Goal: Task Accomplishment & Management: Manage account settings

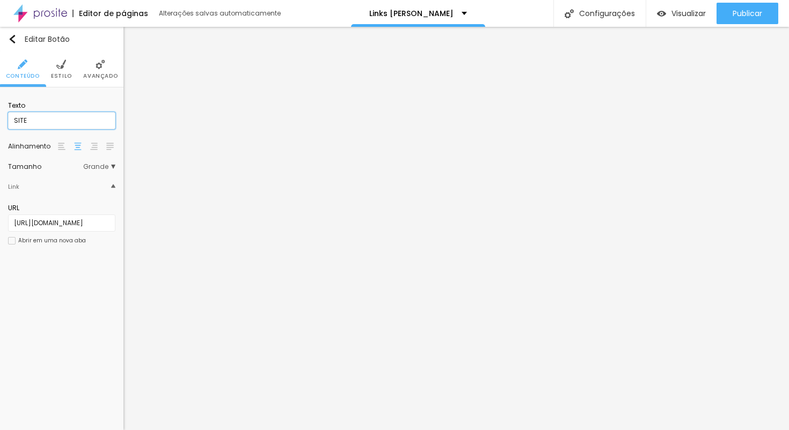
click at [15, 123] on input "SITE" at bounding box center [61, 120] width 107 height 17
click at [10, 123] on input "SITE" at bounding box center [61, 120] width 107 height 17
click at [38, 122] on input "....SITE" at bounding box center [61, 120] width 107 height 17
drag, startPoint x: 20, startPoint y: 122, endPoint x: 3, endPoint y: 123, distance: 17.7
click at [3, 123] on div "Texto ....SITE..... Alinhamento [GEOGRAPHIC_DATA] Link URL [URL][DOMAIN_NAME] A…" at bounding box center [61, 176] width 123 height 178
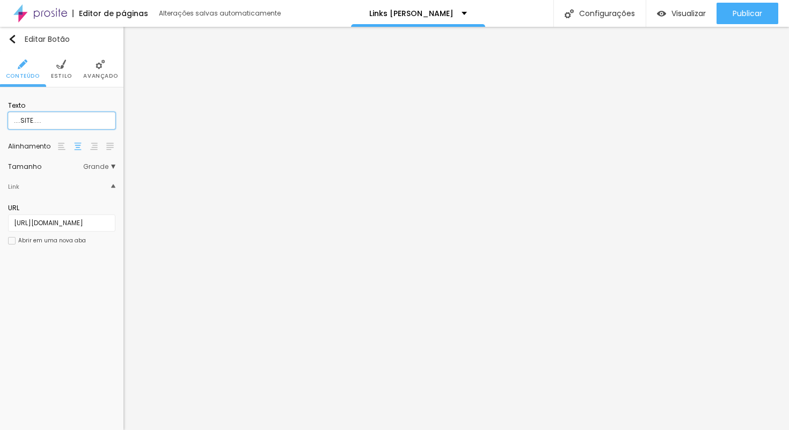
type input "....SITE....."
click at [59, 66] on img at bounding box center [61, 65] width 10 height 10
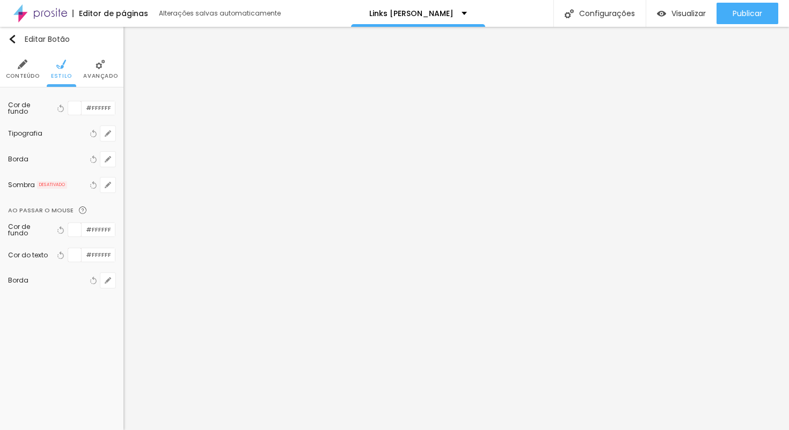
click at [99, 70] on li "Avançado" at bounding box center [100, 69] width 34 height 35
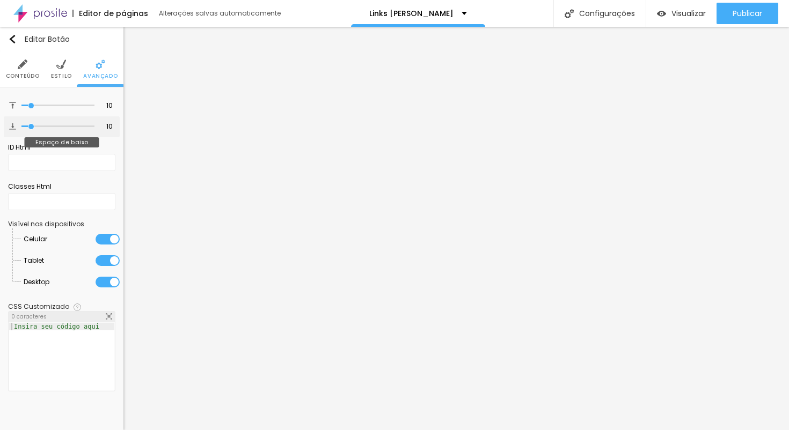
type input "11"
type input "12"
type input "13"
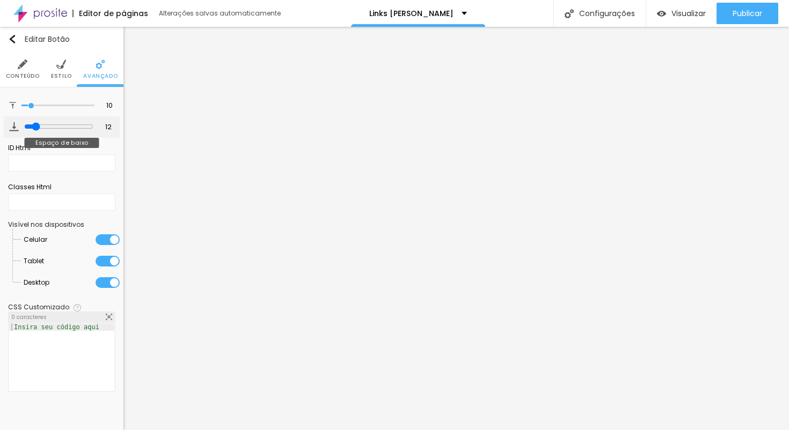
type input "13"
type input "14"
type input "15"
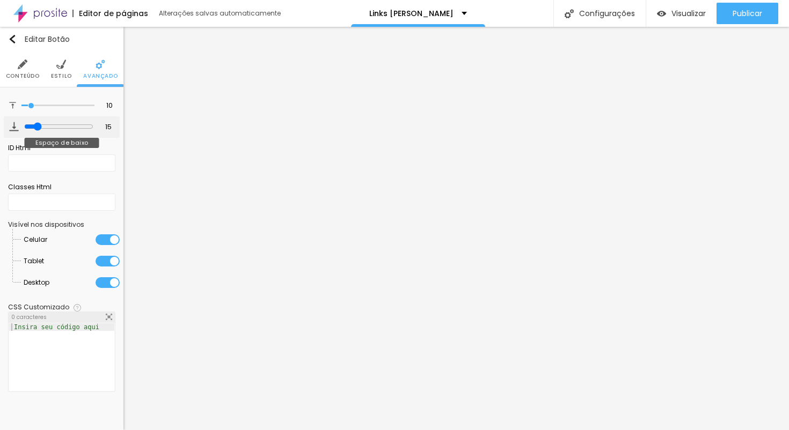
type input "16"
type input "17"
type input "18"
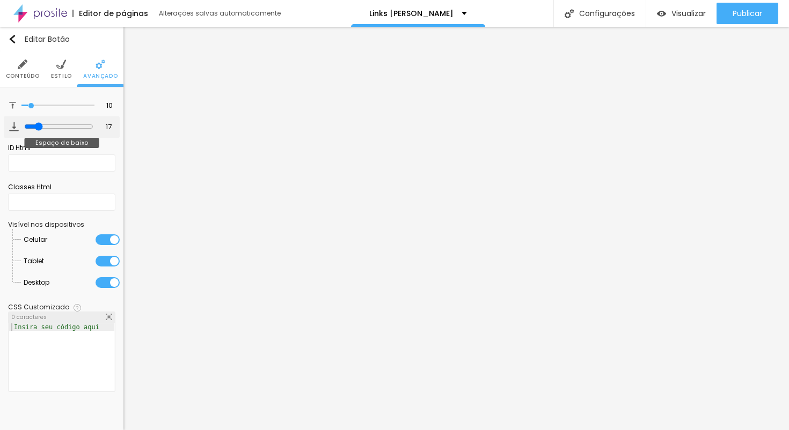
type input "18"
drag, startPoint x: 31, startPoint y: 128, endPoint x: 37, endPoint y: 128, distance: 5.9
click at [37, 128] on input "range" at bounding box center [58, 126] width 69 height 9
type input "17"
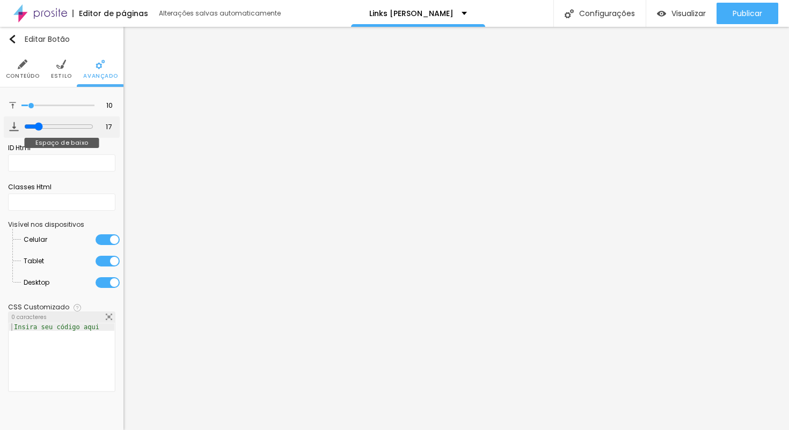
type input "16"
type input "15"
type input "14"
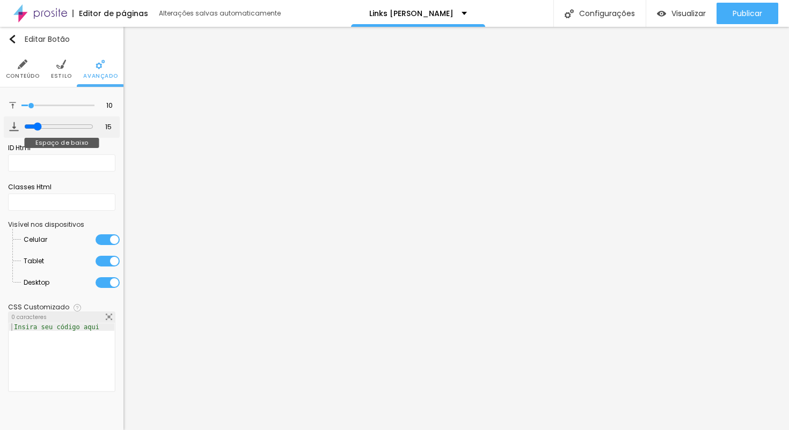
type input "14"
type input "13"
type input "12"
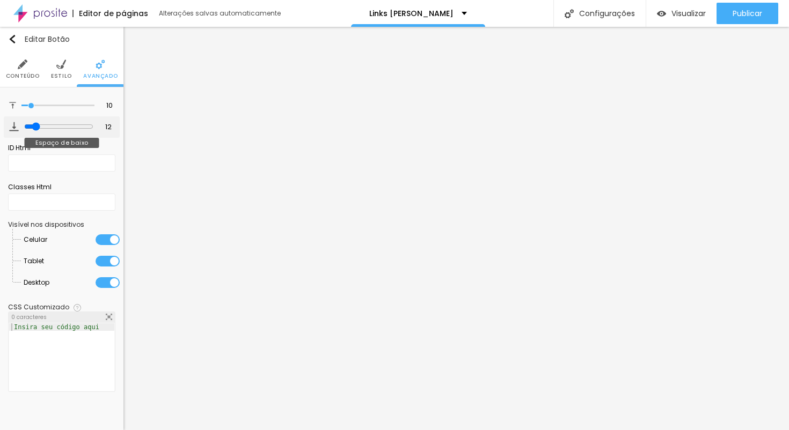
type input "11"
type input "10"
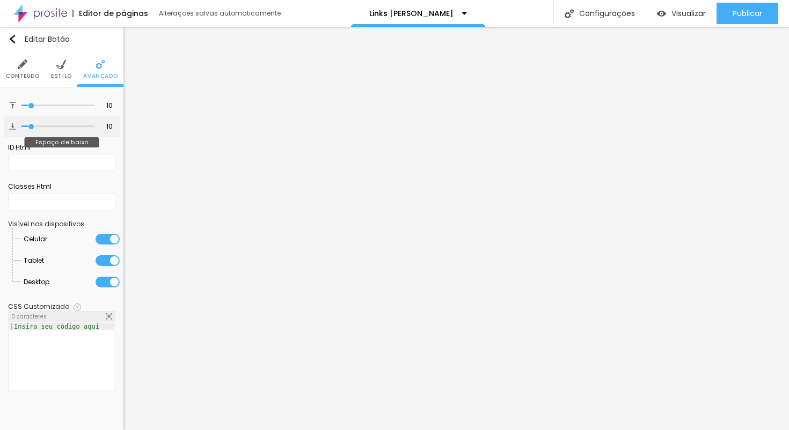
click at [32, 129] on input "range" at bounding box center [57, 126] width 73 height 5
click at [63, 70] on li "Estilo" at bounding box center [61, 69] width 21 height 35
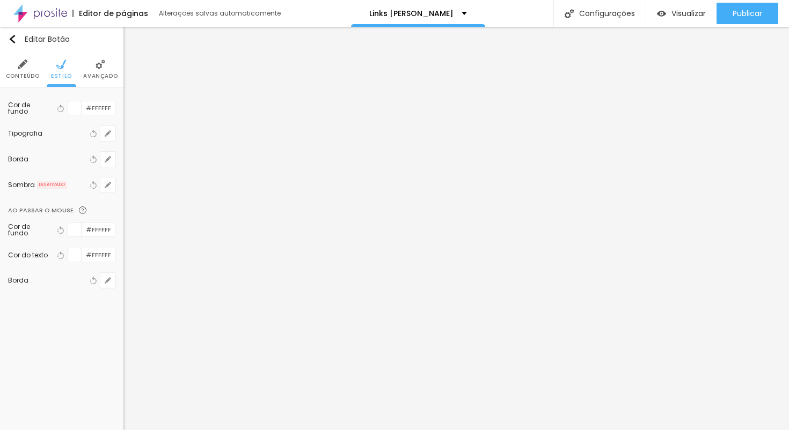
click at [28, 62] on li "Conteúdo" at bounding box center [23, 69] width 34 height 35
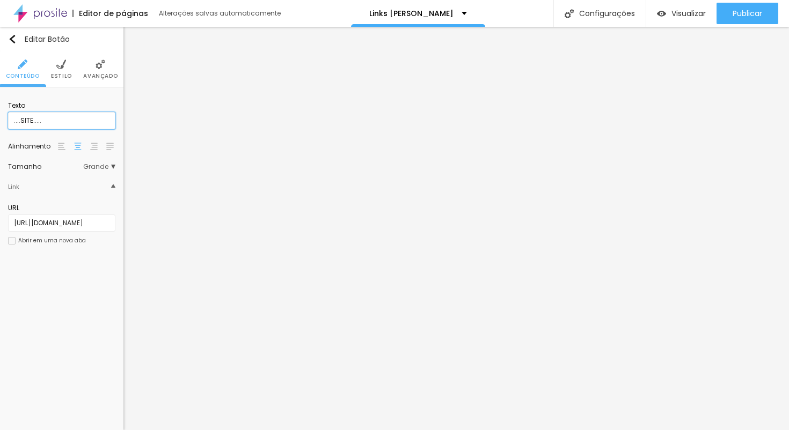
click at [46, 123] on input "....SITE....." at bounding box center [61, 120] width 107 height 17
drag, startPoint x: 47, startPoint y: 122, endPoint x: 38, endPoint y: 122, distance: 9.1
click at [31, 123] on input "....SITE....." at bounding box center [61, 120] width 107 height 17
type input "SITE"
click at [61, 71] on li "Estilo" at bounding box center [61, 69] width 21 height 35
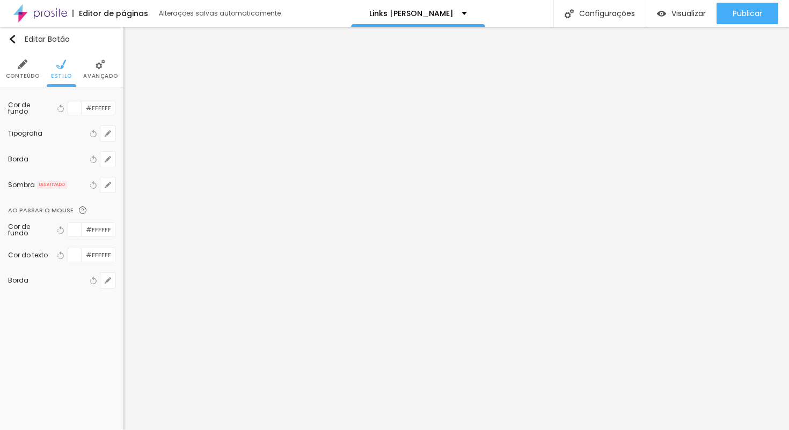
click at [100, 68] on img at bounding box center [100, 65] width 10 height 10
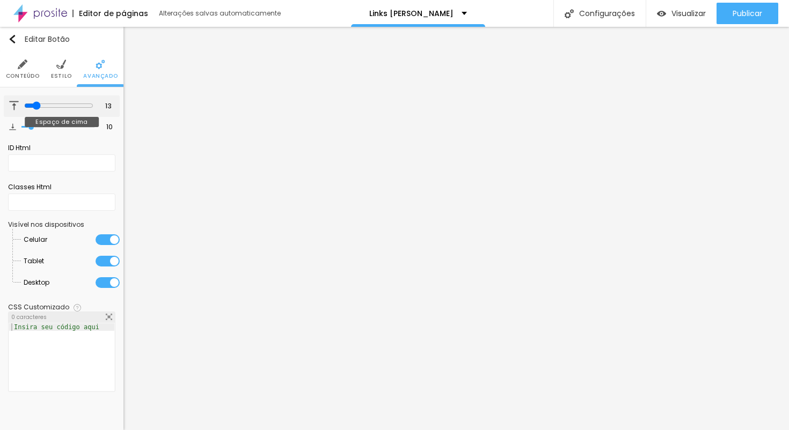
type input "13"
type input "20"
type input "30"
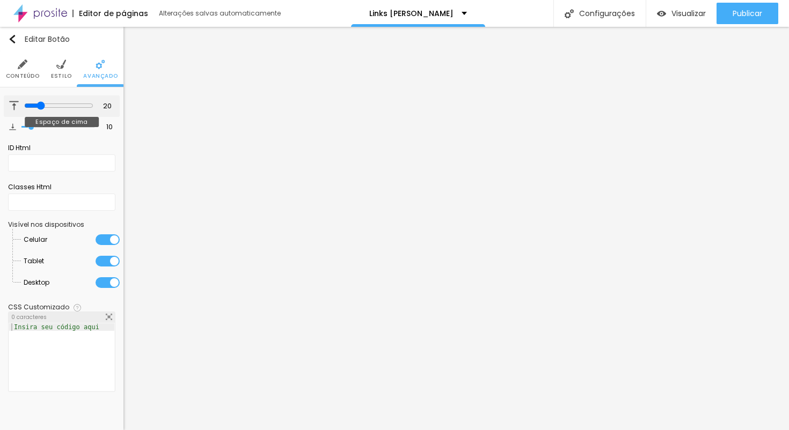
type input "30"
type input "38"
type input "39"
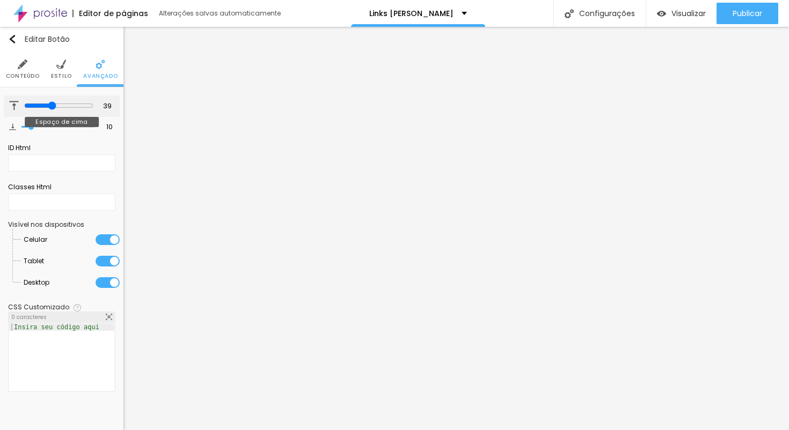
type input "38"
type input "37"
type input "36"
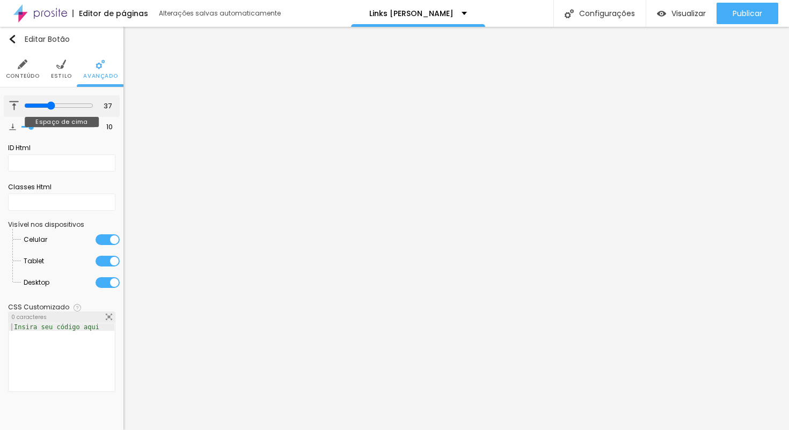
type input "36"
type input "35"
type input "34"
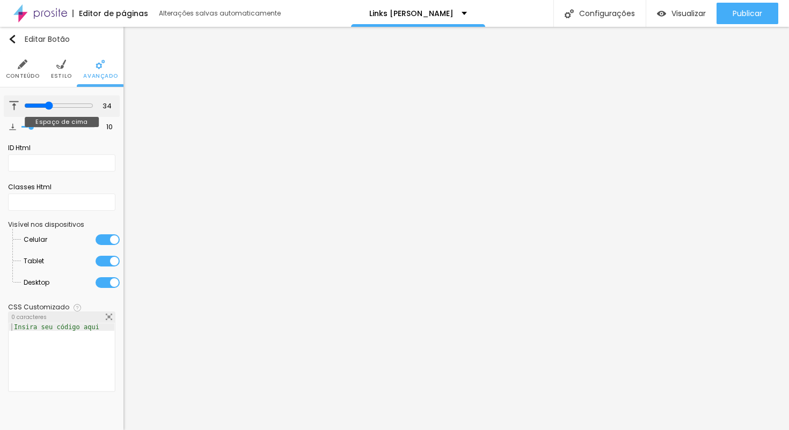
type input "32"
type input "29"
type input "28"
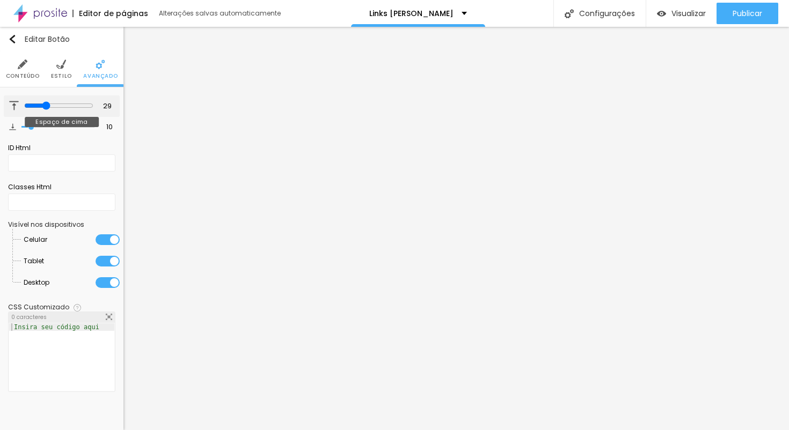
type input "28"
type input "27"
type input "26"
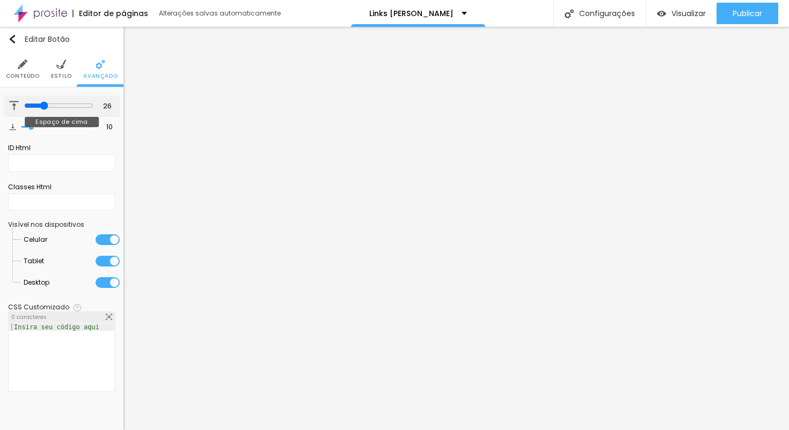
type input "24"
type input "22"
type input "21"
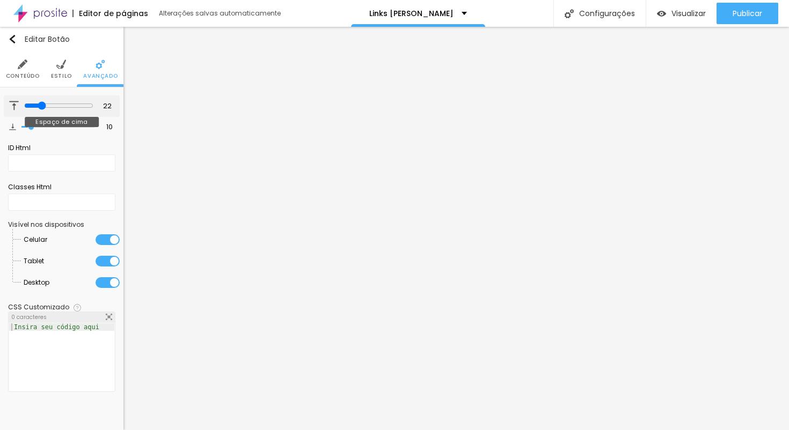
type input "21"
type input "19"
type input "18"
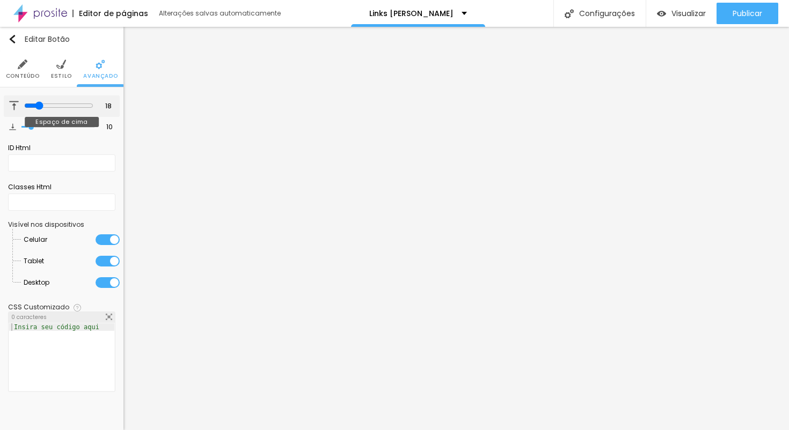
type input "17"
type input "16"
type input "15"
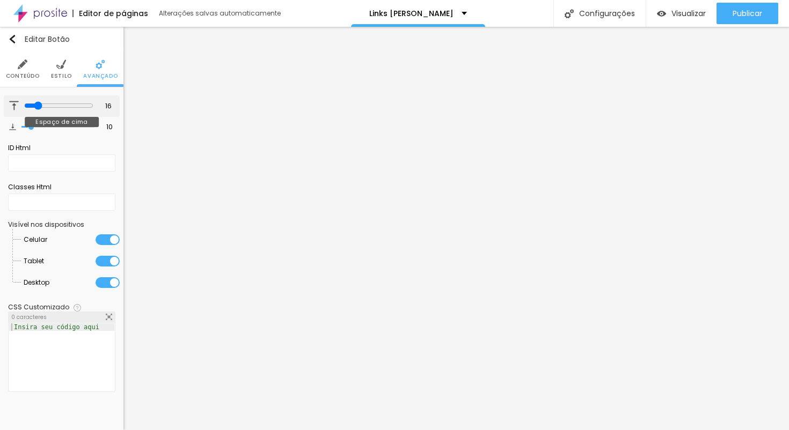
type input "15"
type input "13"
type input "12"
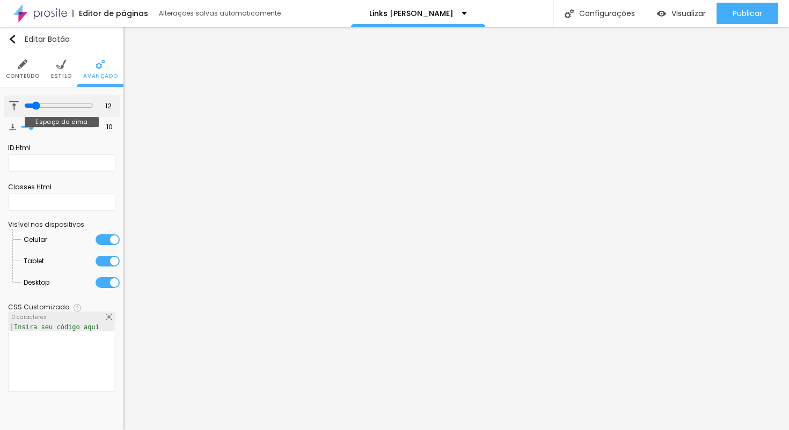
type input "10"
click at [31, 111] on div at bounding box center [57, 105] width 73 height 11
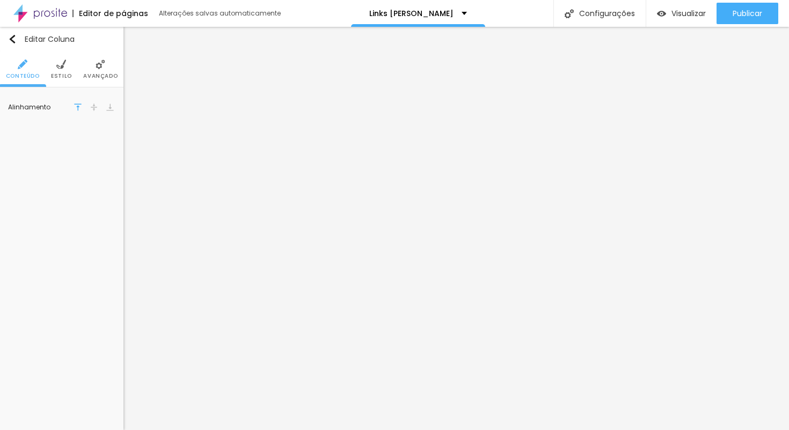
click at [62, 67] on img at bounding box center [61, 65] width 10 height 10
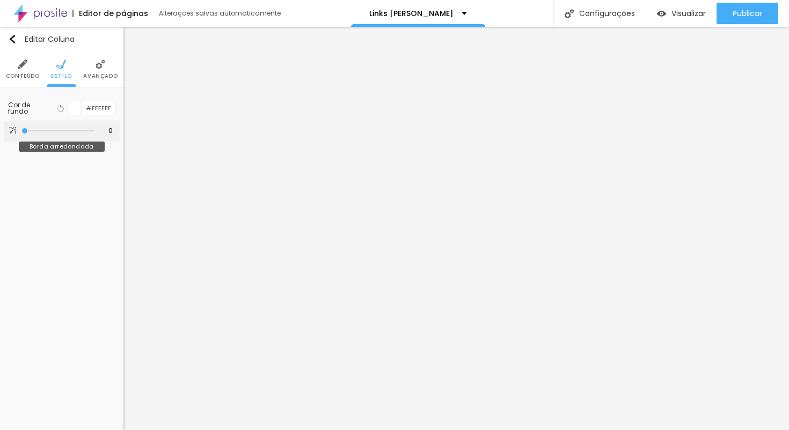
type input "8"
type input "26"
type input "41"
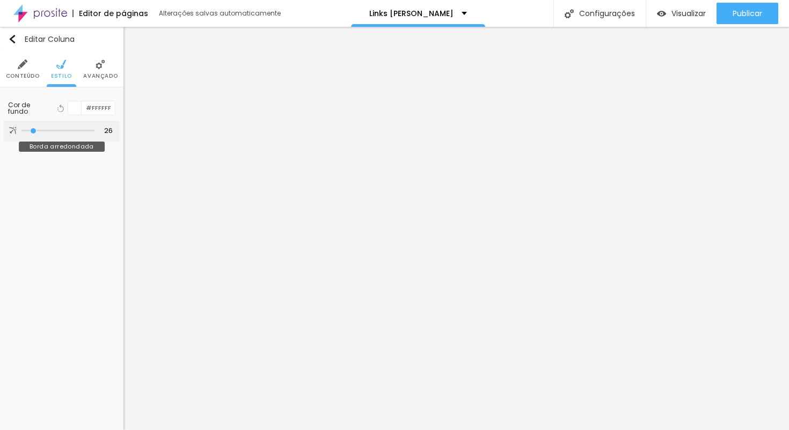
type input "41"
type input "54"
type input "64"
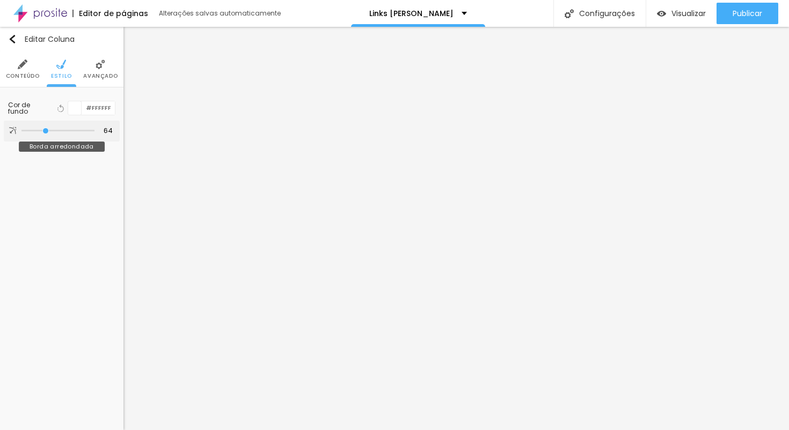
type input "69"
type input "73"
type input "79"
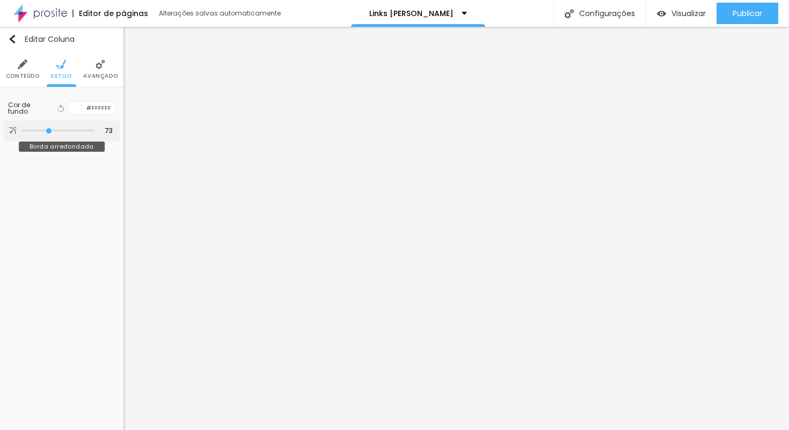
type input "79"
type input "87"
type input "89"
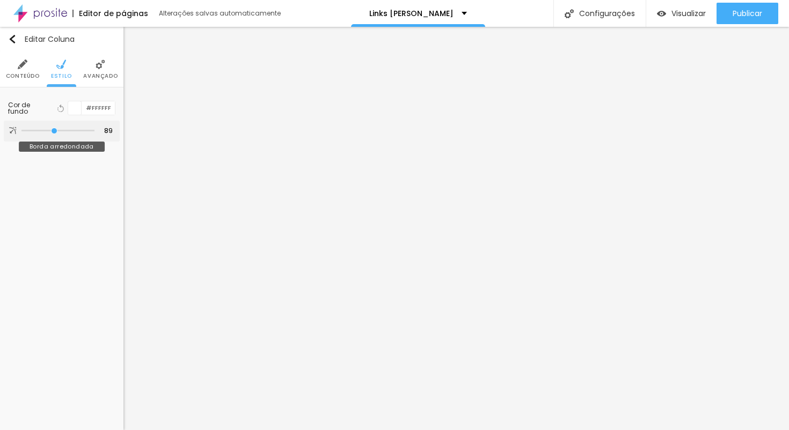
type input "112"
type input "118"
type input "122"
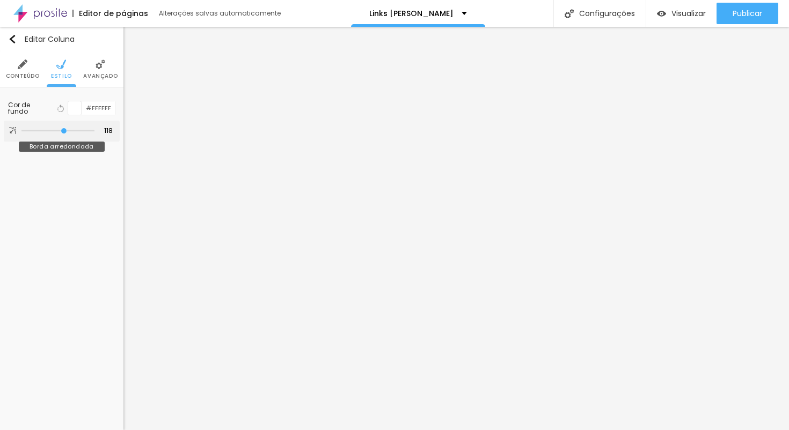
type input "122"
type input "125"
type input "127"
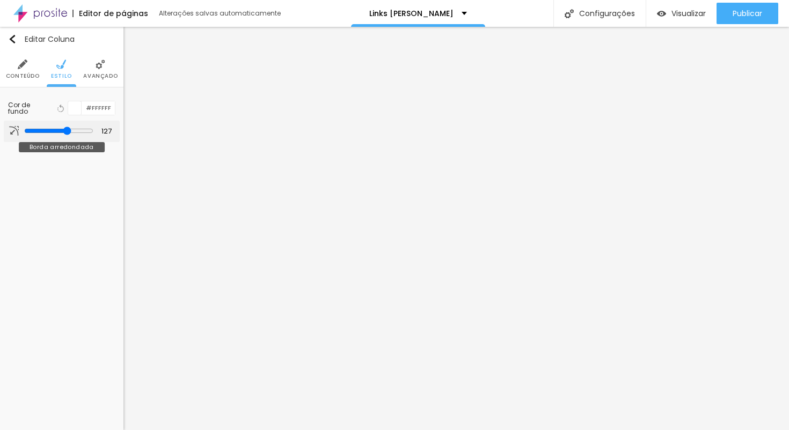
type input "132"
type input "138"
type input "143"
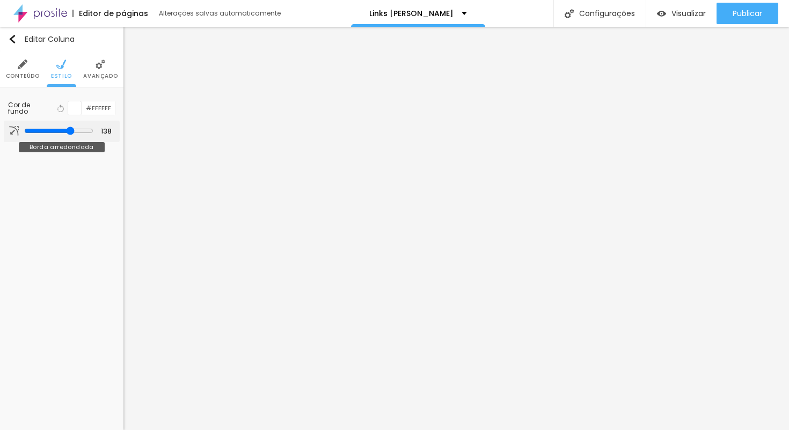
type input "143"
type input "146"
type input "148"
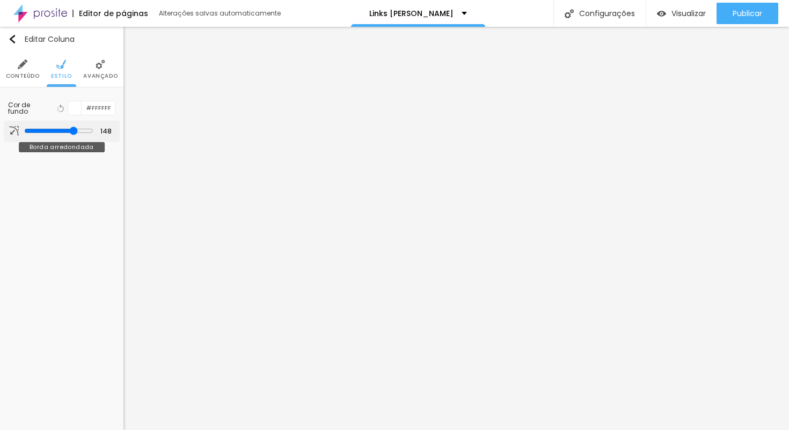
drag, startPoint x: 25, startPoint y: 130, endPoint x: 74, endPoint y: 130, distance: 48.8
click at [74, 130] on input "range" at bounding box center [58, 131] width 69 height 9
type input "146"
type input "142"
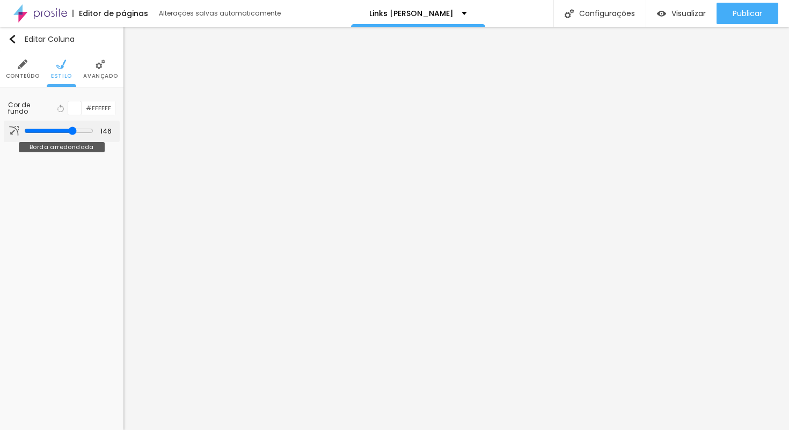
type input "142"
type input "128"
type input "114"
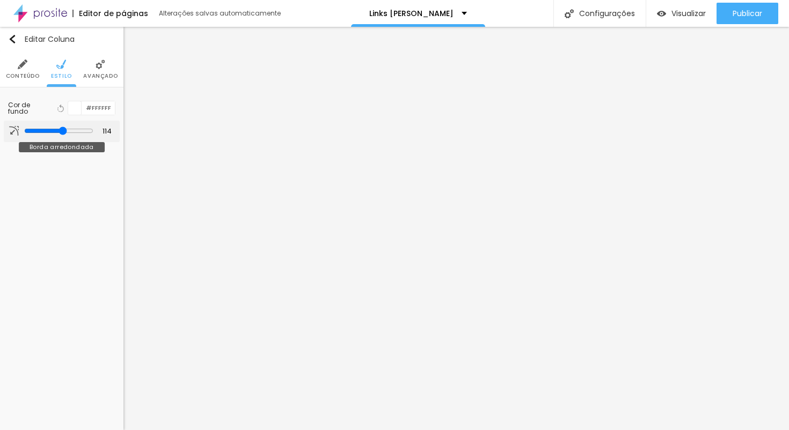
type input "99"
type input "81"
type input "59"
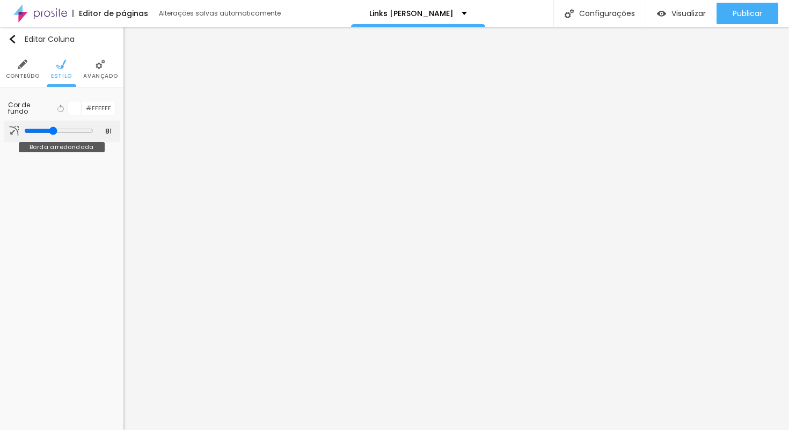
type input "59"
type input "37"
type input "21"
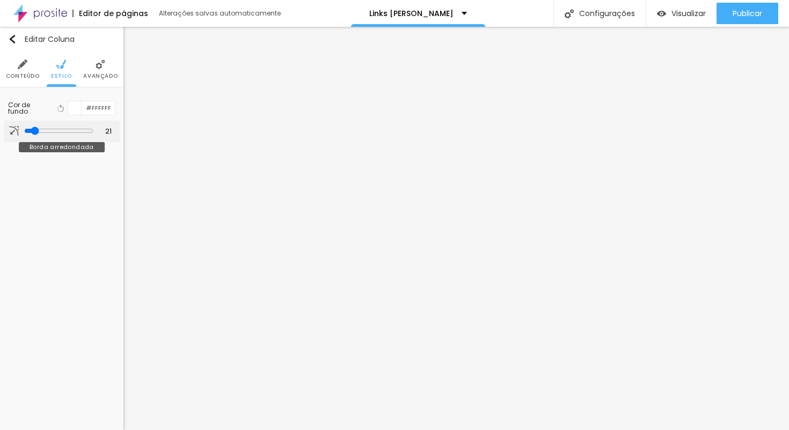
type input "11"
type input "0"
drag, startPoint x: 73, startPoint y: 130, endPoint x: 12, endPoint y: 129, distance: 61.2
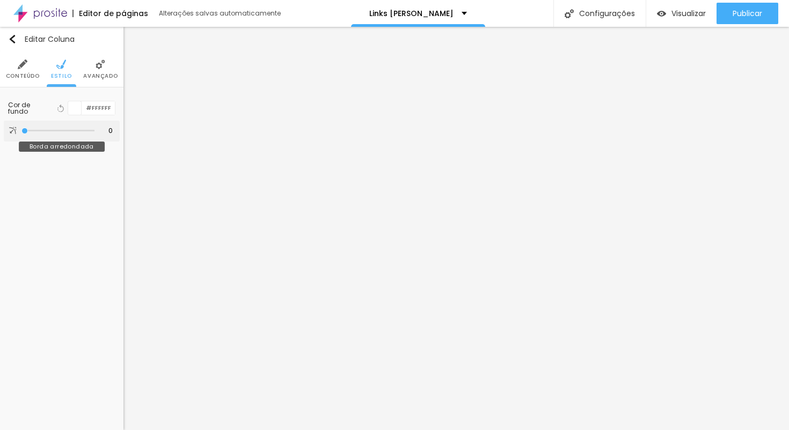
type input "0"
click at [12, 129] on div "0 Borda arredondada" at bounding box center [62, 131] width 116 height 21
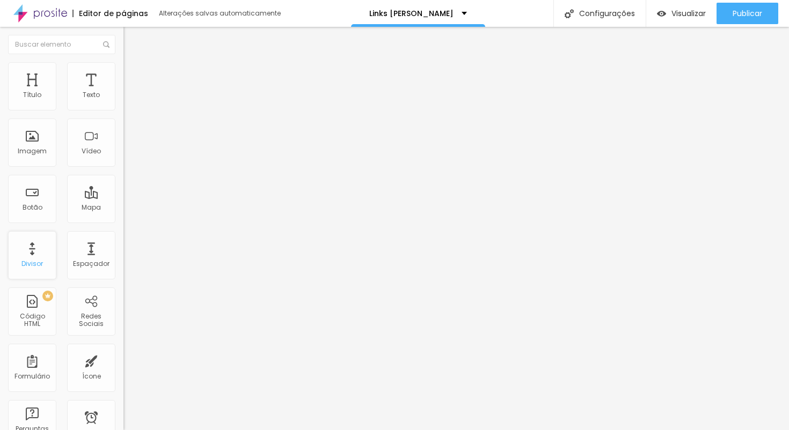
click at [33, 263] on div "Divisor" at bounding box center [31, 264] width 21 height 8
click at [34, 261] on div "Divisor" at bounding box center [31, 264] width 21 height 8
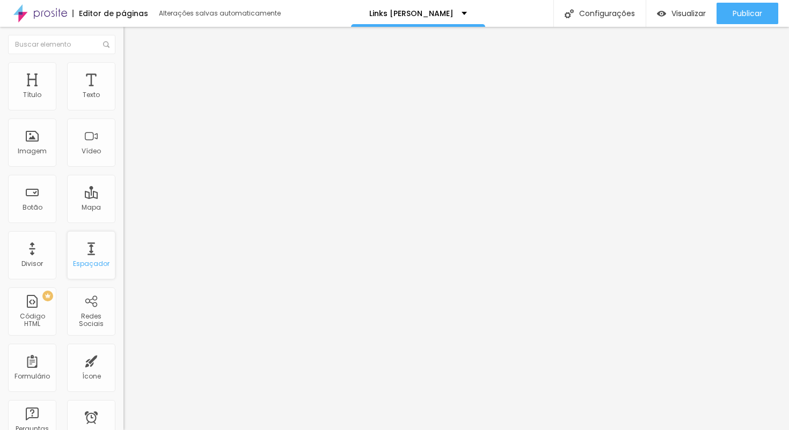
click at [95, 260] on div "Espaçador" at bounding box center [91, 255] width 48 height 48
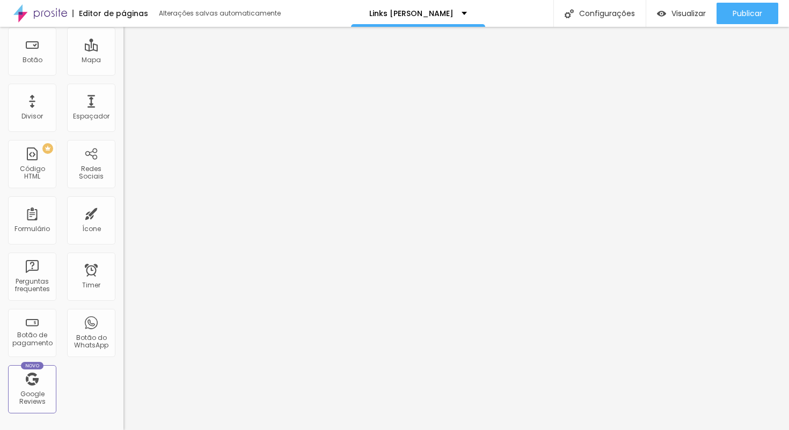
scroll to position [148, 0]
click at [93, 330] on div "Botão do WhatsApp" at bounding box center [91, 332] width 48 height 48
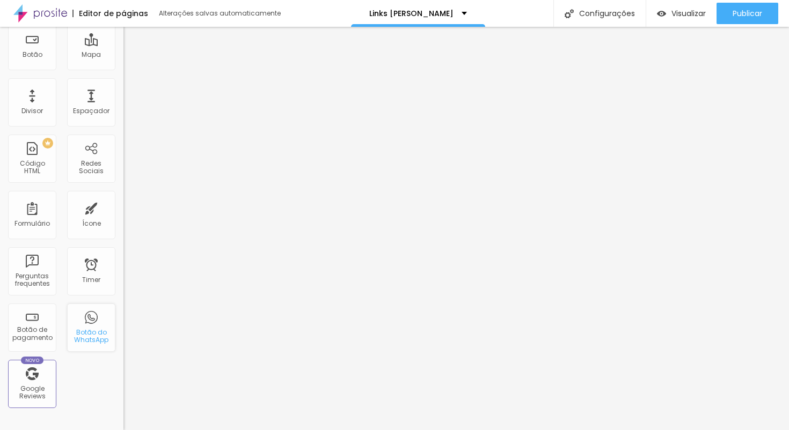
click at [94, 325] on div "Botão do WhatsApp" at bounding box center [91, 328] width 48 height 48
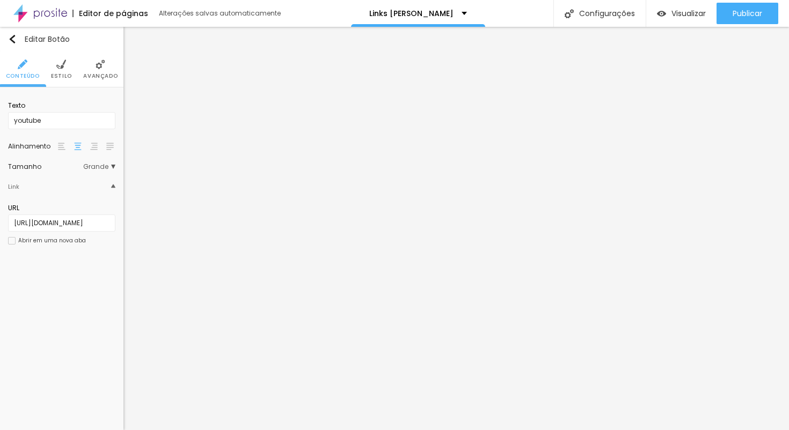
scroll to position [0, 0]
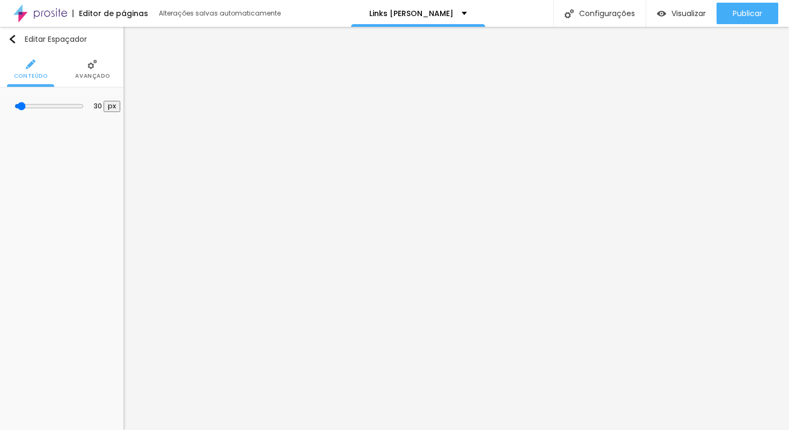
click at [93, 74] on span "Avançado" at bounding box center [92, 76] width 34 height 5
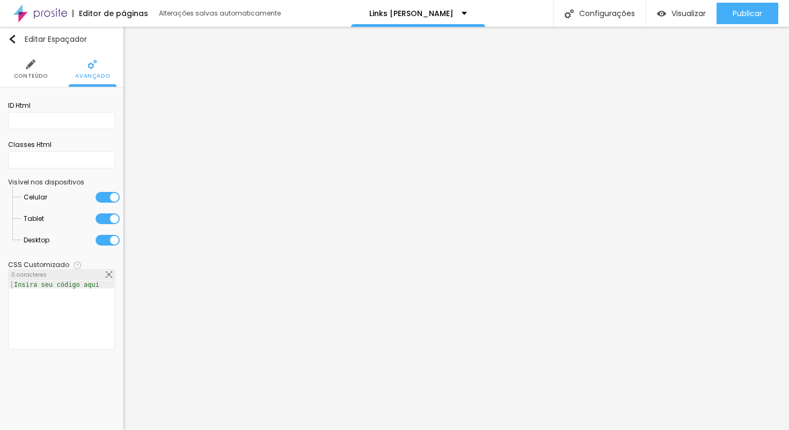
click at [34, 70] on li "Conteúdo" at bounding box center [31, 69] width 34 height 35
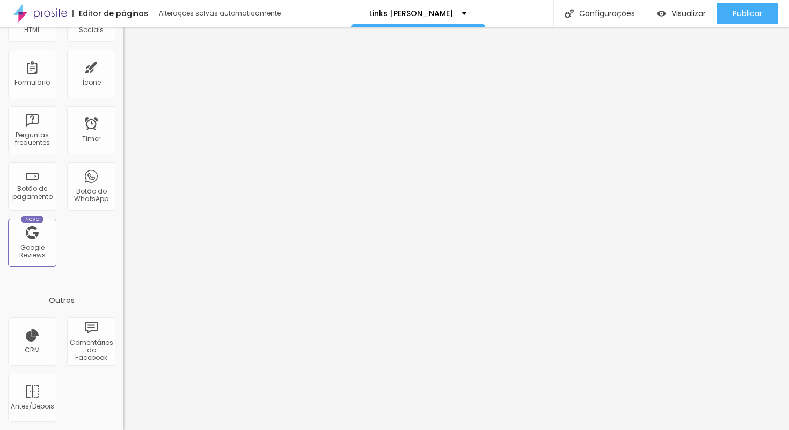
scroll to position [296, 0]
click at [95, 178] on div "Botão do WhatsApp" at bounding box center [91, 187] width 48 height 48
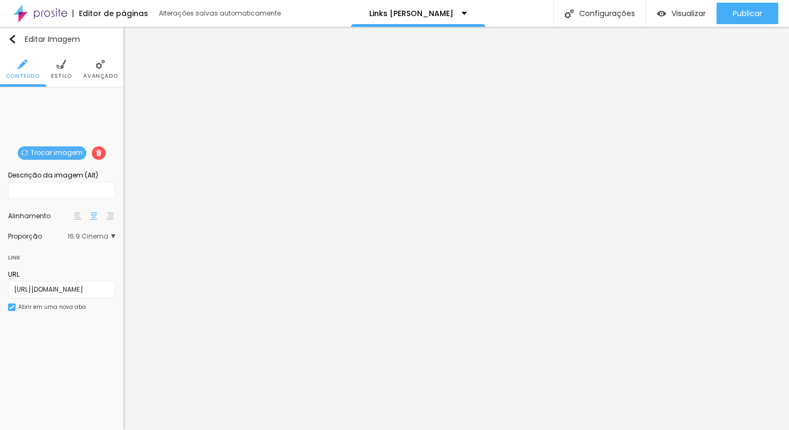
scroll to position [0, 0]
click at [67, 71] on li "Estilo" at bounding box center [61, 69] width 21 height 35
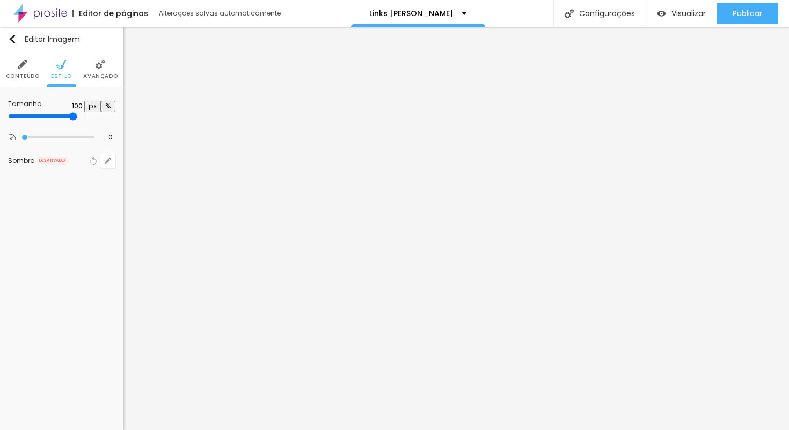
type input "95"
type input "90"
type input "85"
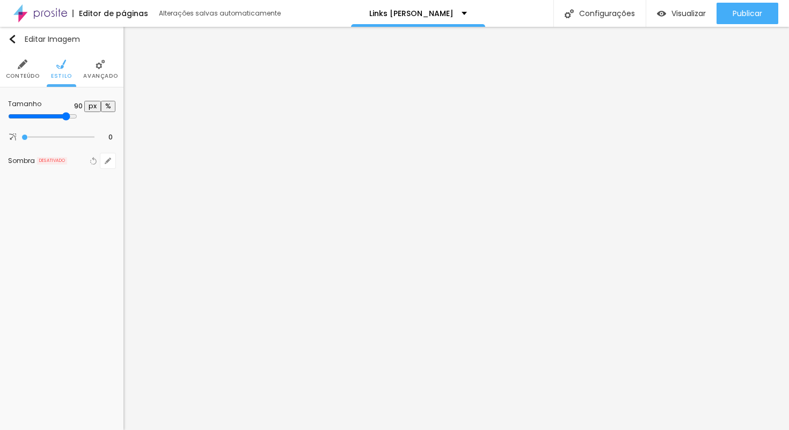
type input "85"
type input "80"
type input "75"
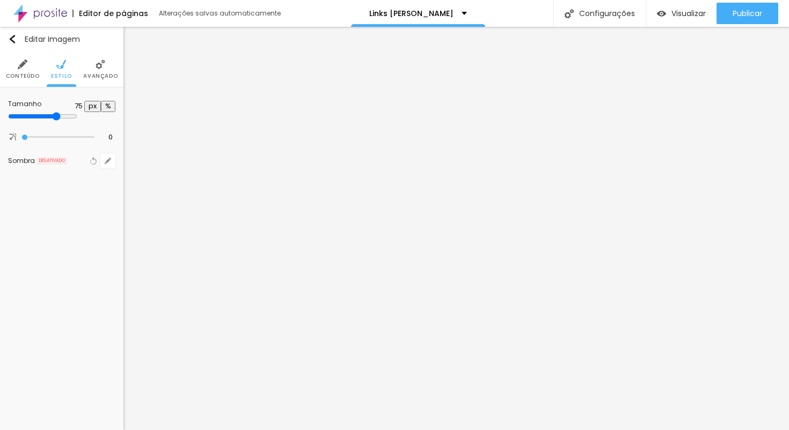
type input "70"
type input "65"
type input "60"
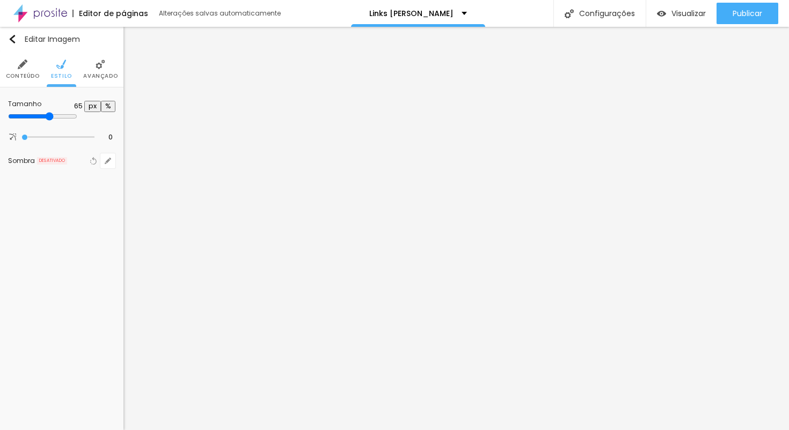
type input "60"
type input "55"
type input "50"
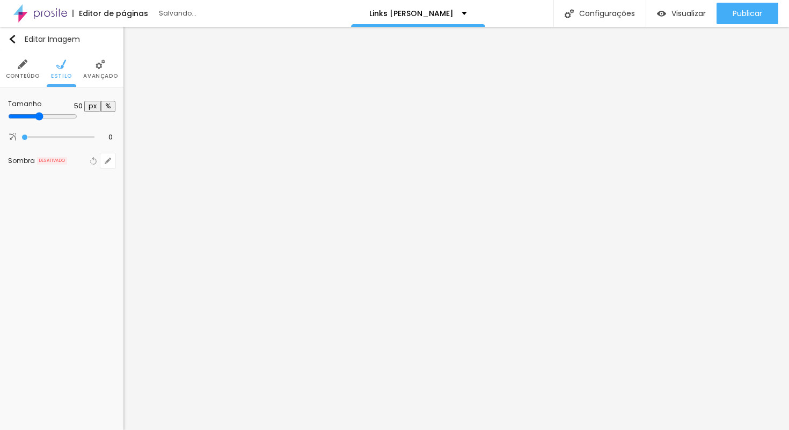
type input "45"
drag, startPoint x: 113, startPoint y: 119, endPoint x: 48, endPoint y: 127, distance: 65.3
type input "45"
click at [48, 127] on div "Tamanho 45 px %" at bounding box center [61, 111] width 107 height 32
click at [65, 74] on span "Estilo" at bounding box center [61, 76] width 21 height 5
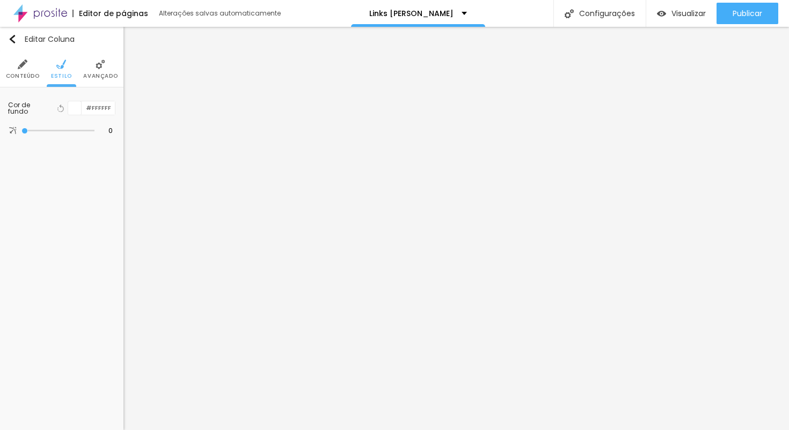
click at [96, 74] on span "Avançado" at bounding box center [100, 76] width 34 height 5
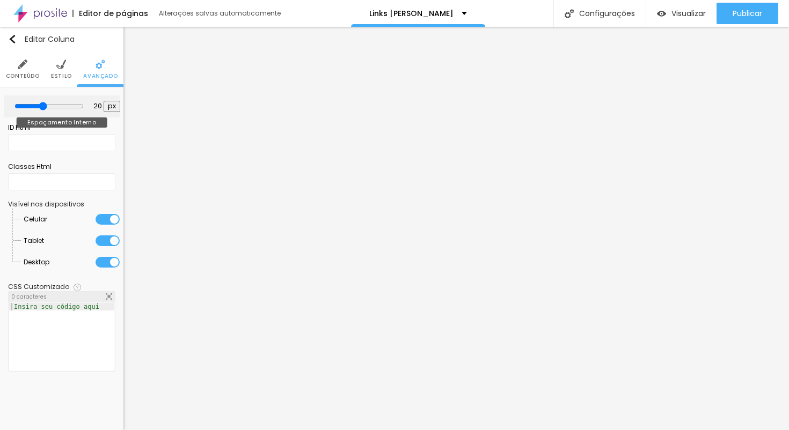
type input "15"
type input "10"
type input "5"
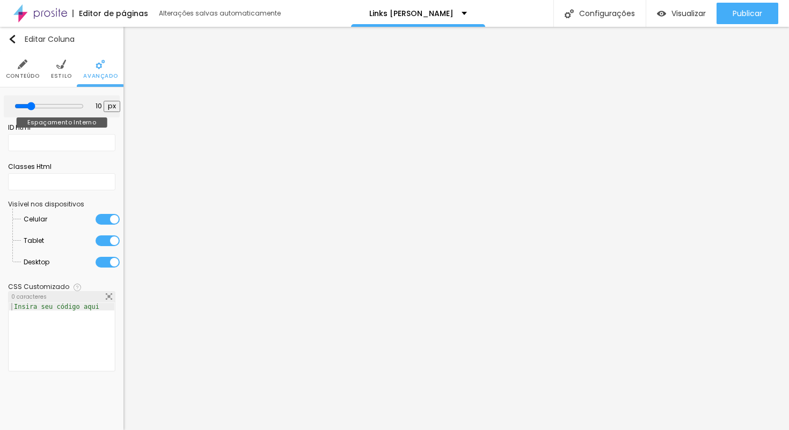
type input "5"
type input "10"
type input "15"
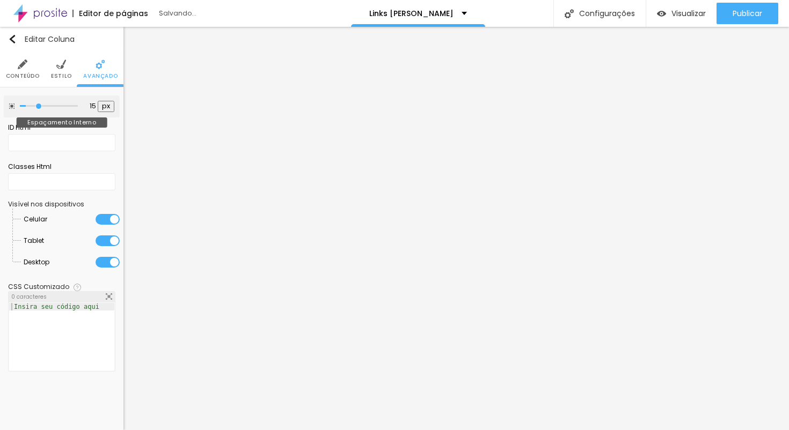
type input "20"
type input "25"
type input "30"
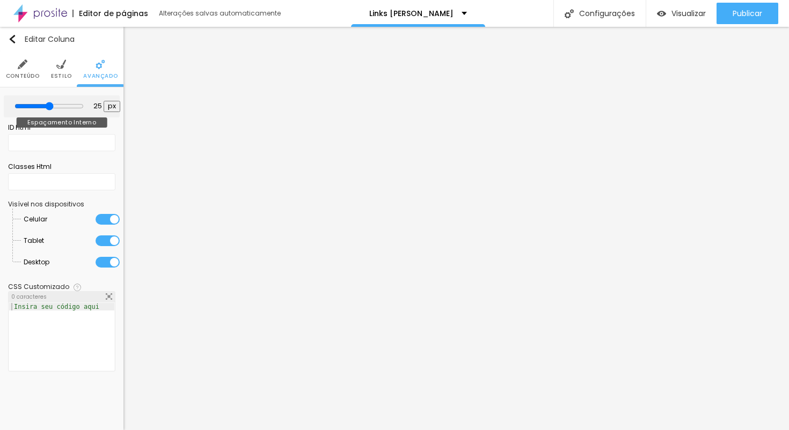
type input "30"
type input "35"
type input "40"
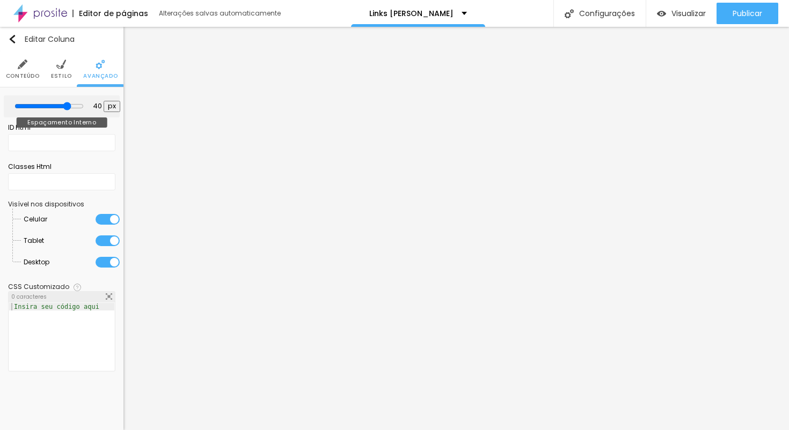
type input "35"
type input "30"
type input "25"
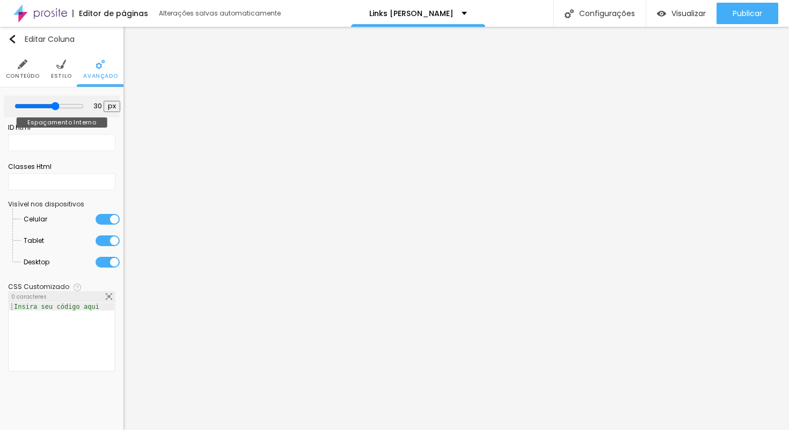
type input "25"
type input "20"
drag, startPoint x: 46, startPoint y: 107, endPoint x: 4, endPoint y: 108, distance: 42.4
click at [4, 108] on div "0 px Espaçamento Interno" at bounding box center [62, 106] width 116 height 22
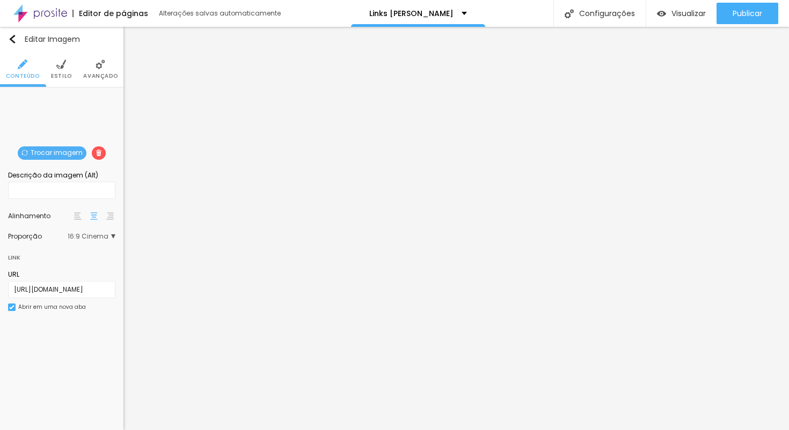
click at [90, 69] on li "Avançado" at bounding box center [100, 69] width 34 height 35
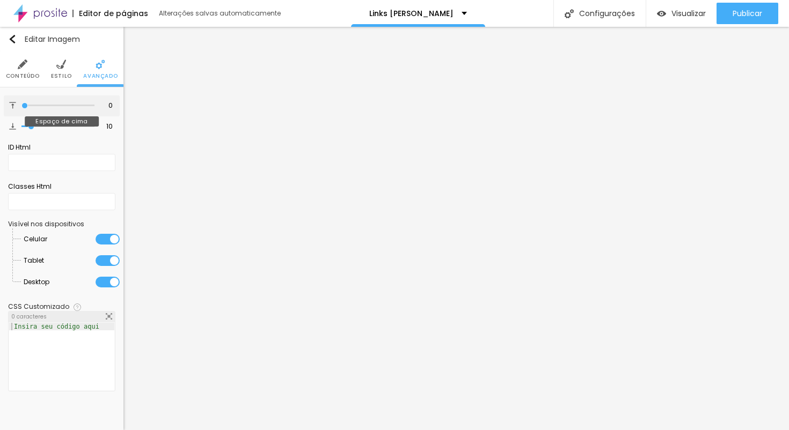
drag, startPoint x: 31, startPoint y: 108, endPoint x: 21, endPoint y: 109, distance: 10.2
click at [21, 109] on div at bounding box center [57, 105] width 73 height 11
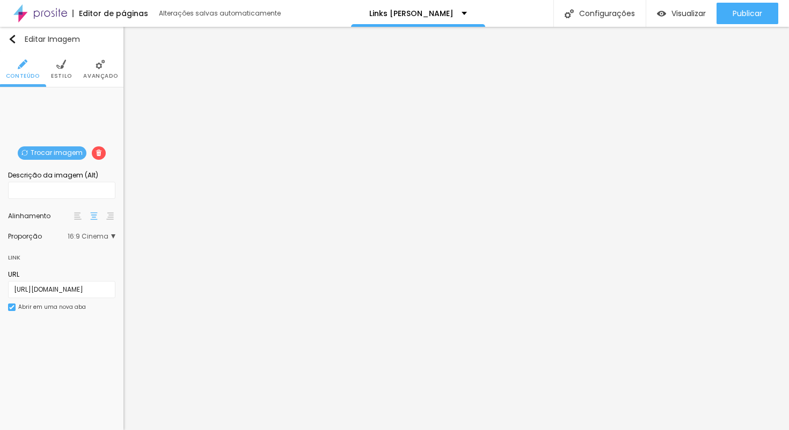
click at [98, 69] on img at bounding box center [100, 65] width 10 height 10
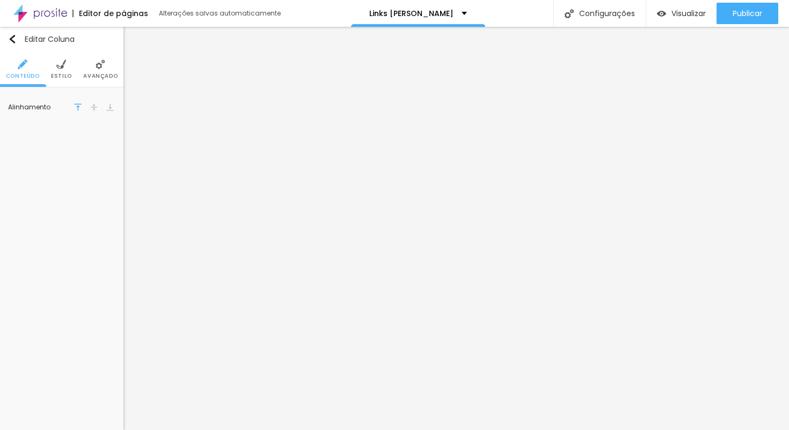
click at [93, 74] on span "Avançado" at bounding box center [100, 76] width 34 height 5
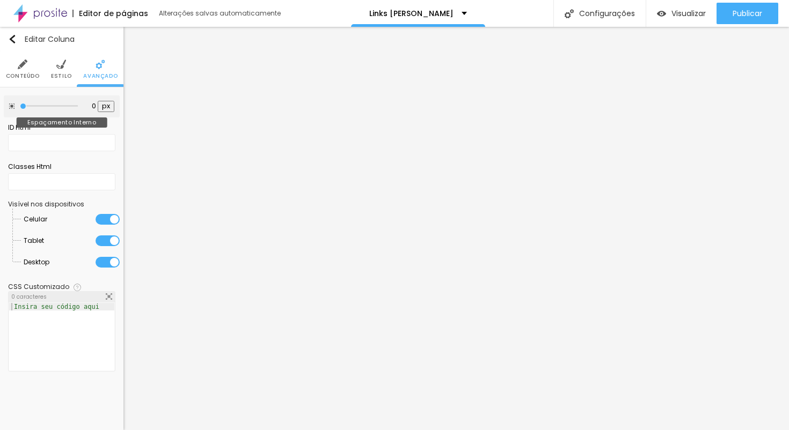
drag, startPoint x: 45, startPoint y: 107, endPoint x: 16, endPoint y: 112, distance: 28.8
click at [16, 112] on div "0 px Espaçamento Interno" at bounding box center [62, 106] width 116 height 22
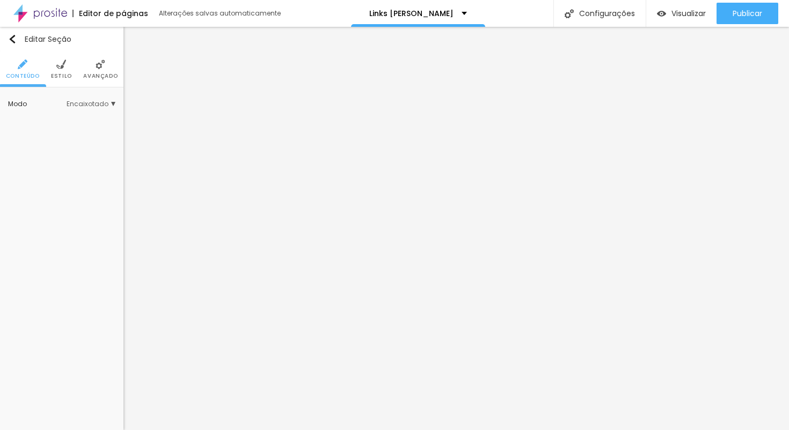
click at [62, 64] on img at bounding box center [61, 65] width 10 height 10
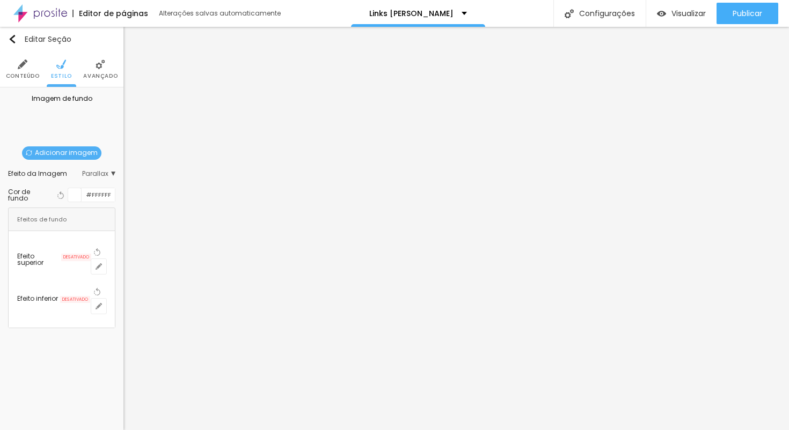
click at [95, 70] on li "Avançado" at bounding box center [100, 69] width 34 height 35
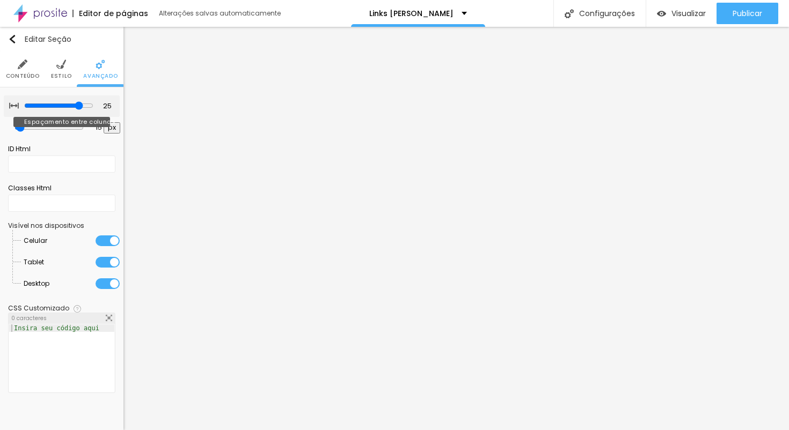
drag, startPoint x: 70, startPoint y: 105, endPoint x: 84, endPoint y: 107, distance: 14.6
click at [84, 107] on input "range" at bounding box center [58, 105] width 69 height 9
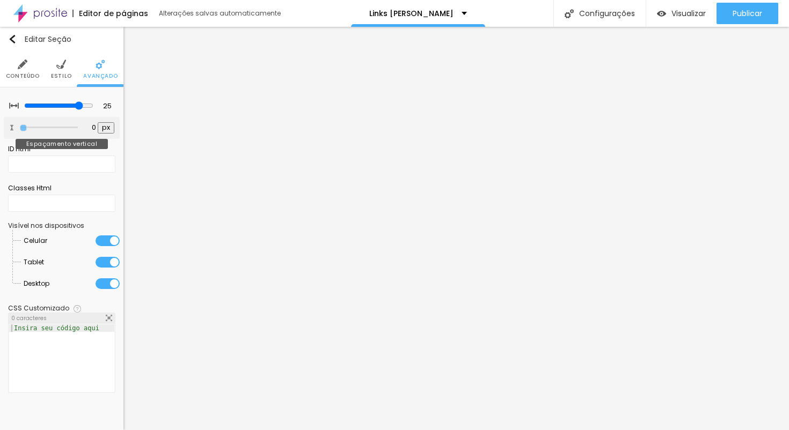
drag, startPoint x: 24, startPoint y: 130, endPoint x: 16, endPoint y: 130, distance: 8.6
click at [16, 130] on div "0 px Espaçamento vertical" at bounding box center [62, 128] width 116 height 22
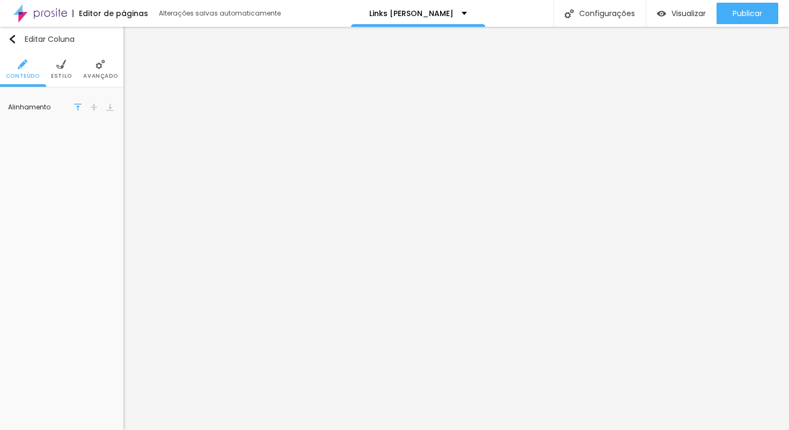
click at [111, 75] on span "Avançado" at bounding box center [100, 76] width 34 height 5
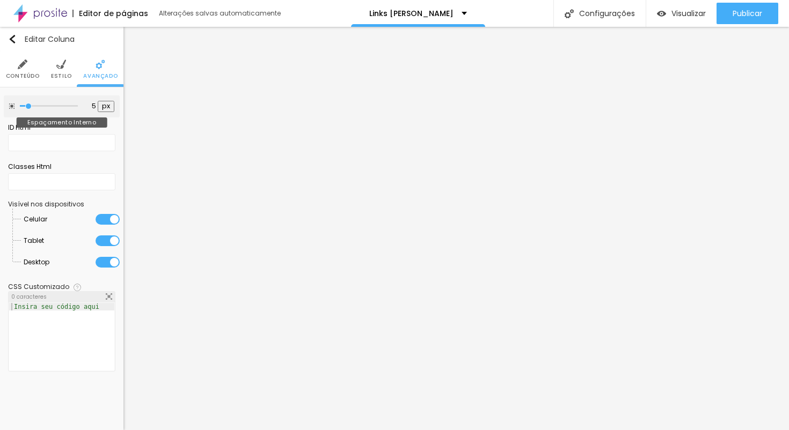
drag, startPoint x: 44, startPoint y: 105, endPoint x: 27, endPoint y: 107, distance: 17.2
click at [27, 107] on input "range" at bounding box center [49, 106] width 58 height 5
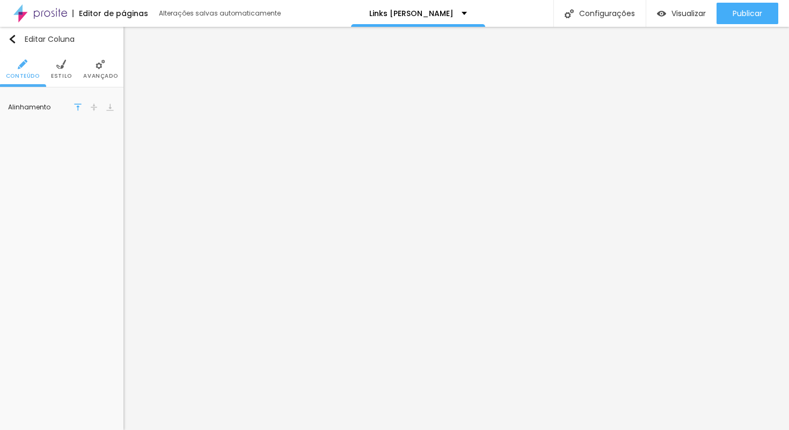
click at [104, 69] on img at bounding box center [100, 65] width 10 height 10
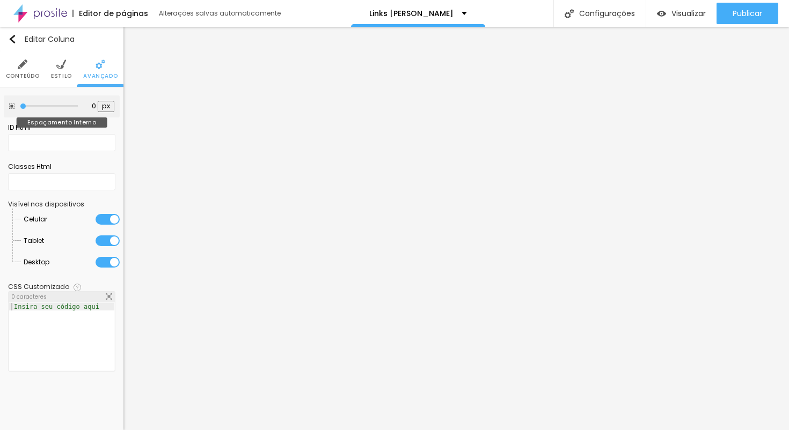
drag, startPoint x: 47, startPoint y: 106, endPoint x: 10, endPoint y: 108, distance: 37.1
click at [10, 108] on div "0 px Espaçamento Interno" at bounding box center [62, 106] width 116 height 22
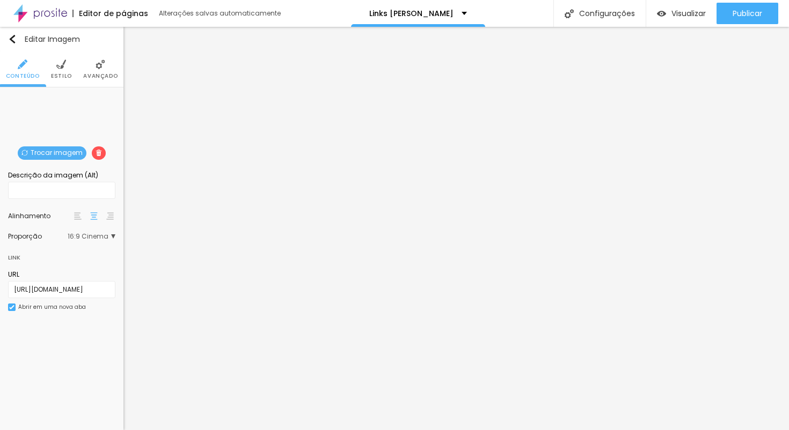
click at [72, 69] on ul "Conteúdo Estilo Avançado" at bounding box center [61, 70] width 123 height 36
click at [67, 69] on li "Estilo" at bounding box center [61, 69] width 21 height 35
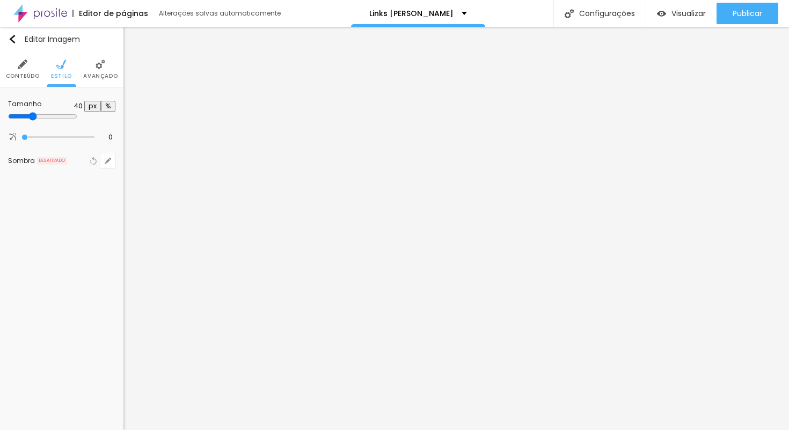
drag, startPoint x: 49, startPoint y: 116, endPoint x: 43, endPoint y: 116, distance: 5.9
click at [43, 116] on input "range" at bounding box center [42, 116] width 69 height 9
click at [102, 69] on img at bounding box center [100, 65] width 10 height 10
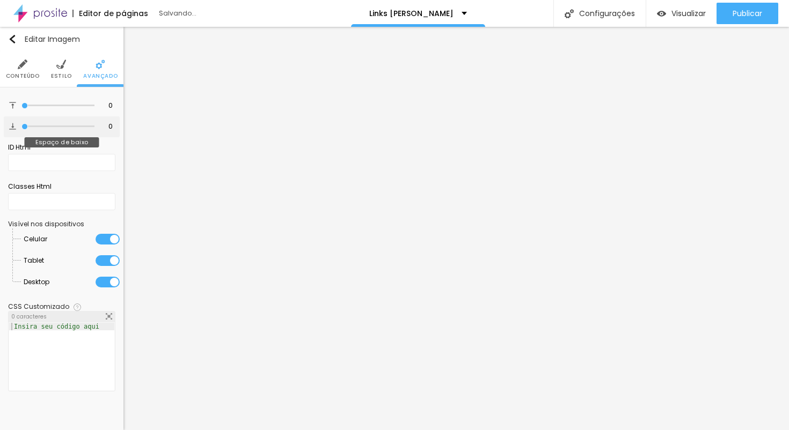
drag, startPoint x: 32, startPoint y: 129, endPoint x: 10, endPoint y: 130, distance: 22.0
click at [10, 130] on div "0 Espaço de baixo" at bounding box center [62, 126] width 116 height 21
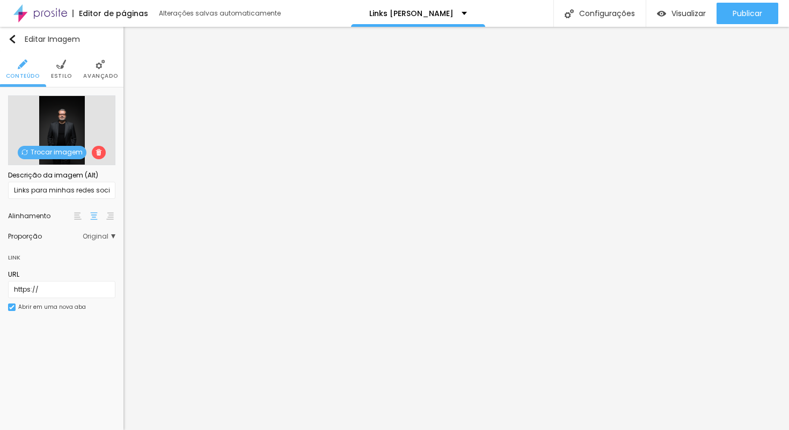
click at [53, 153] on span "Trocar imagem" at bounding box center [52, 152] width 69 height 13
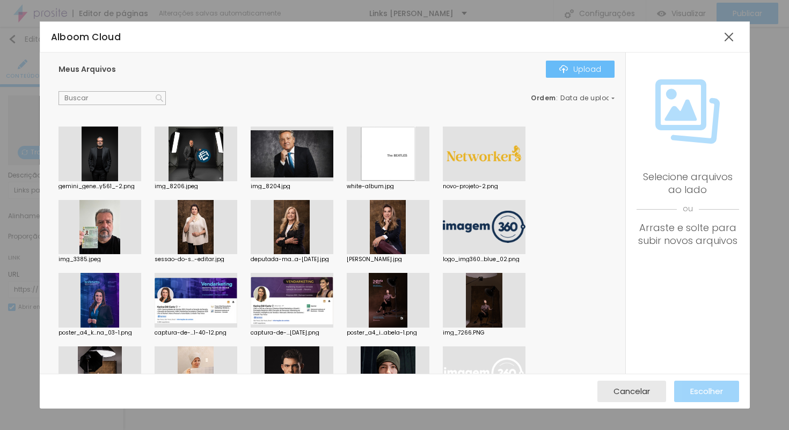
click at [556, 70] on button "Upload" at bounding box center [580, 69] width 69 height 17
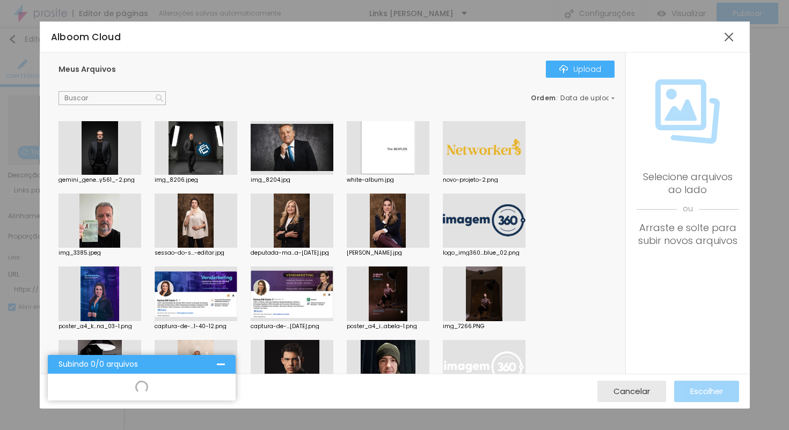
scroll to position [7, 0]
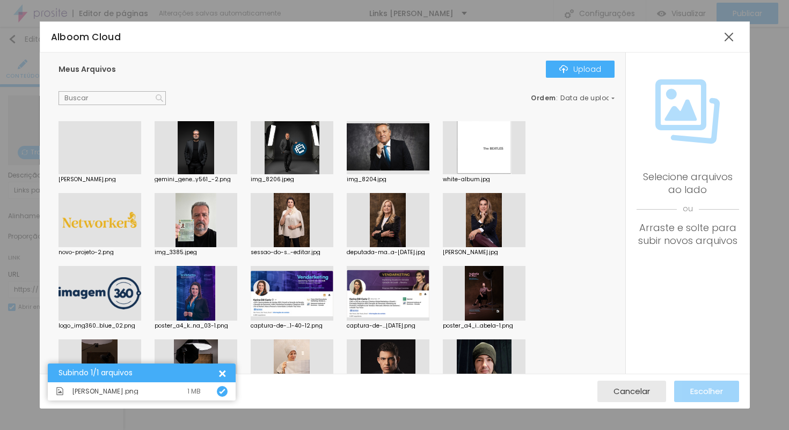
click at [95, 174] on div at bounding box center [99, 174] width 83 height 0
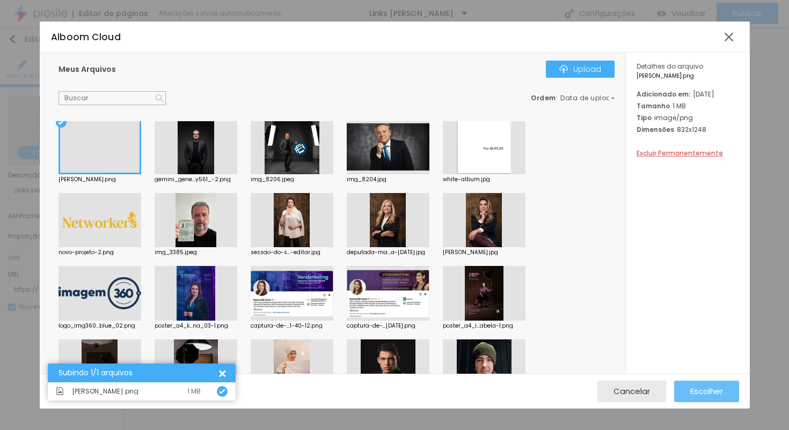
click at [710, 394] on span "Escolher" at bounding box center [706, 391] width 33 height 9
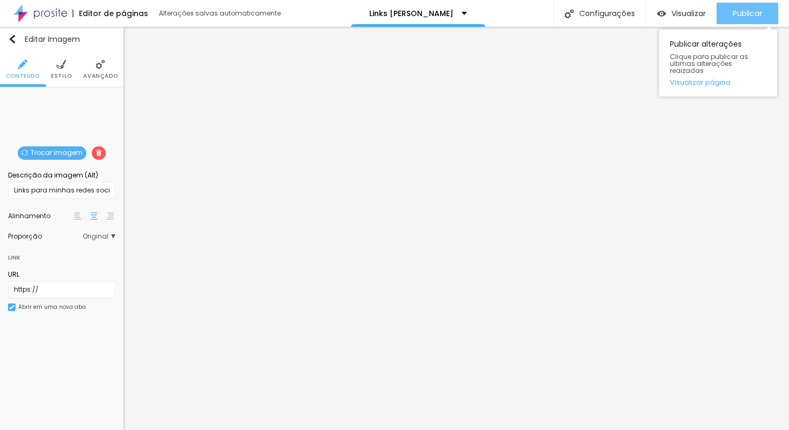
click at [738, 13] on span "Publicar" at bounding box center [747, 13] width 30 height 9
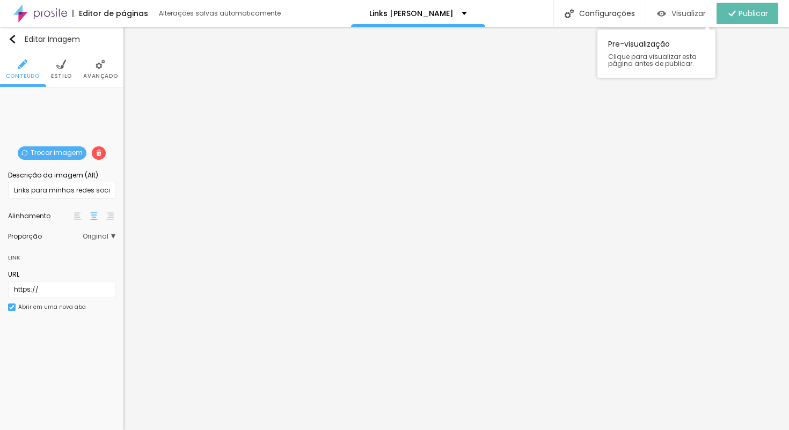
click at [687, 14] on span "Visualizar" at bounding box center [688, 13] width 34 height 9
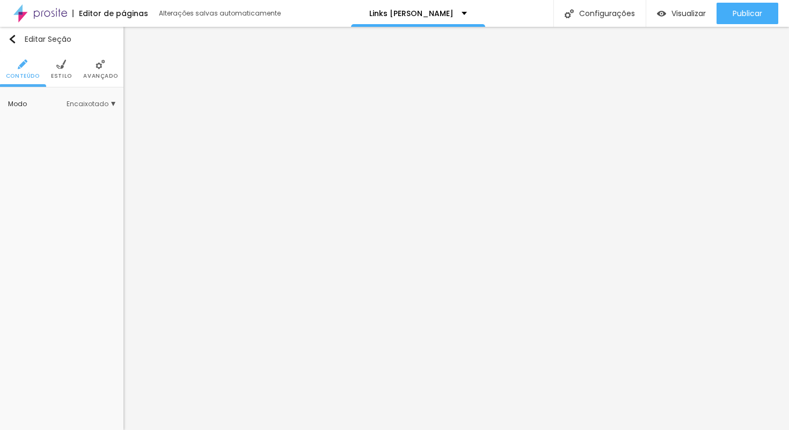
click at [54, 68] on li "Estilo" at bounding box center [61, 69] width 21 height 35
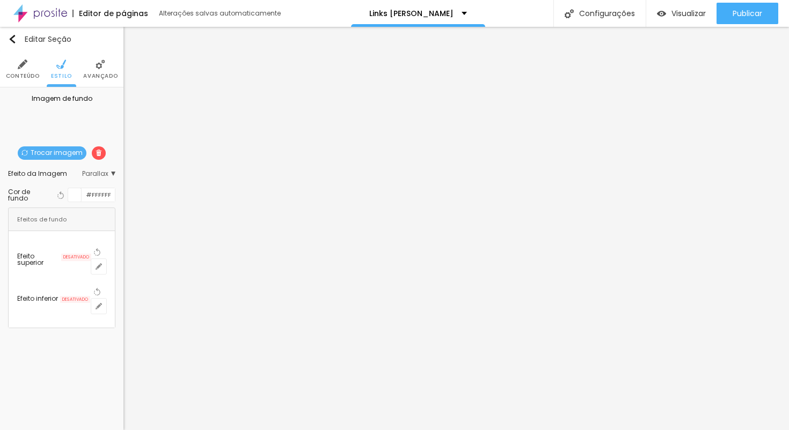
click at [93, 68] on li "Avançado" at bounding box center [100, 69] width 34 height 35
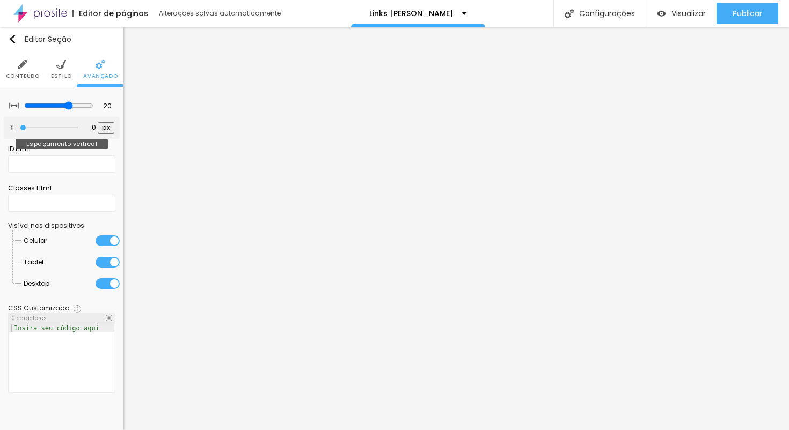
click at [24, 130] on input "range" at bounding box center [49, 127] width 58 height 5
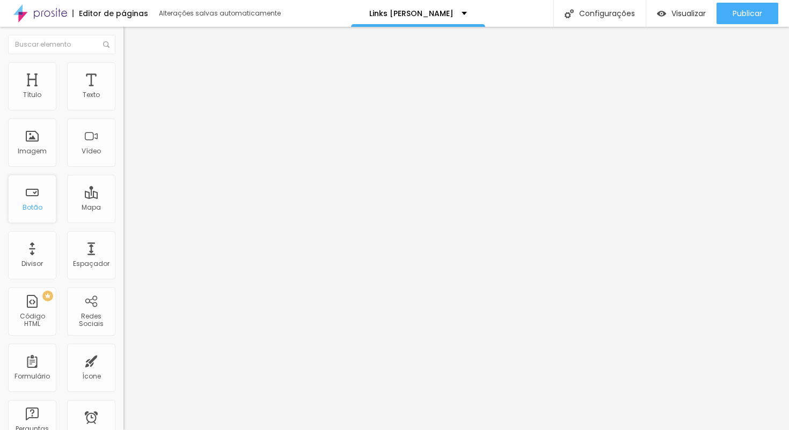
click at [34, 199] on div "Botão" at bounding box center [32, 199] width 48 height 48
click at [39, 150] on div "Imagem" at bounding box center [32, 152] width 29 height 8
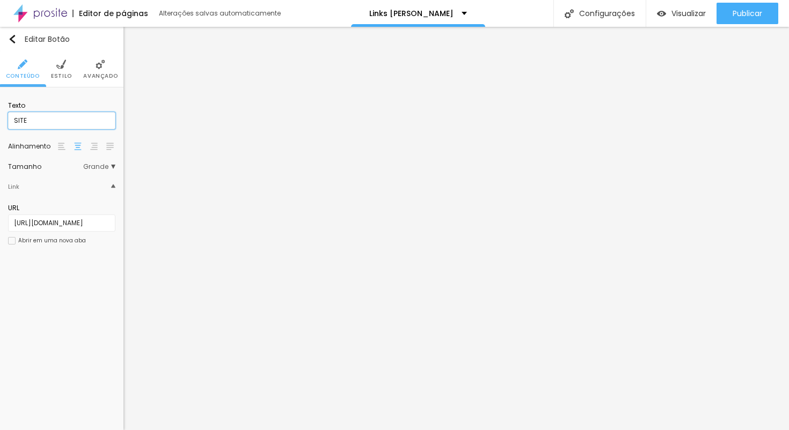
click at [47, 118] on input "SITE" at bounding box center [61, 120] width 107 height 17
click at [28, 121] on input "SITE" at bounding box center [61, 120] width 107 height 17
click at [60, 68] on img at bounding box center [61, 65] width 10 height 10
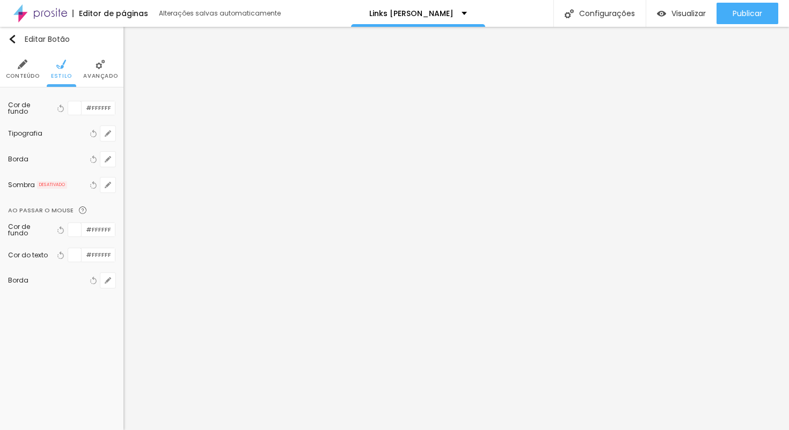
click at [31, 66] on li "Conteúdo" at bounding box center [23, 69] width 34 height 35
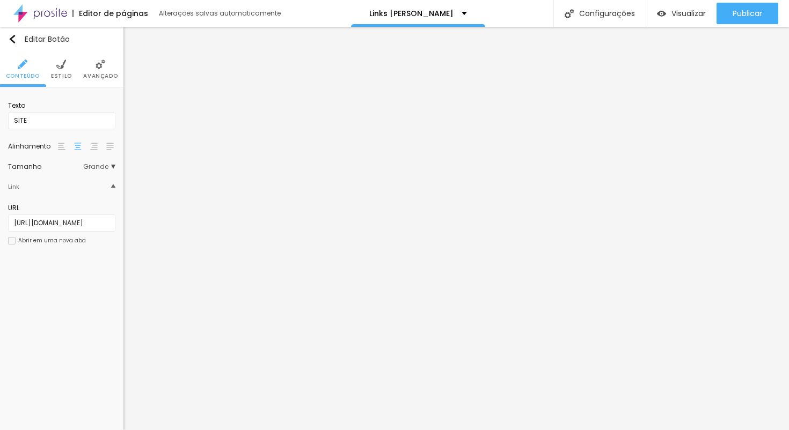
click at [100, 65] on img at bounding box center [100, 65] width 10 height 10
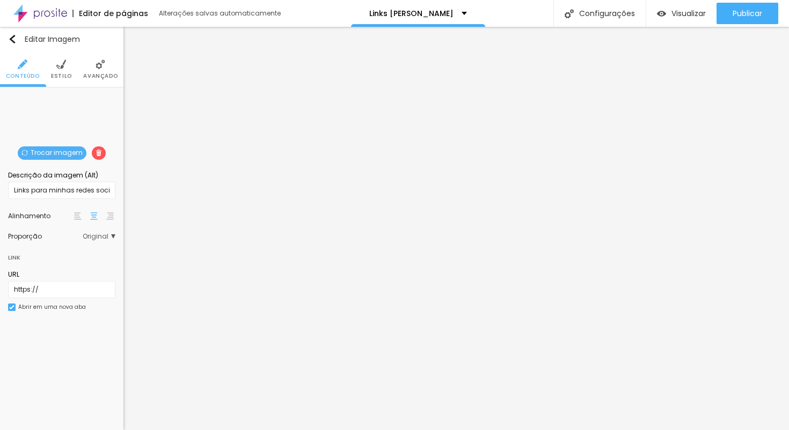
click at [65, 65] on img at bounding box center [61, 65] width 10 height 10
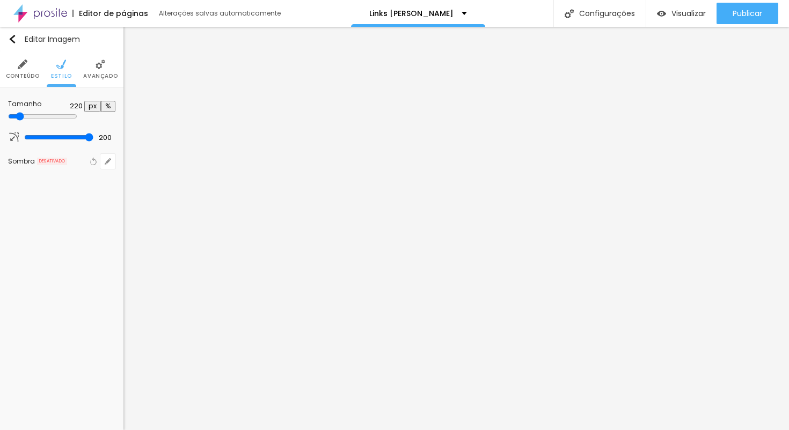
click at [107, 65] on li "Avançado" at bounding box center [100, 69] width 34 height 35
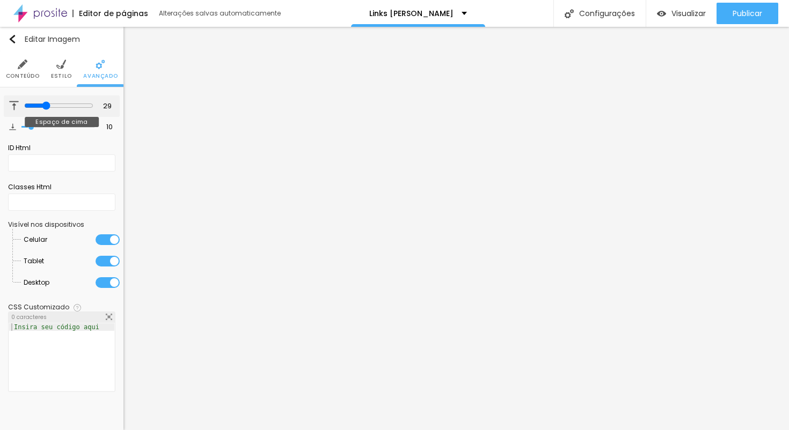
drag, startPoint x: 32, startPoint y: 107, endPoint x: 44, endPoint y: 108, distance: 12.4
click at [44, 108] on input "range" at bounding box center [58, 105] width 69 height 9
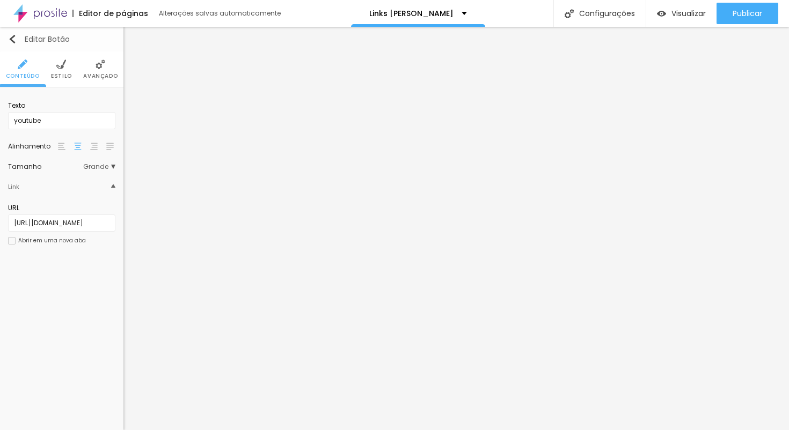
click at [16, 40] on img "button" at bounding box center [12, 39] width 9 height 9
click at [13, 40] on img "button" at bounding box center [12, 39] width 9 height 9
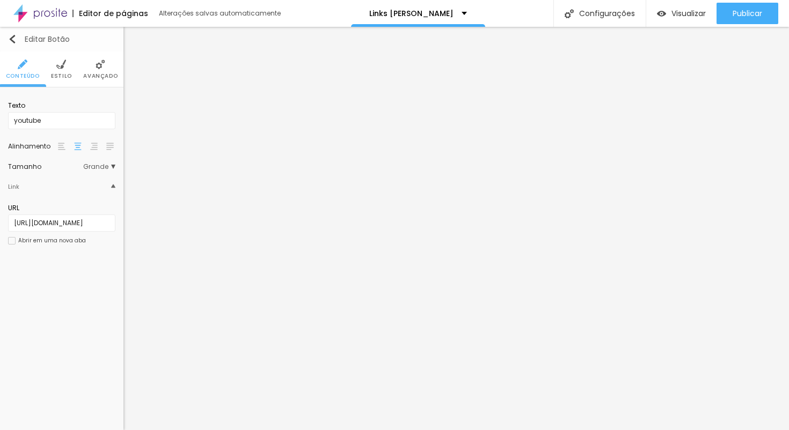
click at [13, 40] on img "button" at bounding box center [12, 39] width 9 height 9
click at [39, 38] on div "Editar Botão" at bounding box center [39, 39] width 62 height 9
click at [65, 74] on span "Estilo" at bounding box center [61, 76] width 21 height 5
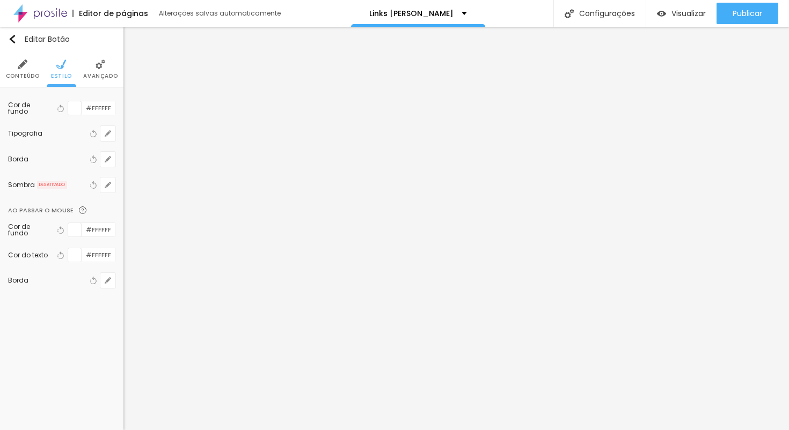
click at [100, 71] on li "Avançado" at bounding box center [100, 69] width 34 height 35
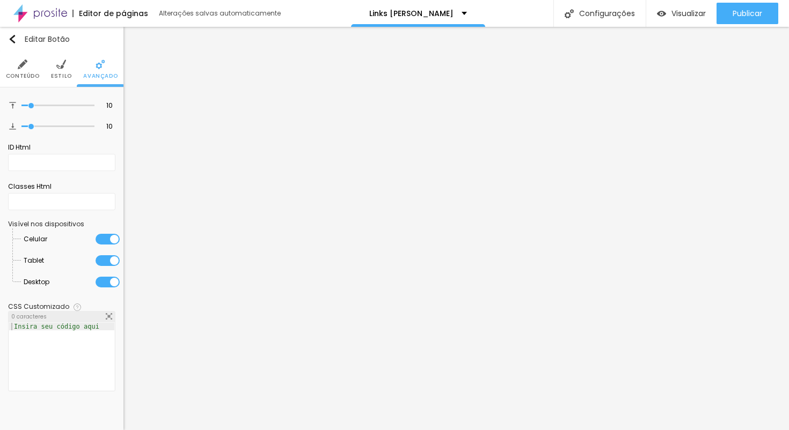
click at [30, 66] on li "Conteúdo" at bounding box center [23, 69] width 34 height 35
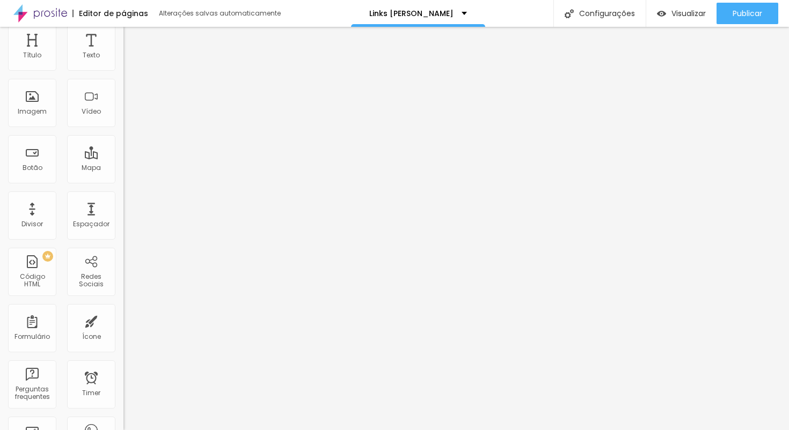
scroll to position [48, 0]
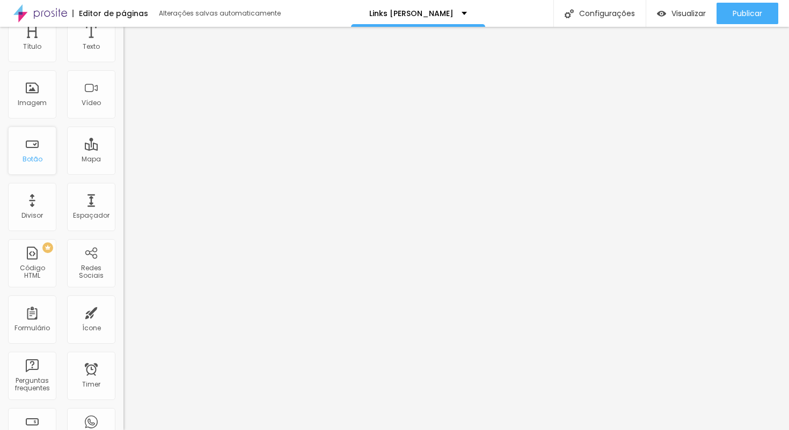
click at [36, 159] on div "Botão" at bounding box center [33, 160] width 20 height 8
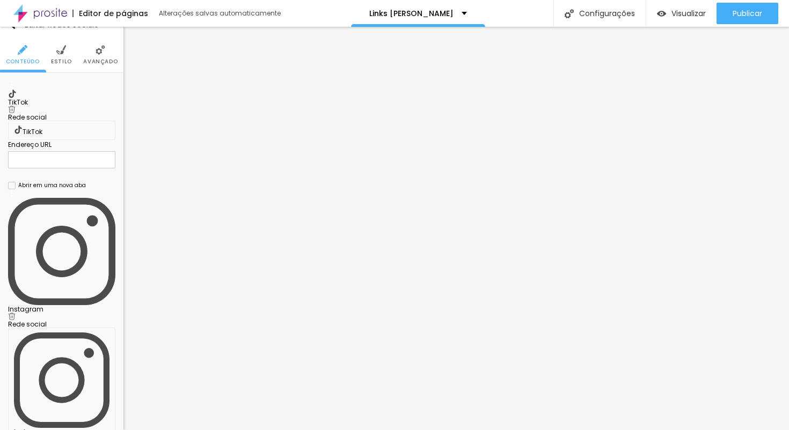
scroll to position [0, 0]
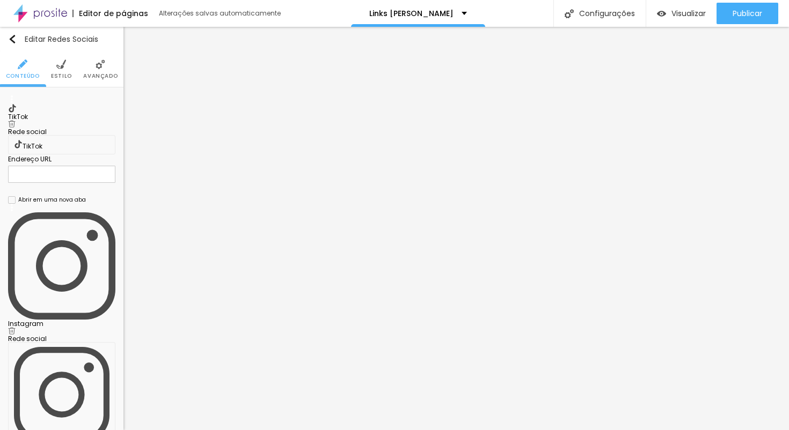
click at [16, 120] on img at bounding box center [12, 124] width 8 height 8
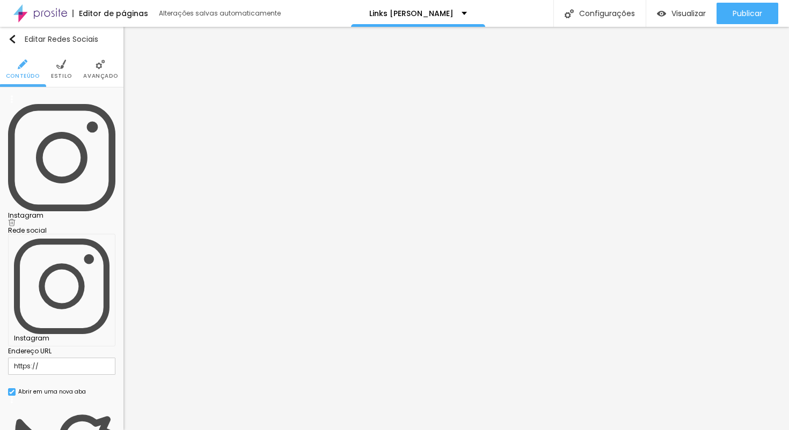
click at [60, 212] on div "Instagram" at bounding box center [61, 215] width 107 height 6
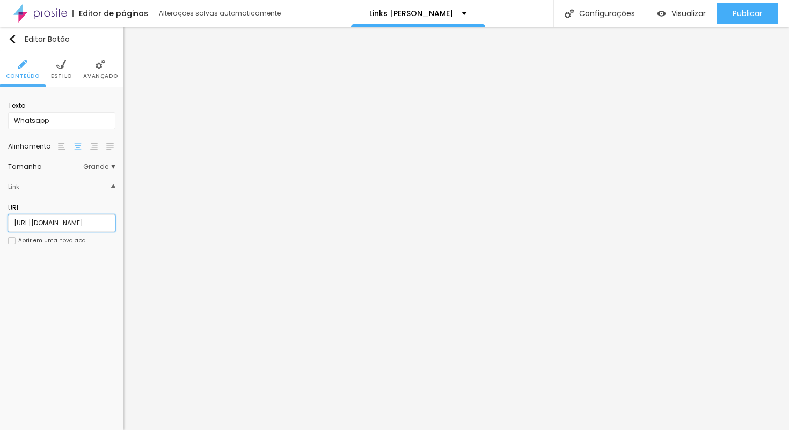
click at [59, 226] on input "https://w.app/eliasaftim" at bounding box center [61, 223] width 107 height 17
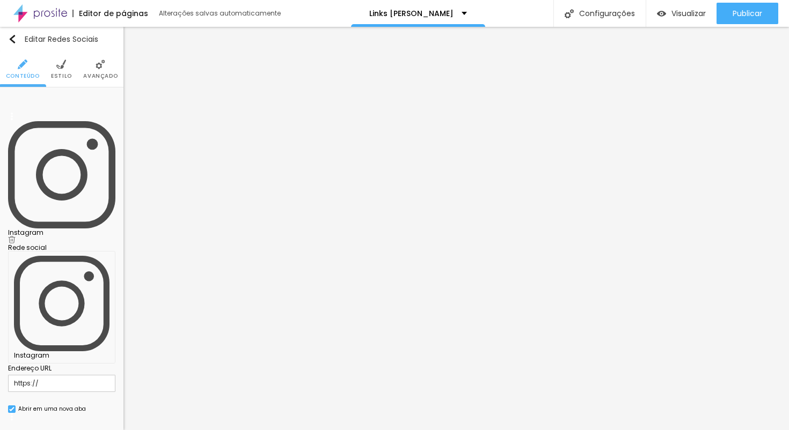
drag, startPoint x: 14, startPoint y: 147, endPoint x: 17, endPoint y: 105, distance: 42.4
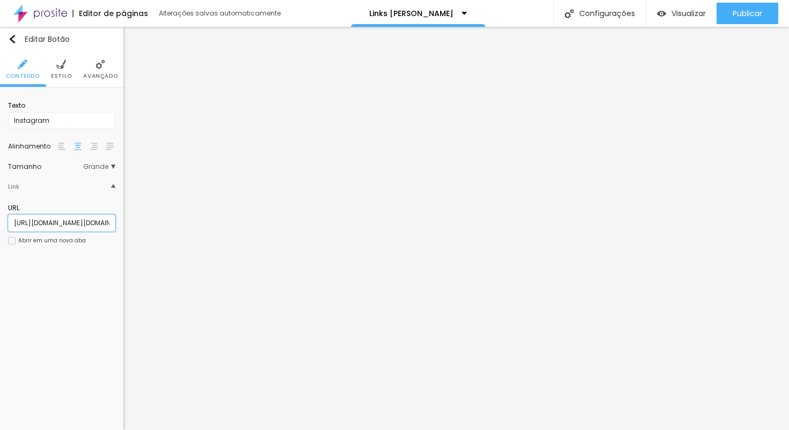
click at [67, 229] on input "https://www.instagram.com/elias.aftim/" at bounding box center [61, 223] width 107 height 17
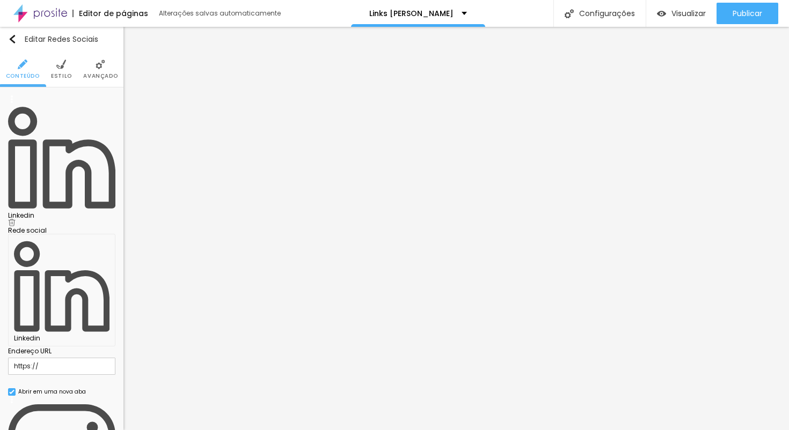
paste input "www.instagram.com/elias.aftim/"
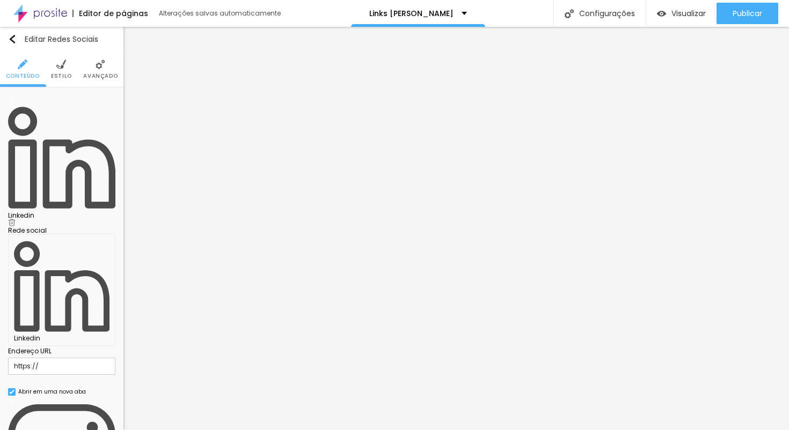
click at [61, 97] on div "Linkedin" at bounding box center [61, 161] width 107 height 132
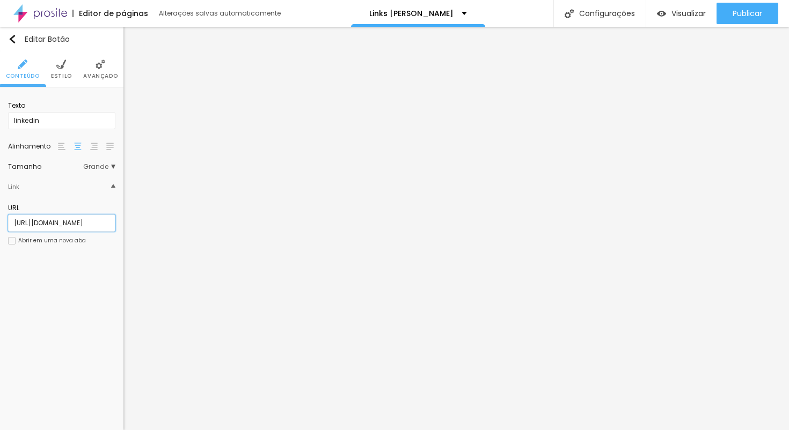
click at [68, 226] on input "https://www.linkedin.com/in/eliasaftimfotografia/" at bounding box center [61, 223] width 107 height 17
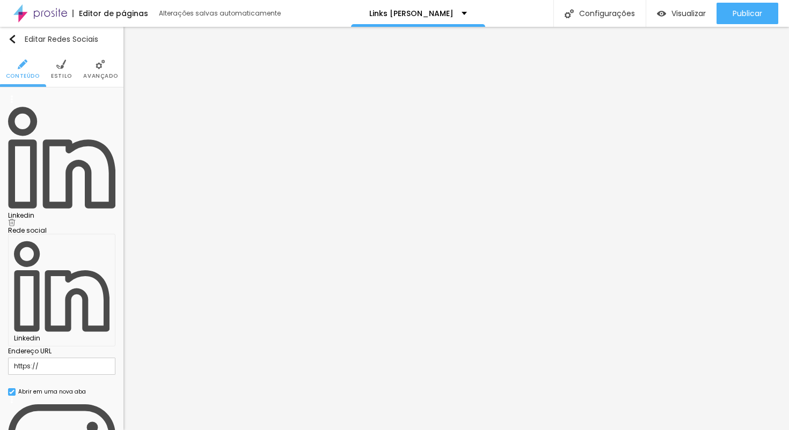
click at [68, 212] on div "Linkedin" at bounding box center [61, 215] width 107 height 6
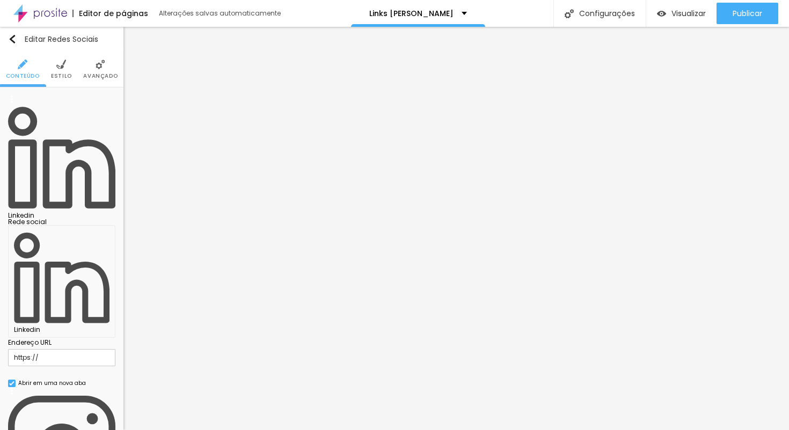
click at [62, 349] on input "https://" at bounding box center [61, 357] width 107 height 17
paste input "www.linkedin.com/in/eliasaftimfotografia/"
click at [57, 336] on div "Editar Redes Sociais Conteúdo Estilo Avançado Linkedin Rede social Linkedin End…" at bounding box center [61, 228] width 123 height 403
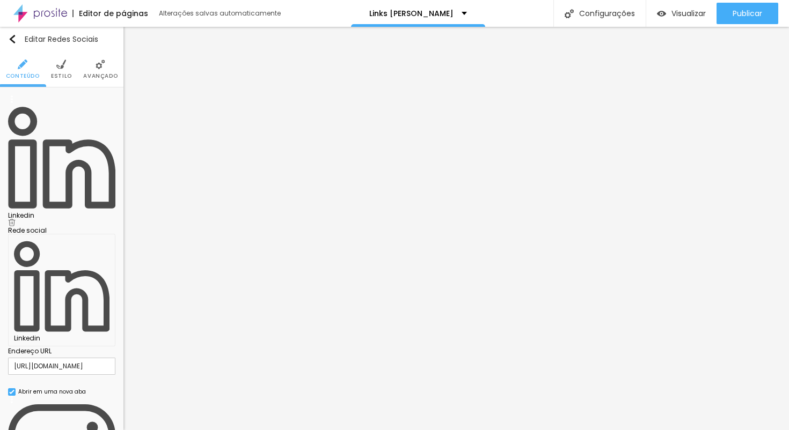
paste input "www.youtube.com/@EliasAftim"
click at [73, 308] on div "Editar Redes Sociais Conteúdo Estilo Avançado Linkedin Rede social Linkedin End…" at bounding box center [61, 228] width 123 height 403
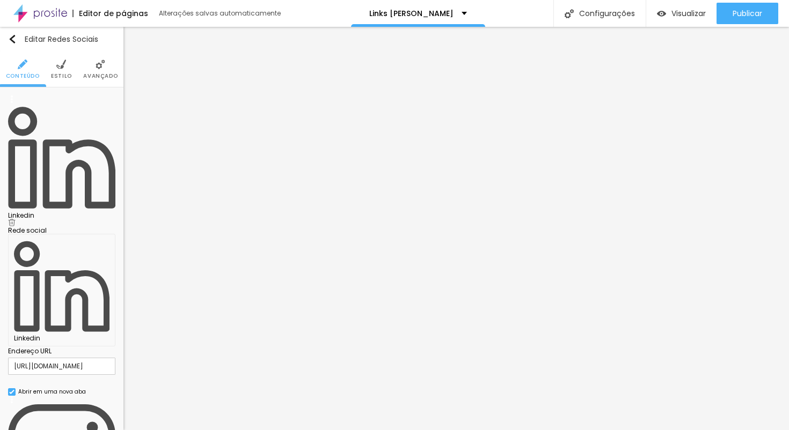
click at [16, 107] on div "Linkedin" at bounding box center [61, 161] width 107 height 132
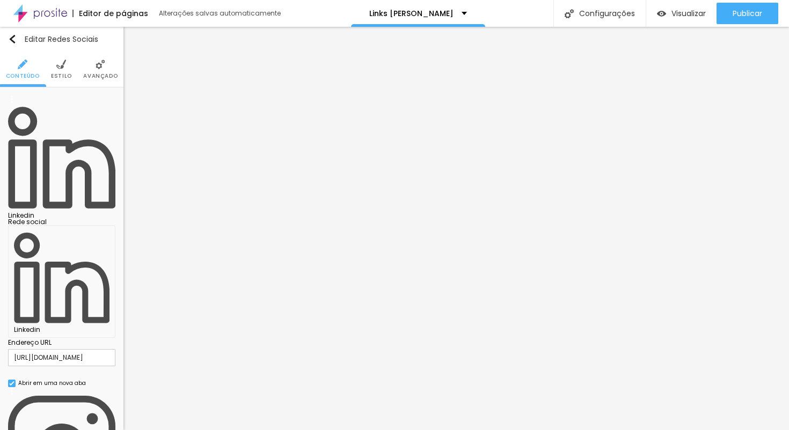
click at [16, 107] on div "Linkedin" at bounding box center [61, 156] width 107 height 123
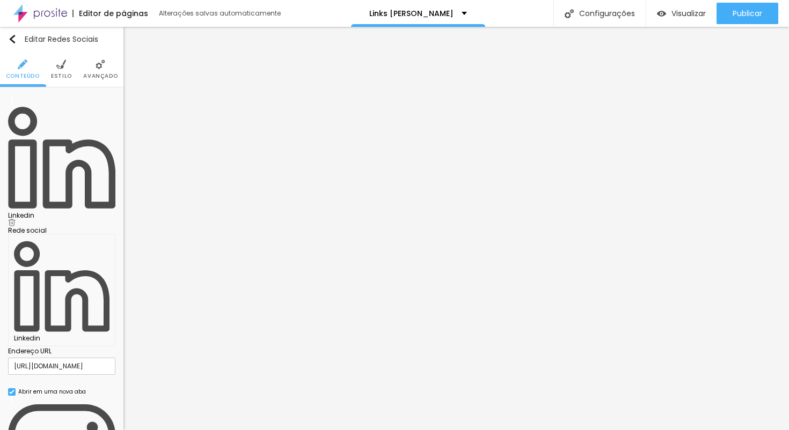
click at [64, 69] on li "Estilo" at bounding box center [61, 69] width 21 height 35
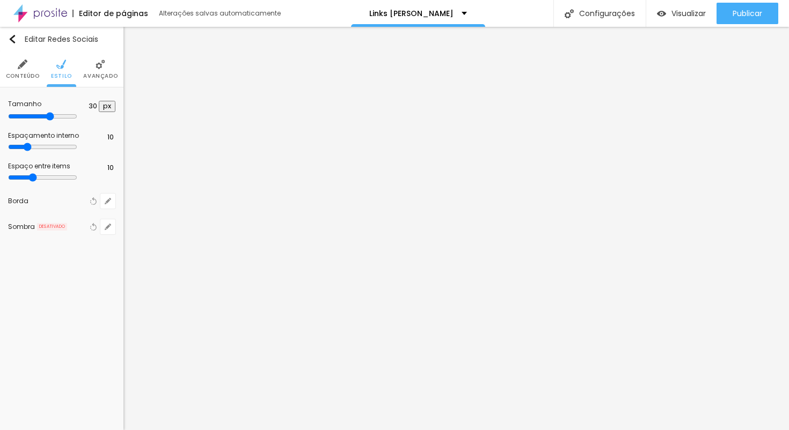
drag, startPoint x: 46, startPoint y: 117, endPoint x: 73, endPoint y: 114, distance: 27.5
click at [73, 114] on div at bounding box center [61, 117] width 107 height 10
drag, startPoint x: 38, startPoint y: 152, endPoint x: 58, endPoint y: 151, distance: 20.4
click at [58, 151] on input "range" at bounding box center [42, 147] width 69 height 9
drag, startPoint x: 45, startPoint y: 184, endPoint x: 69, endPoint y: 182, distance: 24.2
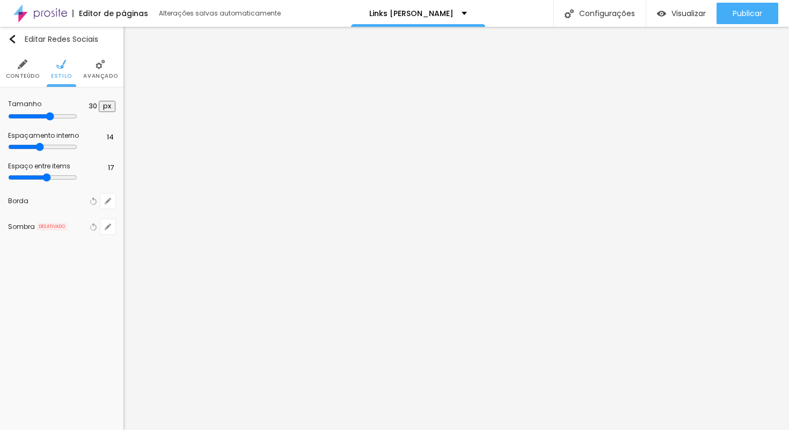
click at [69, 182] on input "range" at bounding box center [42, 177] width 69 height 9
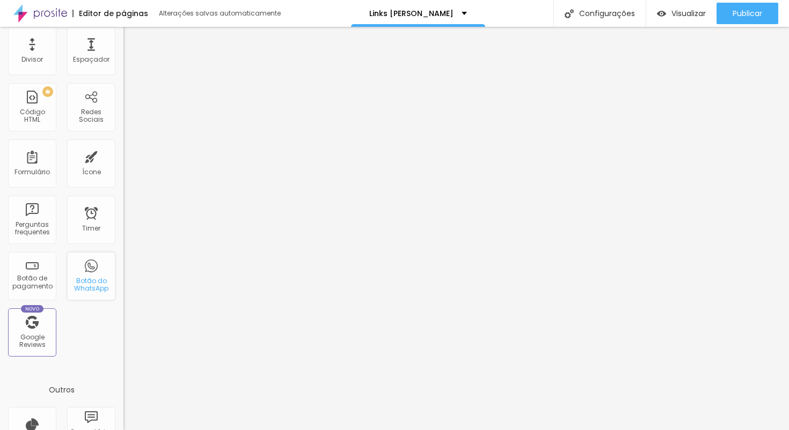
click at [97, 278] on div "Botão do WhatsApp" at bounding box center [91, 285] width 42 height 16
click at [87, 278] on div "Botão do WhatsApp" at bounding box center [91, 276] width 48 height 48
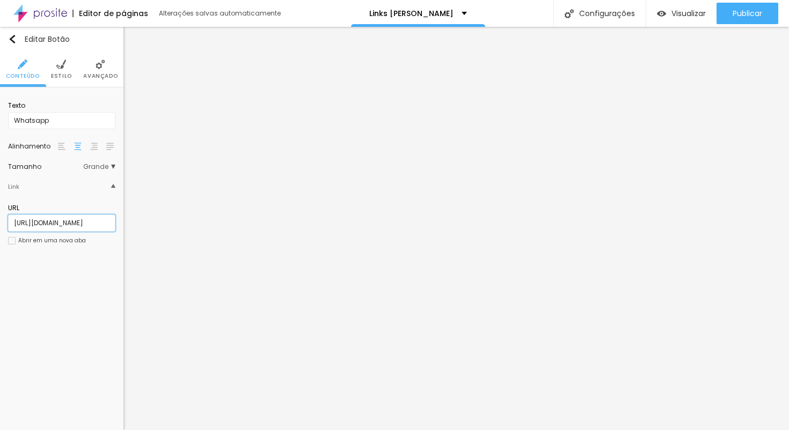
click at [86, 232] on input "https://w.app/eliasaftim" at bounding box center [61, 223] width 107 height 17
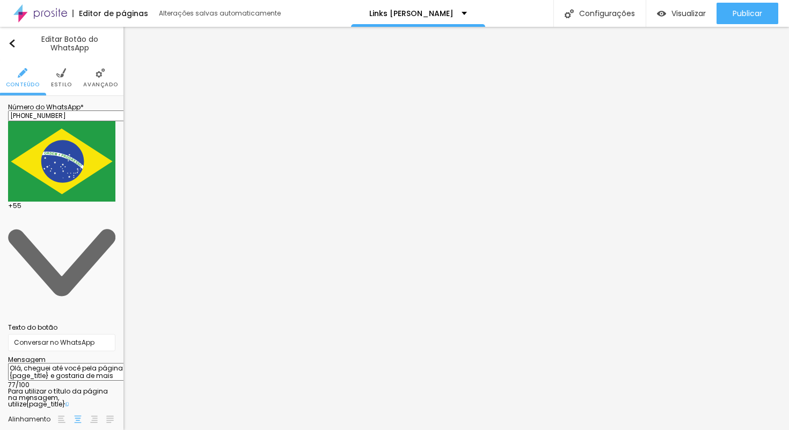
drag, startPoint x: 40, startPoint y: 200, endPoint x: 79, endPoint y: 201, distance: 39.2
click at [76, 363] on textarea "Olá, cheguei até você pela página {page_title} e gostaria de mais informações" at bounding box center [68, 372] width 121 height 18
click at [79, 363] on textarea "Olá, cheguei até você pela página {page_title} e gostaria de mais informações" at bounding box center [68, 372] width 121 height 18
drag, startPoint x: 81, startPoint y: 199, endPoint x: 45, endPoint y: 199, distance: 36.5
click at [45, 363] on textarea "Olá, cheguei até você pela página {page_title} e gostaria de mais informações" at bounding box center [68, 372] width 121 height 18
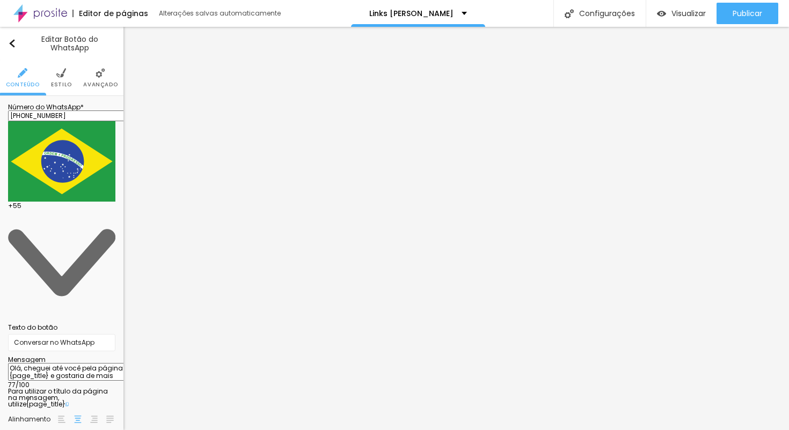
drag, startPoint x: 82, startPoint y: 199, endPoint x: 41, endPoint y: 203, distance: 40.9
click at [41, 363] on textarea "Olá, cheguei até você pela página {page_title} e gostaria de mais informações" at bounding box center [68, 372] width 121 height 18
click at [69, 363] on textarea "Olá, cheguei até você pela página www.eafotografia.com.br e gostaria de mais in…" at bounding box center [68, 372] width 121 height 18
click at [13, 363] on textarea "Olá, cheguei até você pela página www.eafotografia.com.br e gostaria de mais in…" at bounding box center [68, 372] width 121 height 18
drag, startPoint x: 13, startPoint y: 209, endPoint x: 101, endPoint y: 208, distance: 87.5
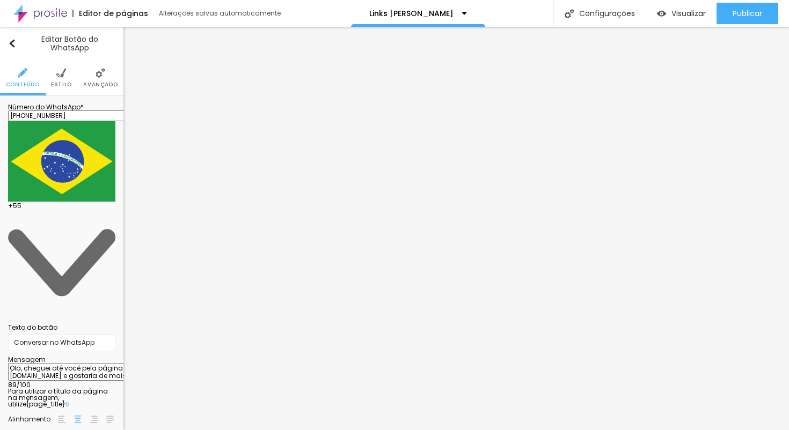
click at [101, 363] on textarea "Olá, cheguei até você pela página www.eafotografia.com.br e gostaria de mais in…" at bounding box center [68, 372] width 121 height 18
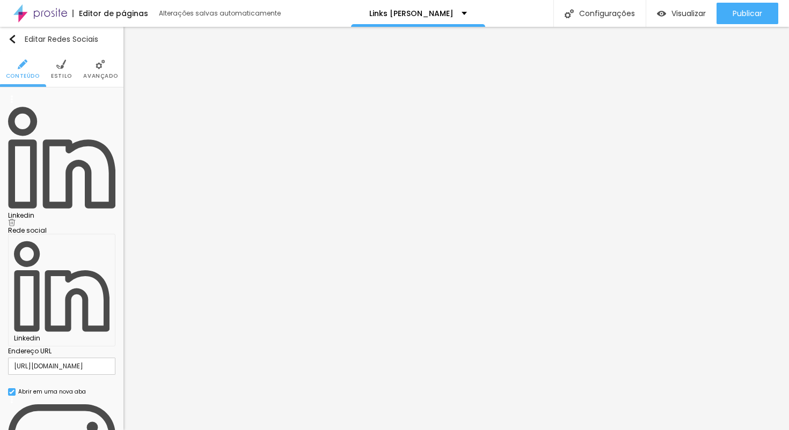
click at [68, 67] on li "Estilo" at bounding box center [61, 69] width 21 height 35
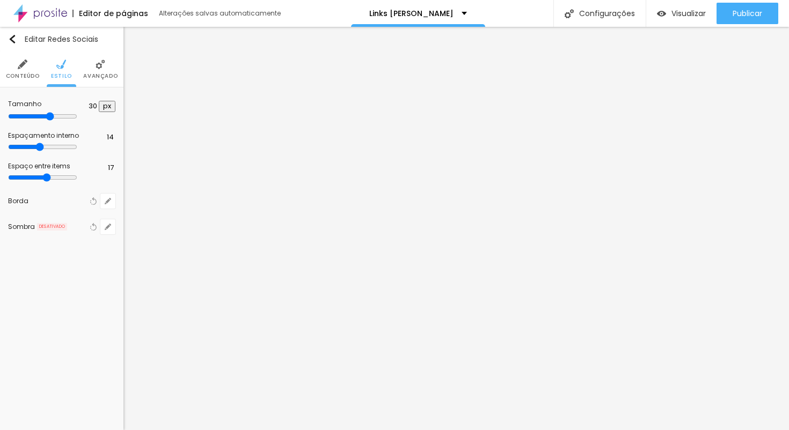
click at [99, 71] on li "Avançado" at bounding box center [100, 69] width 34 height 35
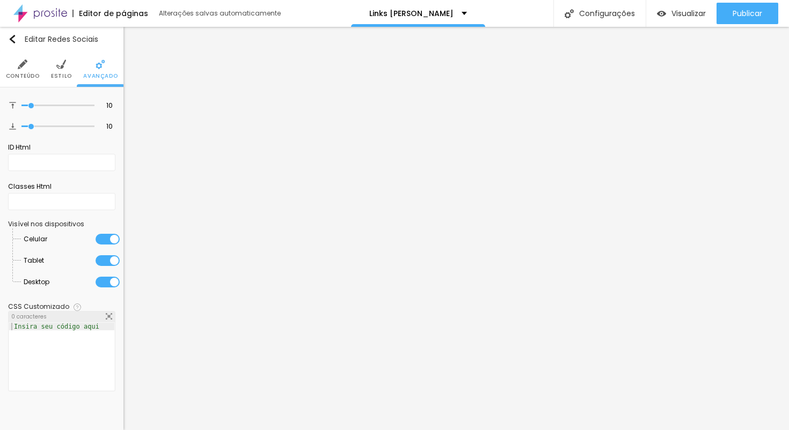
click at [58, 71] on li "Estilo" at bounding box center [61, 69] width 21 height 35
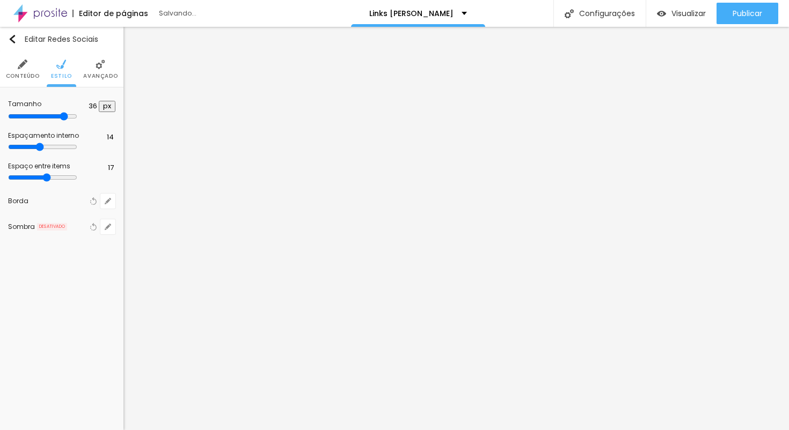
drag, startPoint x: 74, startPoint y: 120, endPoint x: 95, endPoint y: 120, distance: 21.5
click at [77, 120] on input "range" at bounding box center [42, 116] width 69 height 9
drag, startPoint x: 58, startPoint y: 150, endPoint x: 73, endPoint y: 150, distance: 15.0
click at [73, 150] on input "range" at bounding box center [42, 147] width 69 height 9
drag, startPoint x: 69, startPoint y: 185, endPoint x: 82, endPoint y: 185, distance: 12.9
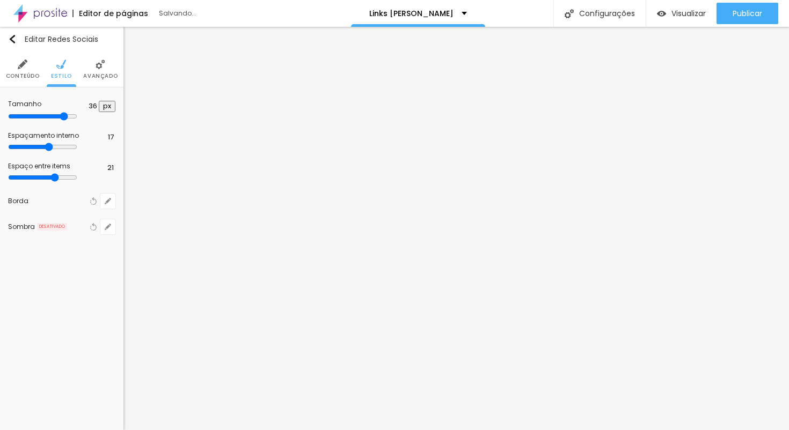
click at [77, 182] on input "range" at bounding box center [42, 177] width 69 height 9
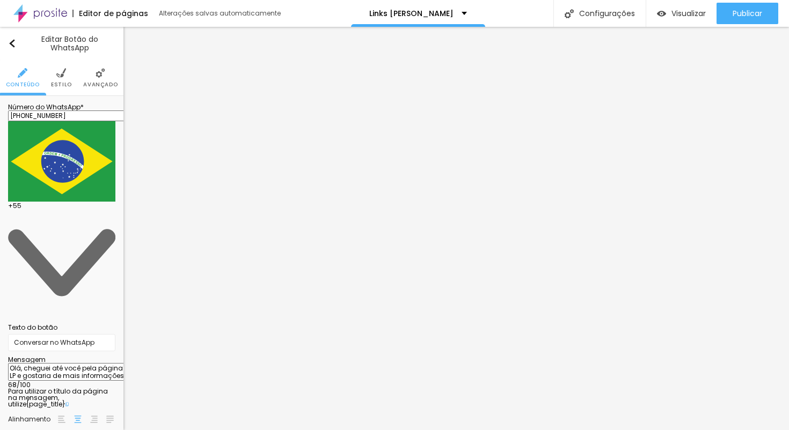
click at [63, 71] on img at bounding box center [61, 73] width 10 height 10
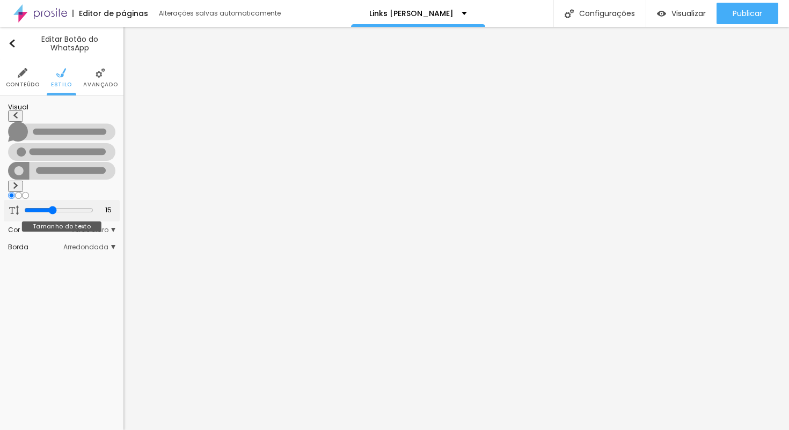
drag, startPoint x: 38, startPoint y: 171, endPoint x: 56, endPoint y: 171, distance: 17.7
click at [56, 206] on input "range" at bounding box center [58, 210] width 69 height 9
click at [22, 192] on input "radio" at bounding box center [18, 195] width 7 height 7
drag, startPoint x: 52, startPoint y: 170, endPoint x: 61, endPoint y: 169, distance: 9.7
click at [61, 206] on input "range" at bounding box center [58, 210] width 69 height 9
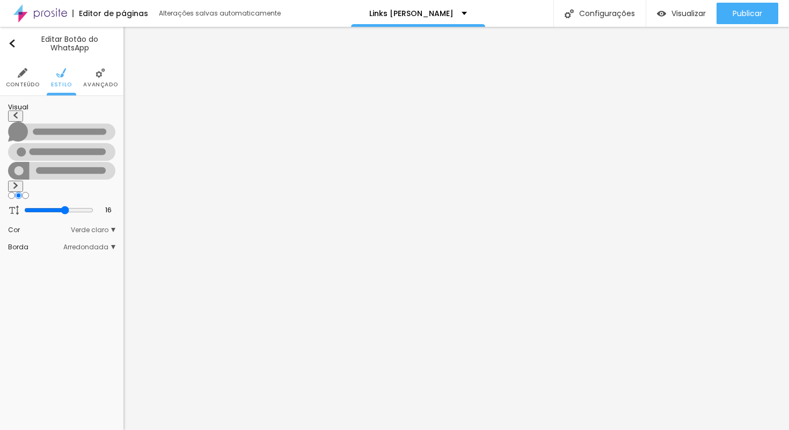
click at [29, 192] on input "radio" at bounding box center [25, 195] width 7 height 7
click at [67, 162] on img at bounding box center [61, 171] width 107 height 18
click at [64, 206] on input "range" at bounding box center [58, 210] width 69 height 9
click at [16, 119] on img at bounding box center [15, 115] width 6 height 6
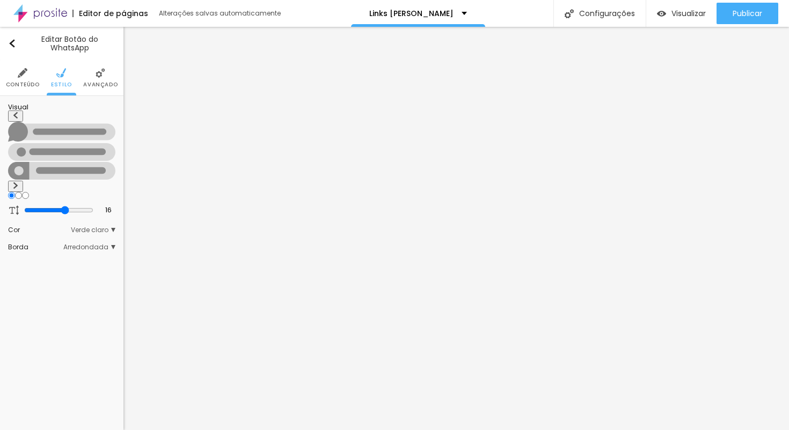
click at [19, 182] on img at bounding box center [15, 185] width 6 height 6
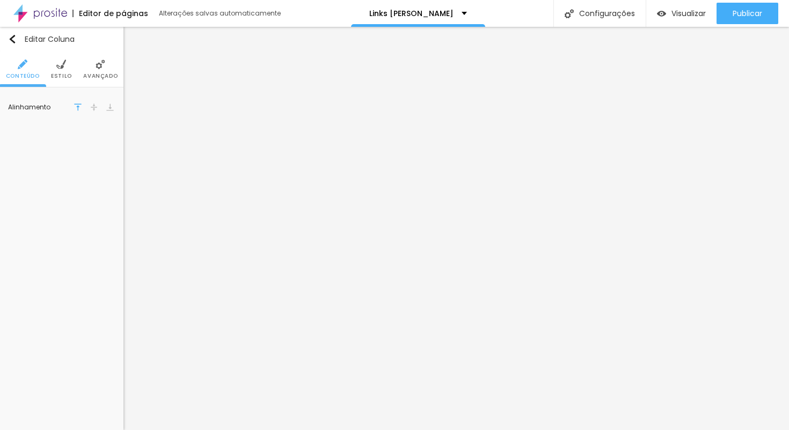
click at [65, 67] on img at bounding box center [61, 65] width 10 height 10
click at [103, 74] on span "Avançado" at bounding box center [100, 76] width 34 height 5
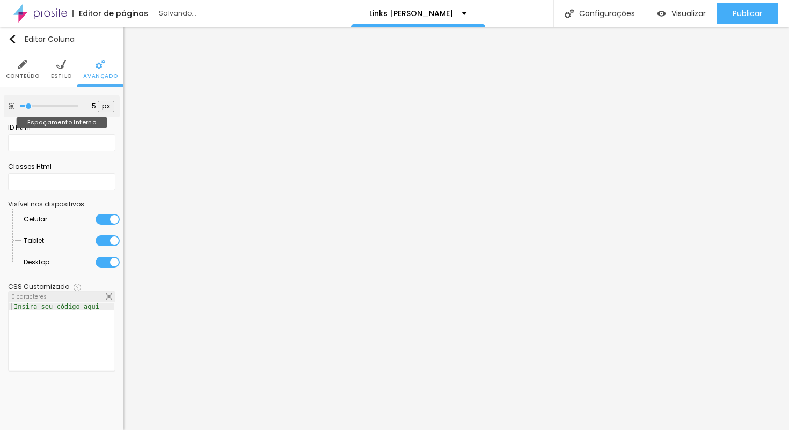
drag, startPoint x: 45, startPoint y: 108, endPoint x: 26, endPoint y: 111, distance: 18.4
click at [26, 111] on div at bounding box center [49, 106] width 58 height 11
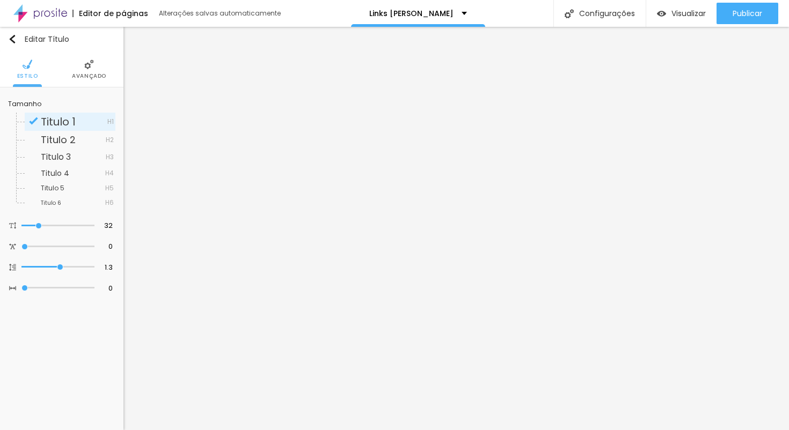
click at [86, 70] on li "Avançado" at bounding box center [89, 69] width 34 height 35
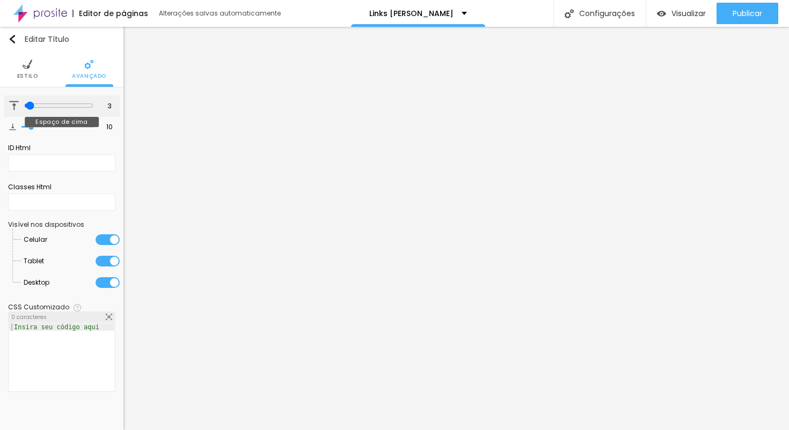
drag, startPoint x: 33, startPoint y: 107, endPoint x: 27, endPoint y: 108, distance: 5.9
click at [27, 108] on input "range" at bounding box center [58, 105] width 69 height 9
click at [25, 129] on input "range" at bounding box center [57, 126] width 73 height 5
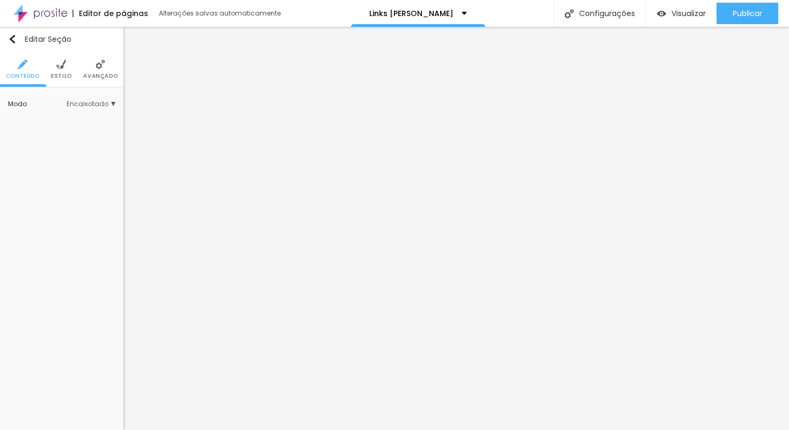
click at [101, 66] on img at bounding box center [100, 65] width 10 height 10
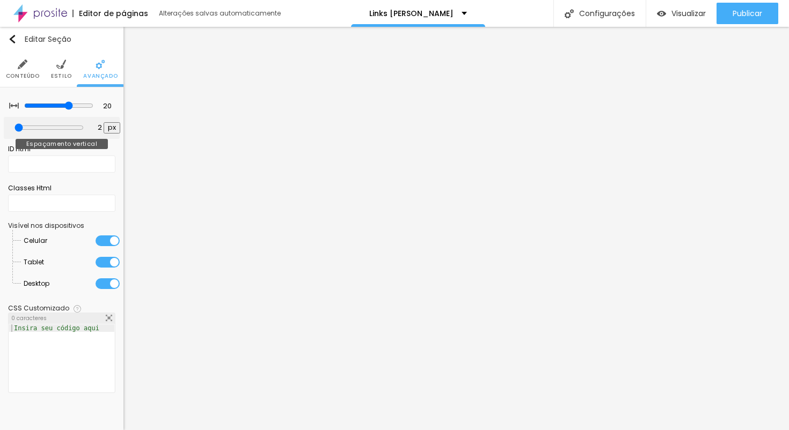
click at [24, 131] on input "range" at bounding box center [48, 127] width 69 height 9
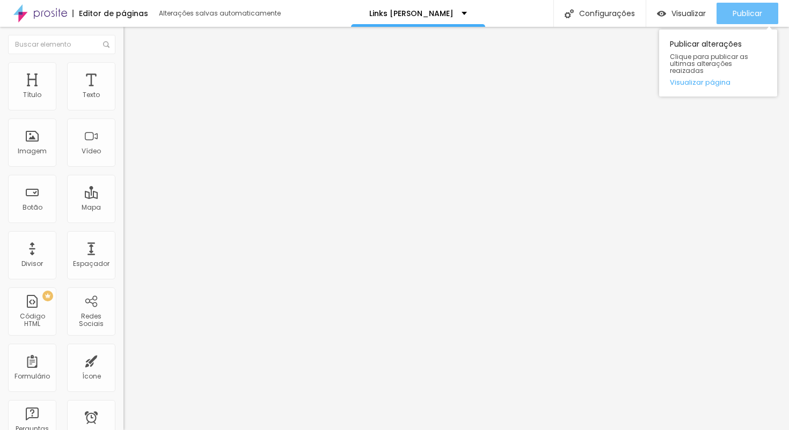
click at [749, 14] on span "Publicar" at bounding box center [747, 13] width 30 height 9
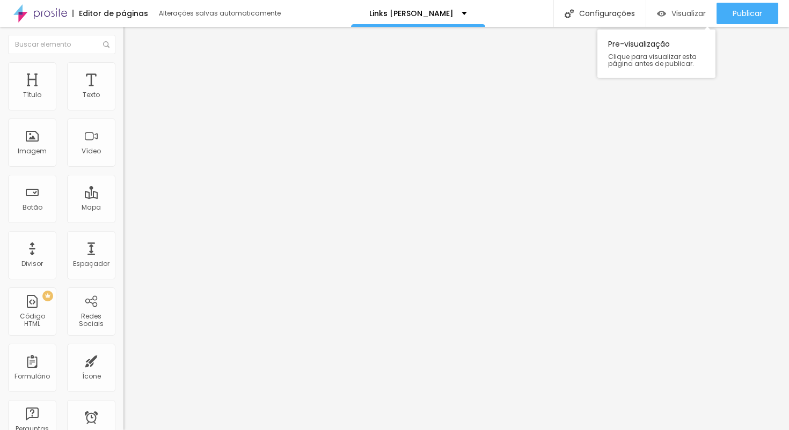
click at [690, 9] on span "Visualizar" at bounding box center [688, 13] width 34 height 9
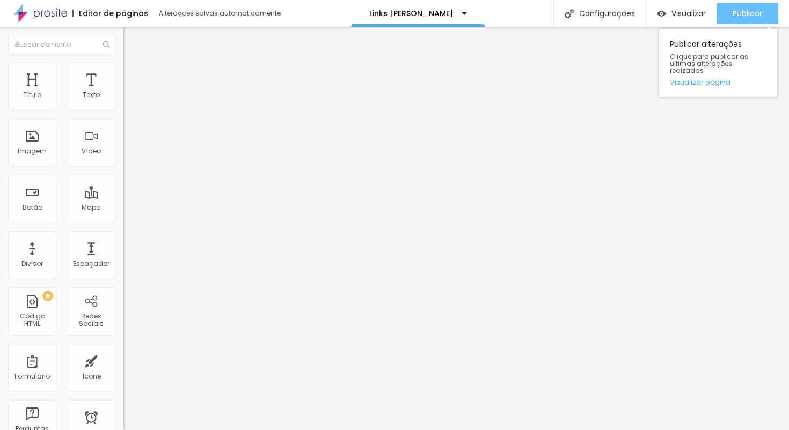
click at [733, 16] on span "Publicar" at bounding box center [747, 13] width 30 height 9
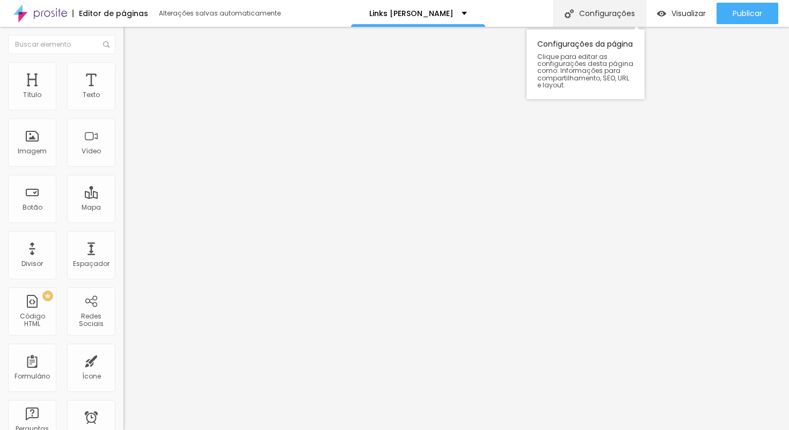
click at [585, 14] on div "Configurações" at bounding box center [599, 13] width 92 height 27
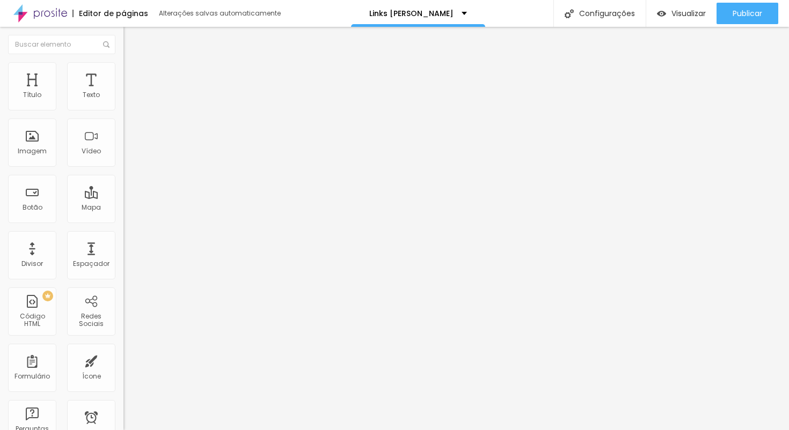
drag, startPoint x: 450, startPoint y: 180, endPoint x: 373, endPoint y: 183, distance: 76.8
drag, startPoint x: 286, startPoint y: 179, endPoint x: 448, endPoint y: 186, distance: 161.7
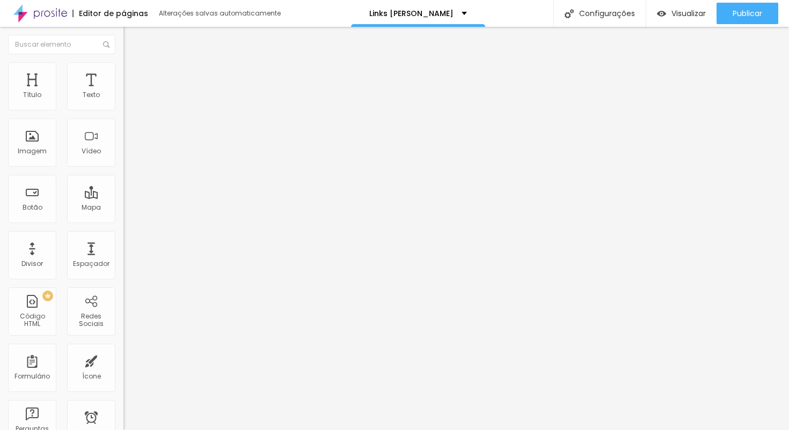
click at [671, 14] on span "Visualizar" at bounding box center [688, 13] width 34 height 9
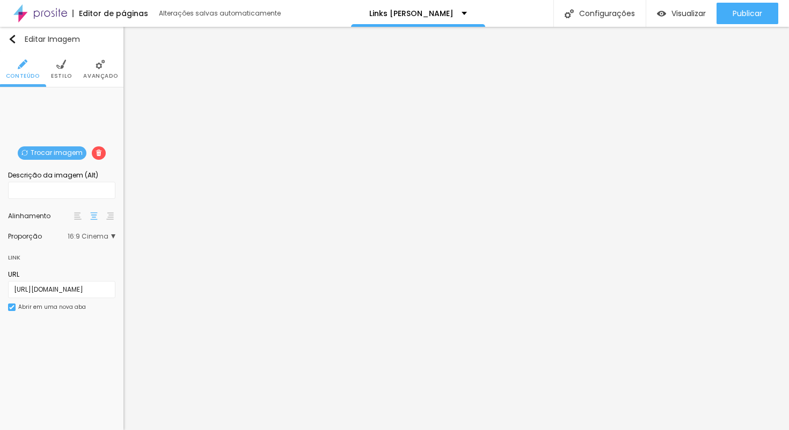
click at [67, 66] on li "Estilo" at bounding box center [61, 69] width 21 height 35
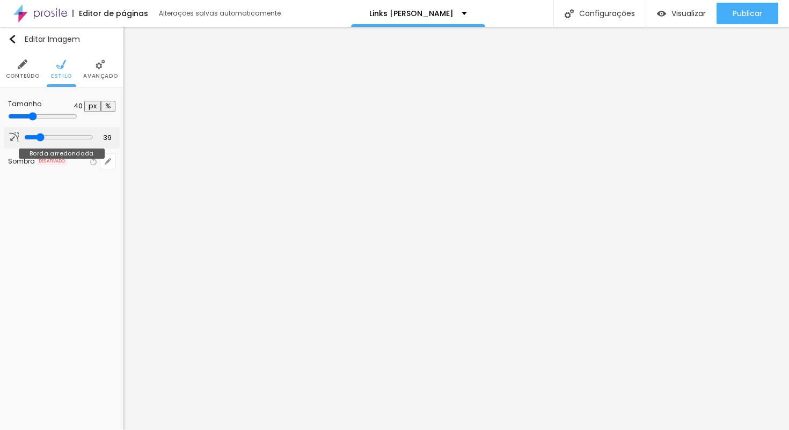
drag, startPoint x: 25, startPoint y: 140, endPoint x: 38, endPoint y: 144, distance: 12.9
click at [38, 143] on div at bounding box center [58, 138] width 69 height 10
click at [101, 70] on li "Avançado" at bounding box center [100, 69] width 34 height 35
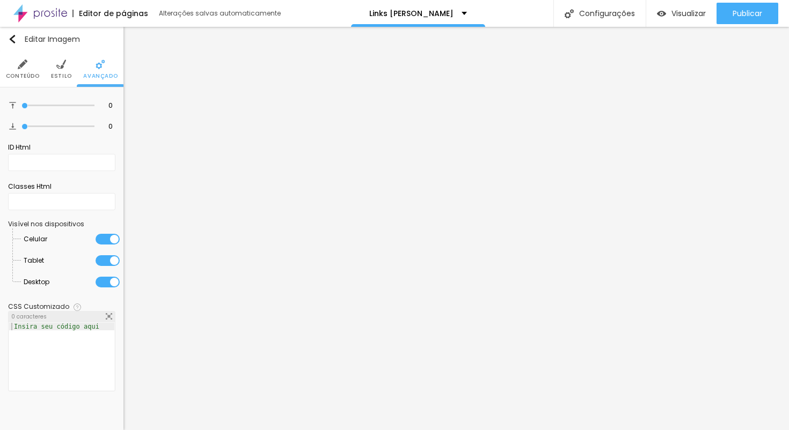
click at [57, 75] on span "Estilo" at bounding box center [61, 76] width 21 height 5
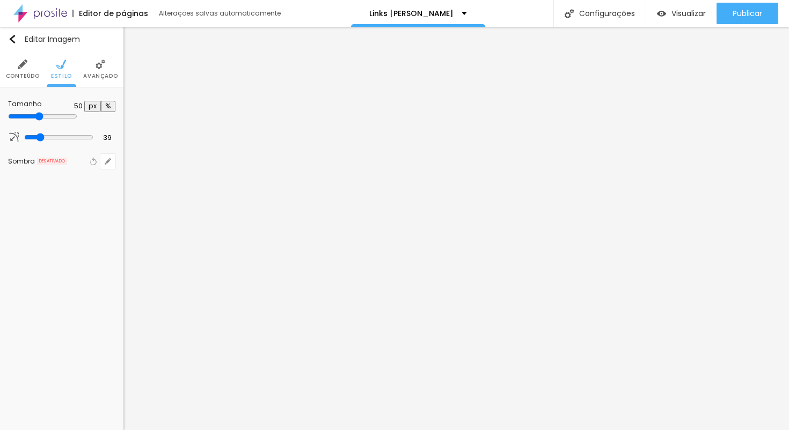
drag, startPoint x: 46, startPoint y: 119, endPoint x: 55, endPoint y: 119, distance: 9.1
click at [55, 119] on input "range" at bounding box center [42, 116] width 69 height 9
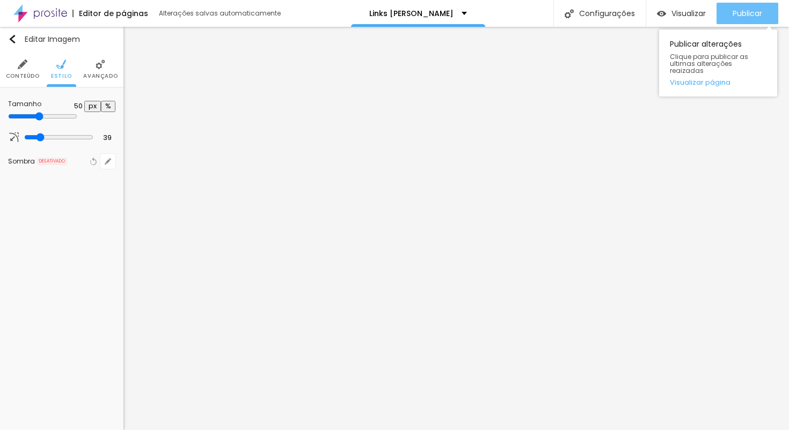
click at [751, 11] on span "Publicar" at bounding box center [747, 13] width 30 height 9
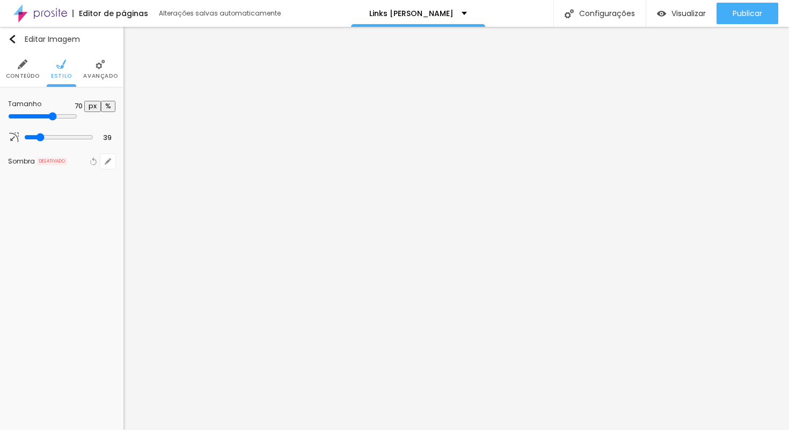
drag, startPoint x: 56, startPoint y: 117, endPoint x: 78, endPoint y: 117, distance: 22.0
click at [77, 117] on input "range" at bounding box center [42, 116] width 69 height 9
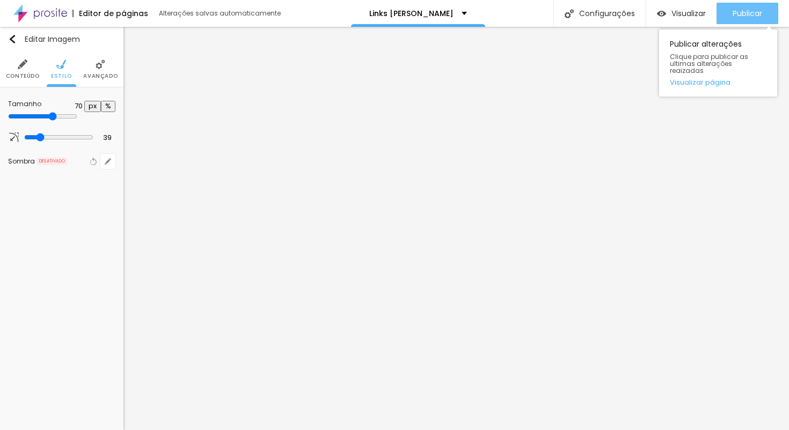
click at [740, 14] on span "Publicar" at bounding box center [747, 13] width 30 height 9
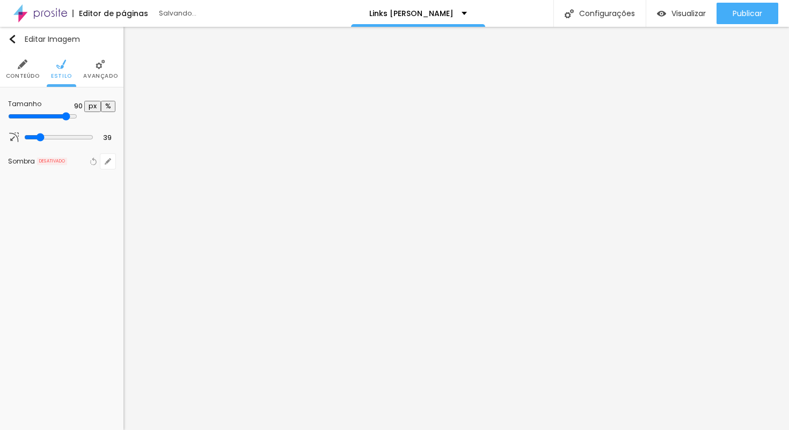
drag, startPoint x: 79, startPoint y: 118, endPoint x: 98, endPoint y: 117, distance: 18.8
click at [77, 117] on input "range" at bounding box center [42, 116] width 69 height 9
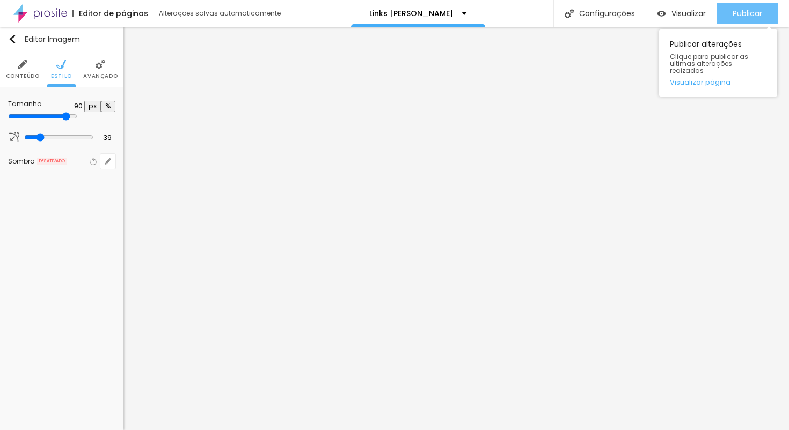
click at [745, 15] on span "Publicar" at bounding box center [747, 13] width 30 height 9
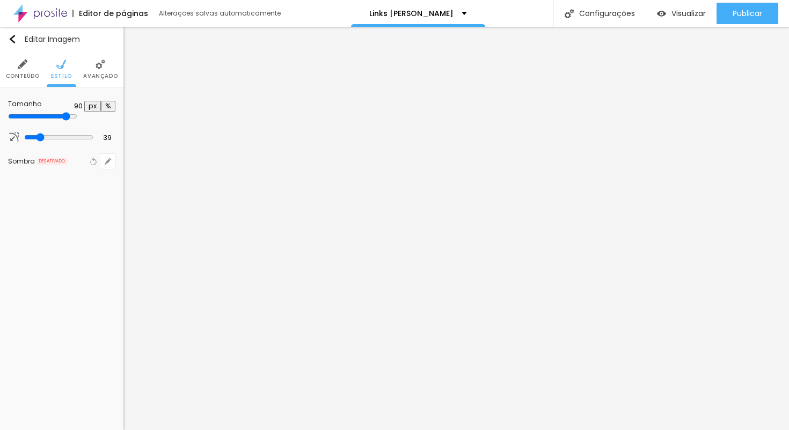
click at [95, 74] on span "Avançado" at bounding box center [100, 76] width 34 height 5
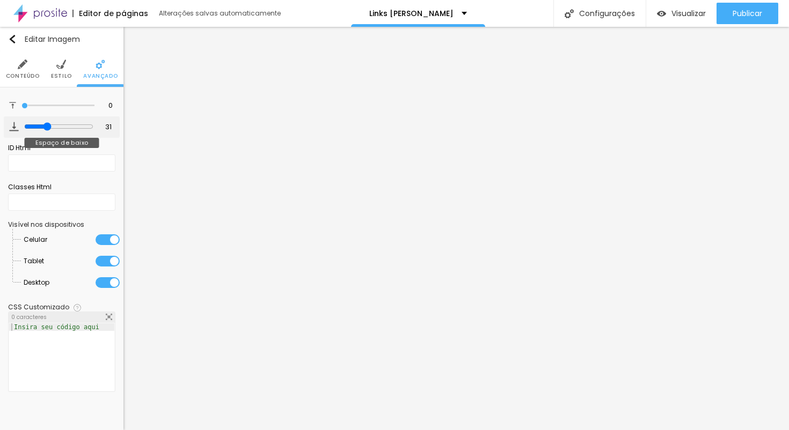
drag, startPoint x: 25, startPoint y: 131, endPoint x: 46, endPoint y: 131, distance: 20.9
click at [46, 131] on input "range" at bounding box center [58, 126] width 69 height 9
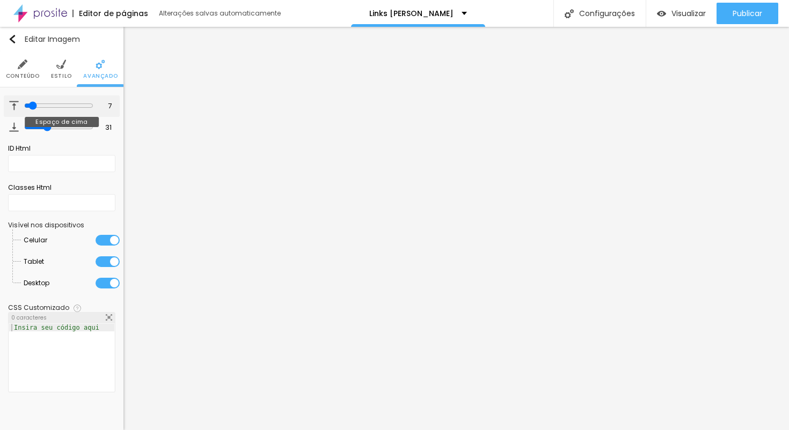
drag, startPoint x: 23, startPoint y: 104, endPoint x: 30, endPoint y: 104, distance: 6.4
click at [30, 104] on input "range" at bounding box center [58, 105] width 69 height 9
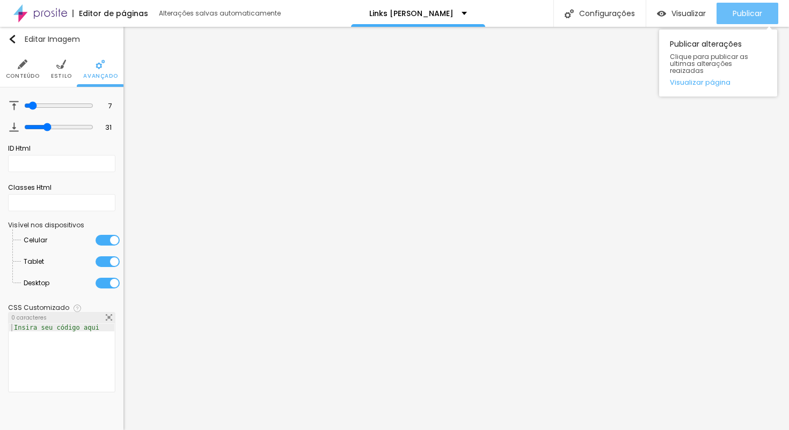
click at [737, 10] on span "Publicar" at bounding box center [747, 13] width 30 height 9
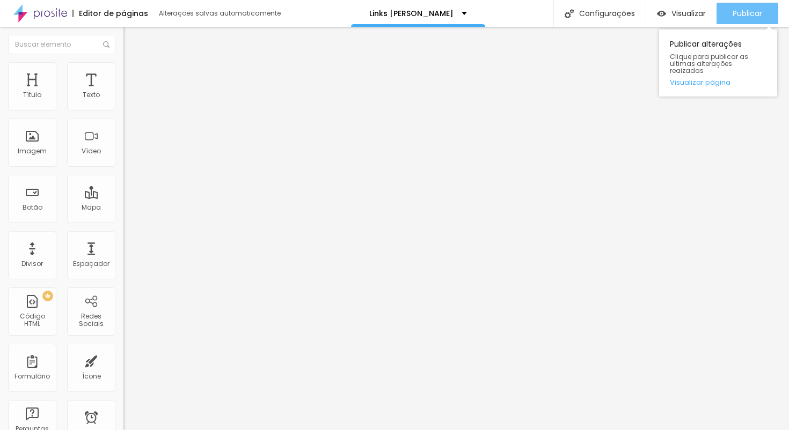
click at [755, 12] on span "Publicar" at bounding box center [747, 13] width 30 height 9
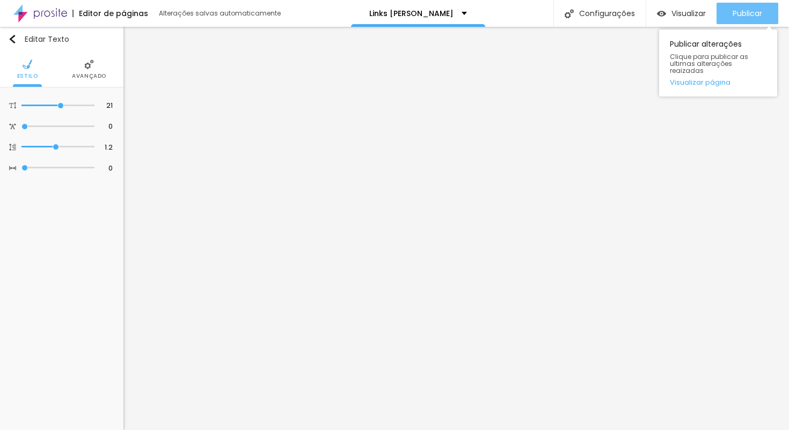
click at [734, 18] on span "Publicar" at bounding box center [747, 13] width 30 height 9
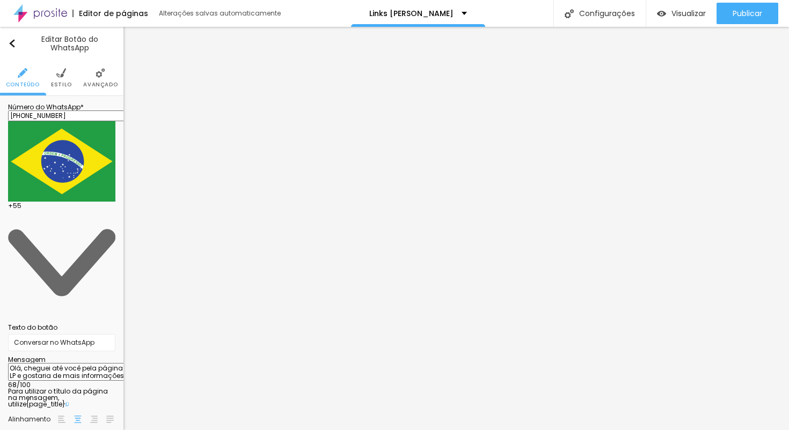
click at [69, 84] on span "Estilo" at bounding box center [61, 84] width 21 height 5
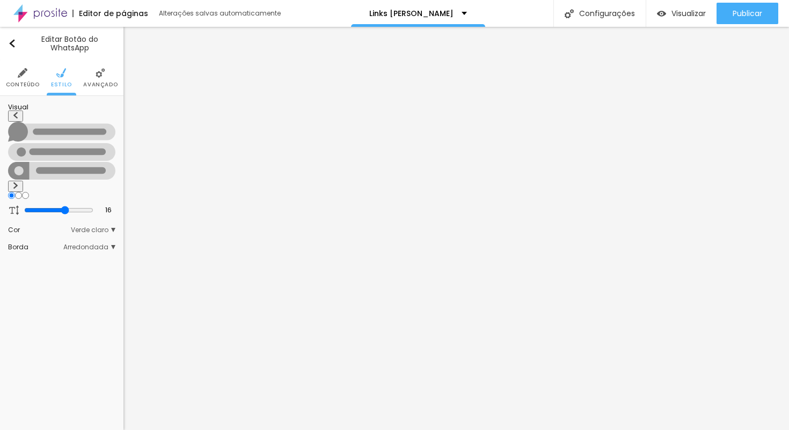
click at [19, 182] on img at bounding box center [15, 185] width 6 height 6
click at [103, 75] on img at bounding box center [100, 73] width 10 height 10
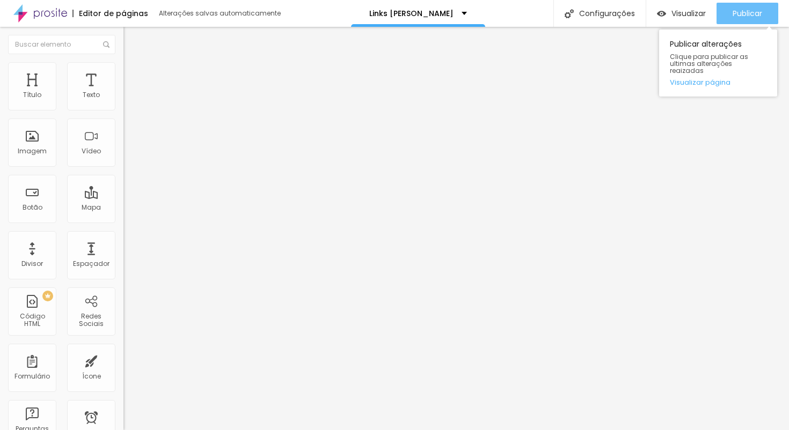
click at [732, 14] on span "Publicar" at bounding box center [747, 13] width 30 height 9
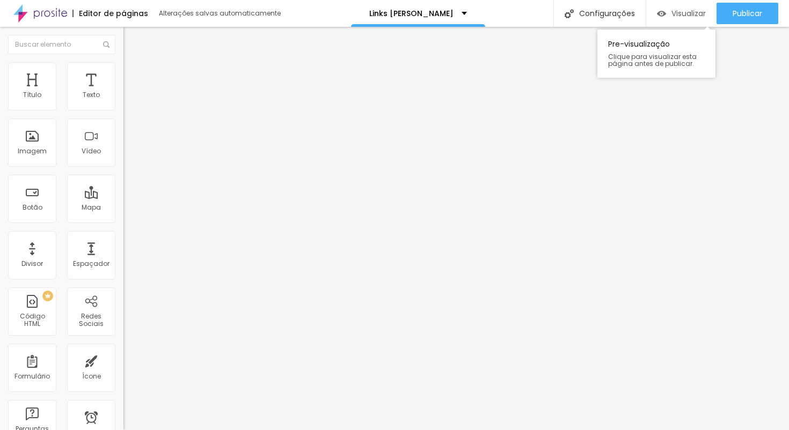
click at [680, 17] on span "Visualizar" at bounding box center [688, 13] width 34 height 9
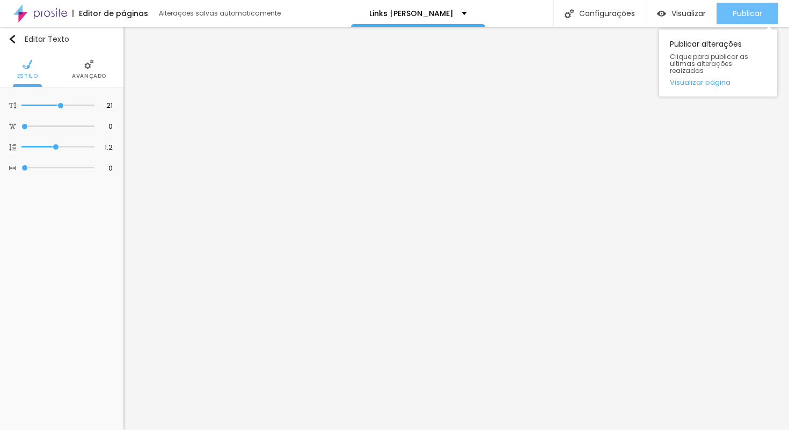
click at [749, 14] on span "Publicar" at bounding box center [747, 13] width 30 height 9
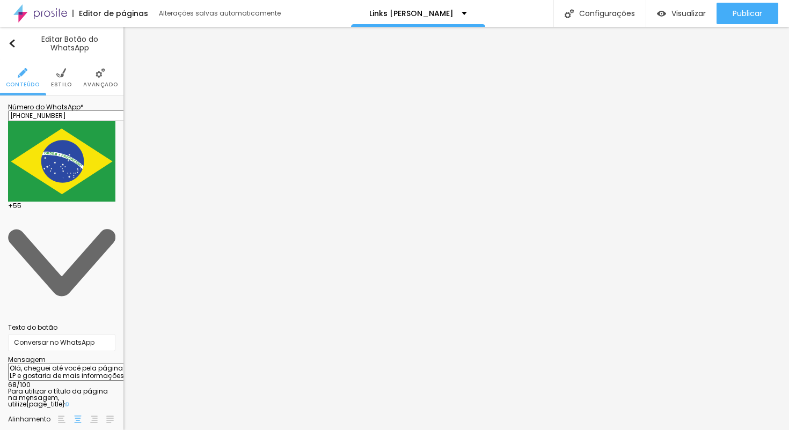
click at [61, 416] on img at bounding box center [62, 420] width 8 height 8
click at [76, 416] on img at bounding box center [78, 420] width 8 height 8
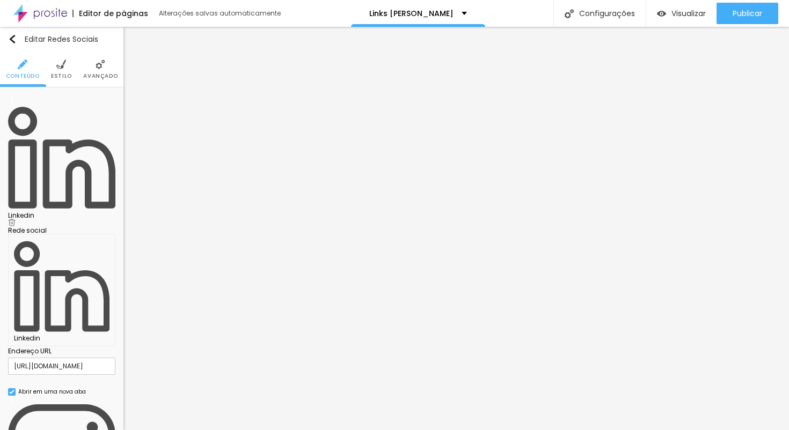
click at [63, 62] on img at bounding box center [61, 65] width 10 height 10
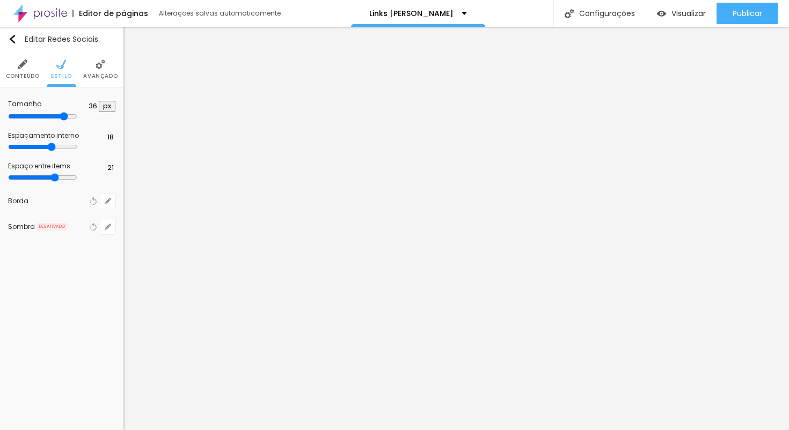
click at [76, 150] on input "range" at bounding box center [42, 147] width 69 height 9
drag, startPoint x: 82, startPoint y: 184, endPoint x: 92, endPoint y: 183, distance: 10.2
click at [77, 182] on input "range" at bounding box center [42, 177] width 69 height 9
click at [97, 66] on img at bounding box center [100, 65] width 10 height 10
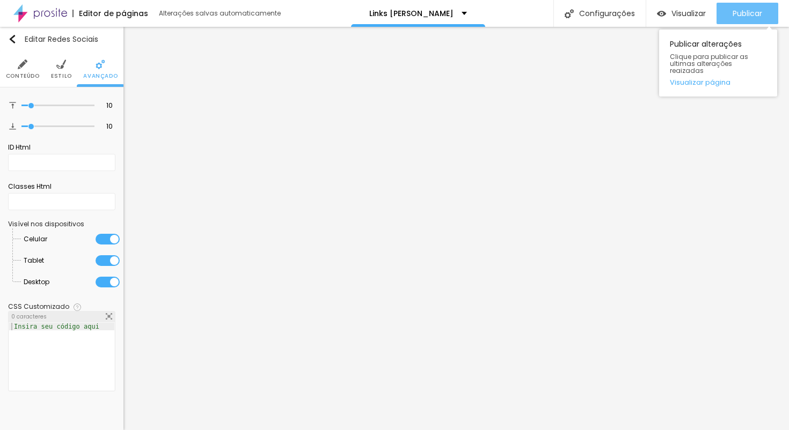
click at [744, 18] on span "Publicar" at bounding box center [747, 13] width 30 height 9
click at [755, 16] on span "Publicar" at bounding box center [747, 13] width 30 height 9
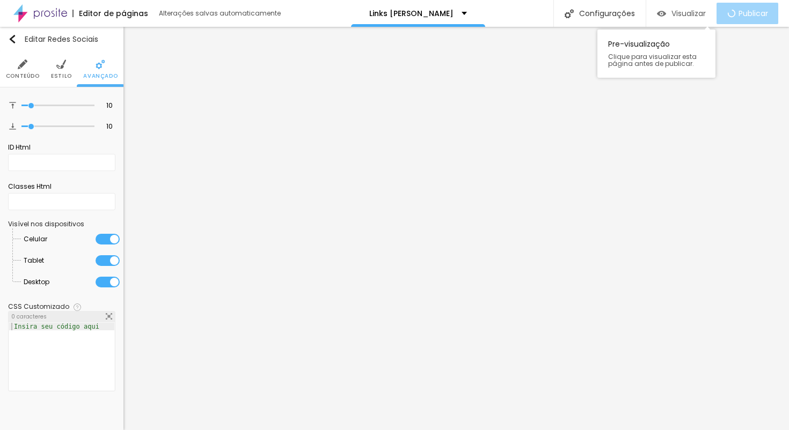
click at [693, 10] on span "Visualizar" at bounding box center [688, 13] width 34 height 9
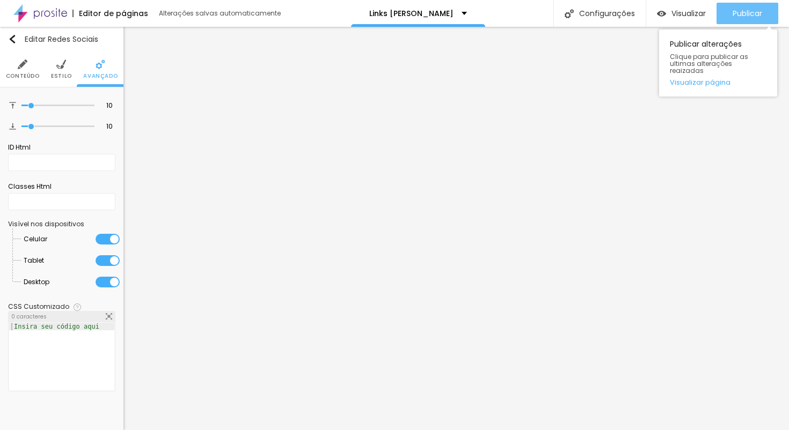
click at [740, 11] on span "Publicar" at bounding box center [747, 13] width 30 height 9
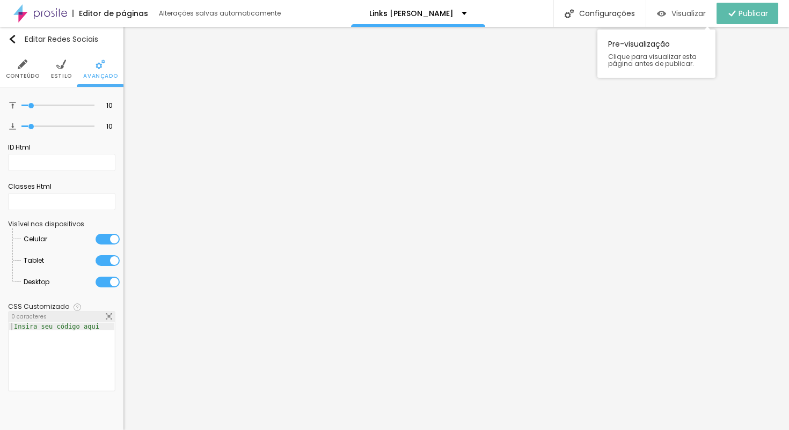
click at [681, 14] on span "Visualizar" at bounding box center [688, 13] width 34 height 9
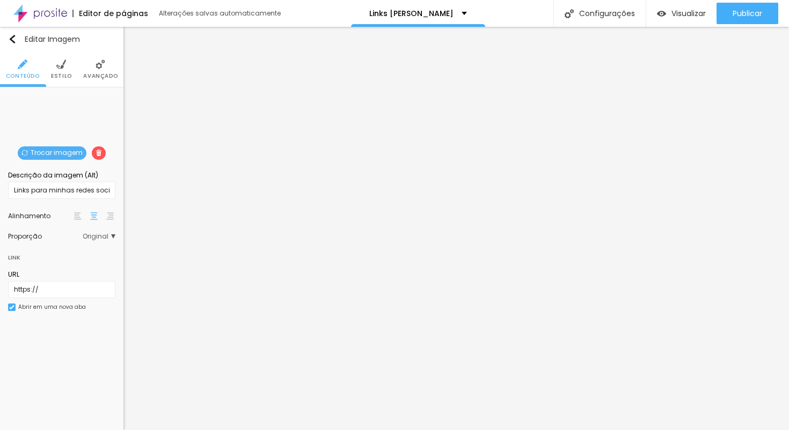
click at [69, 74] on span "Estilo" at bounding box center [61, 76] width 21 height 5
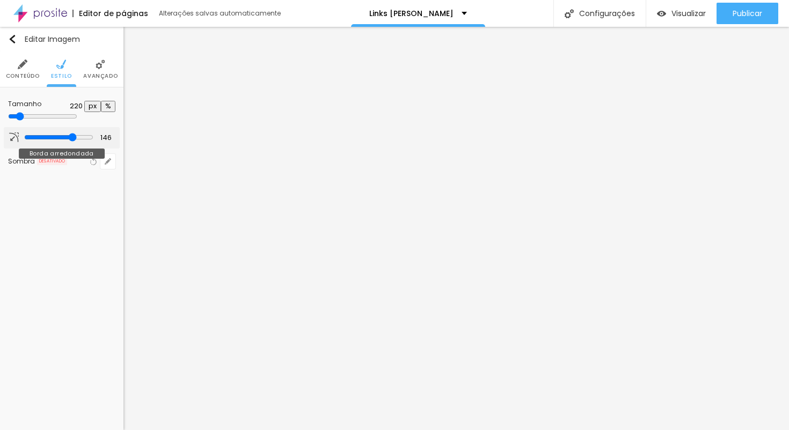
drag, startPoint x: 93, startPoint y: 140, endPoint x: 73, endPoint y: 140, distance: 20.4
click at [73, 140] on input "range" at bounding box center [58, 137] width 69 height 9
drag, startPoint x: 73, startPoint y: 140, endPoint x: 57, endPoint y: 141, distance: 16.1
click at [57, 141] on input "range" at bounding box center [58, 137] width 69 height 9
drag, startPoint x: 57, startPoint y: 141, endPoint x: 43, endPoint y: 141, distance: 13.4
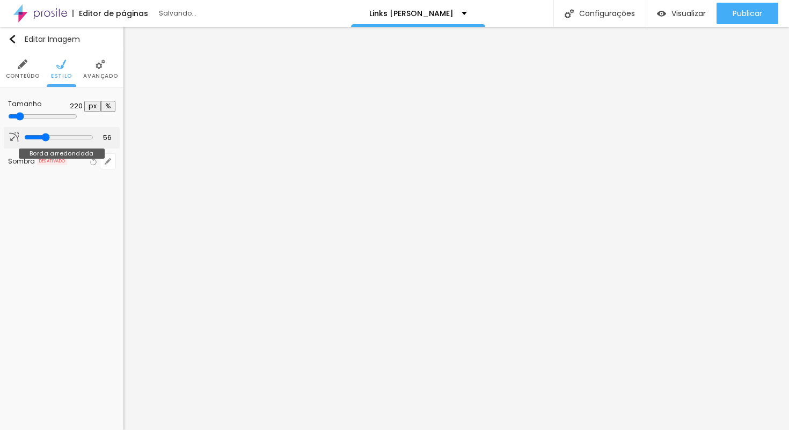
click at [43, 141] on input "range" at bounding box center [58, 137] width 69 height 9
drag, startPoint x: 45, startPoint y: 142, endPoint x: 124, endPoint y: 140, distance: 79.4
click at [124, 140] on div "Título Texto Imagem Vídeo Botão Mapa Divisor Espaçador PREMIUM Código HTML Rede…" at bounding box center [394, 228] width 789 height 403
click at [22, 119] on input "range" at bounding box center [42, 116] width 69 height 9
click at [10, 37] on img "button" at bounding box center [12, 39] width 9 height 9
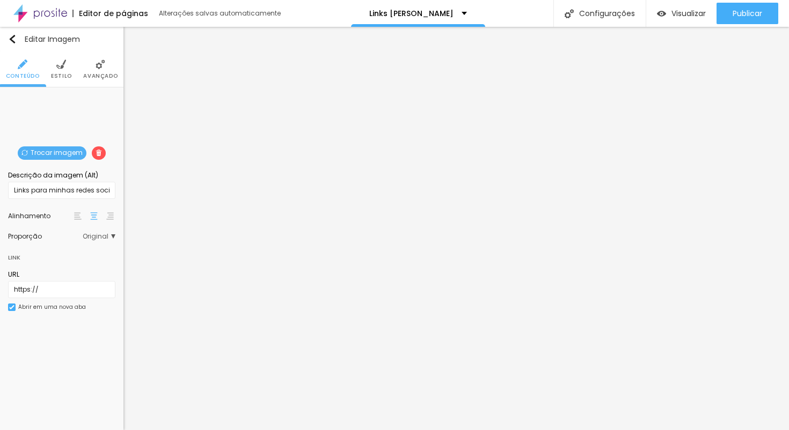
click at [44, 148] on span "Trocar imagem" at bounding box center [52, 152] width 69 height 13
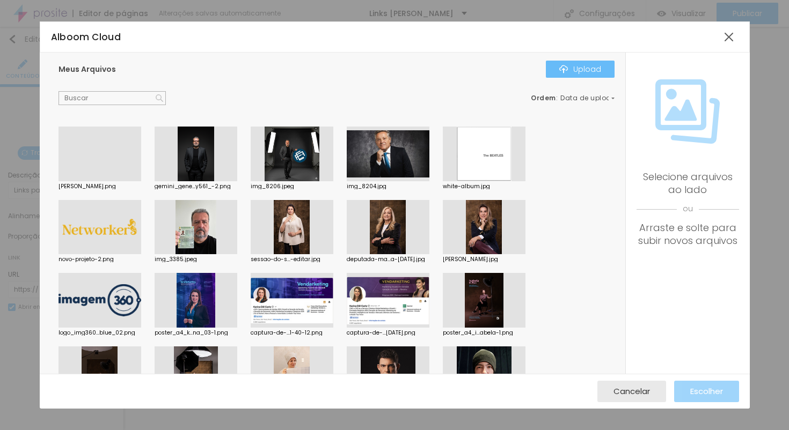
click at [589, 70] on div "Upload" at bounding box center [580, 69] width 42 height 9
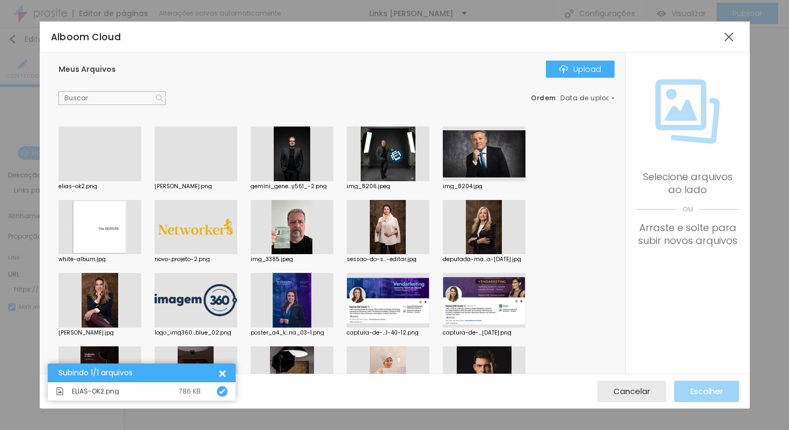
click at [87, 181] on div at bounding box center [99, 181] width 83 height 0
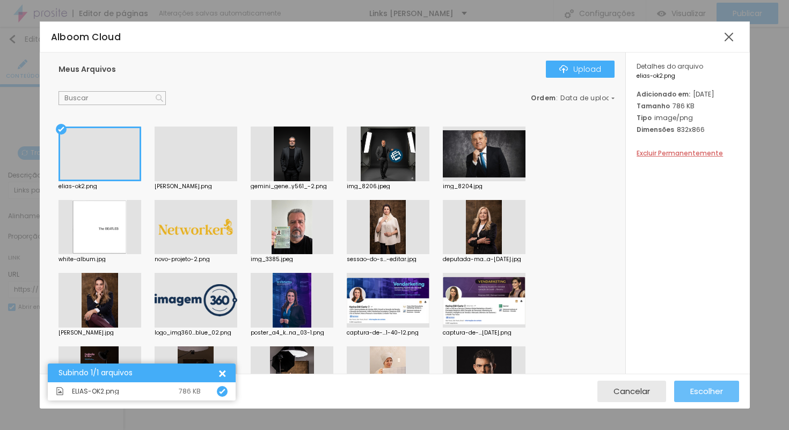
click at [702, 391] on span "Escolher" at bounding box center [706, 391] width 33 height 9
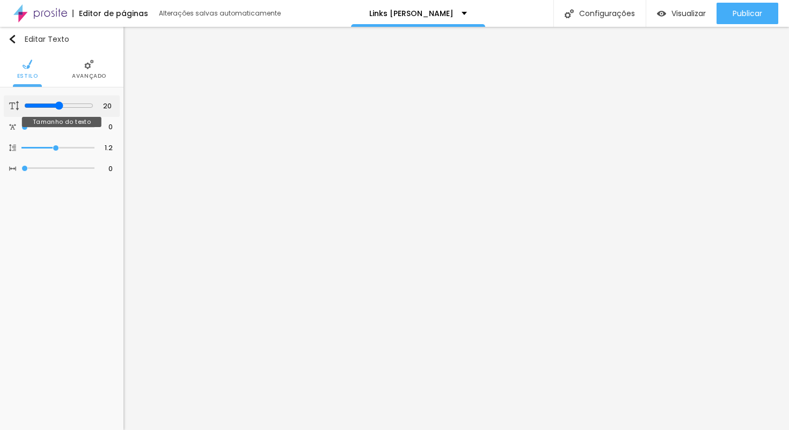
click at [57, 107] on input "range" at bounding box center [58, 105] width 69 height 9
click at [85, 64] on img at bounding box center [89, 65] width 10 height 10
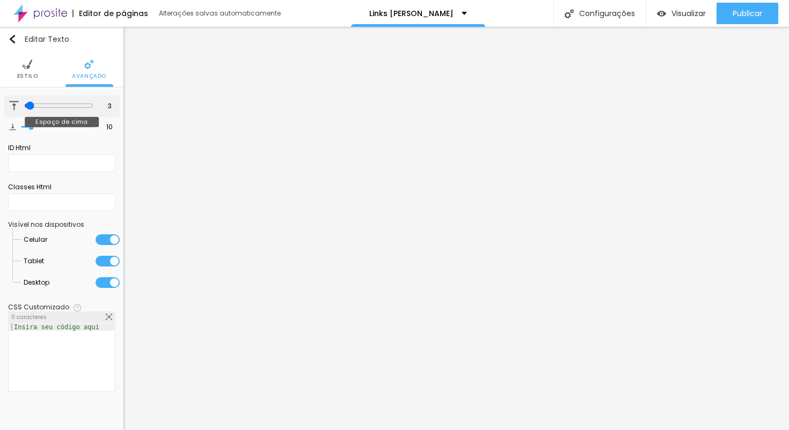
click at [27, 106] on input "range" at bounding box center [58, 105] width 69 height 9
click at [27, 128] on input "range" at bounding box center [58, 127] width 69 height 9
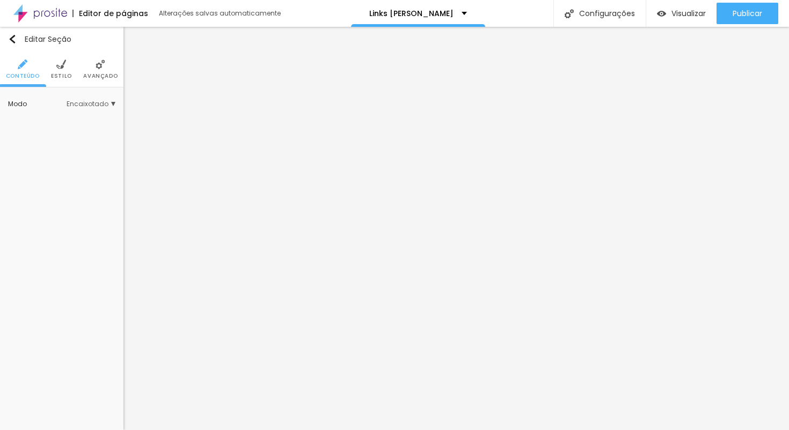
click at [61, 68] on img at bounding box center [61, 65] width 10 height 10
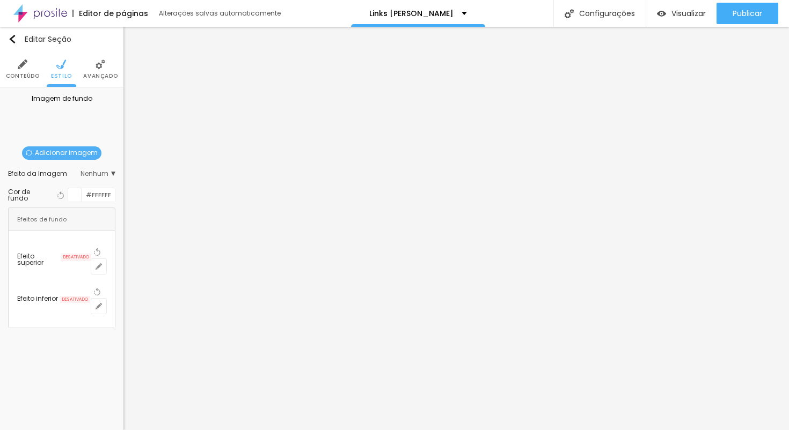
click at [95, 69] on li "Avançado" at bounding box center [100, 69] width 34 height 35
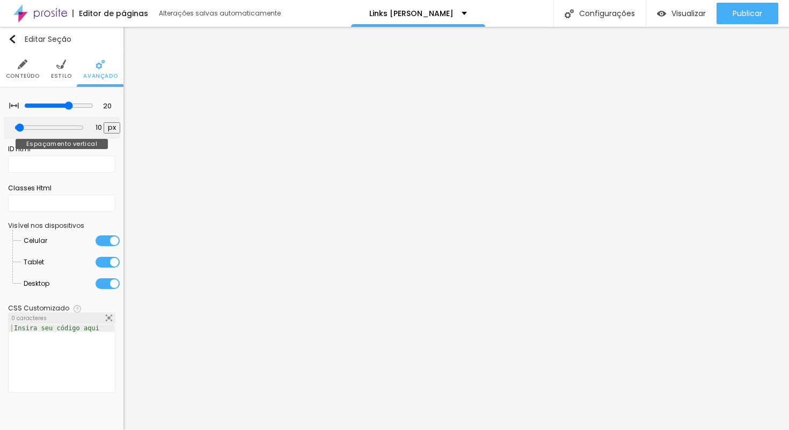
click at [24, 130] on input "range" at bounding box center [48, 127] width 69 height 9
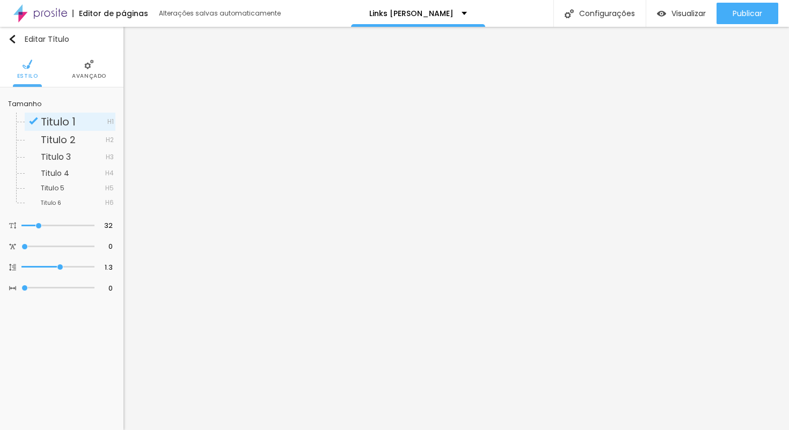
click at [87, 74] on span "Avançado" at bounding box center [89, 76] width 34 height 5
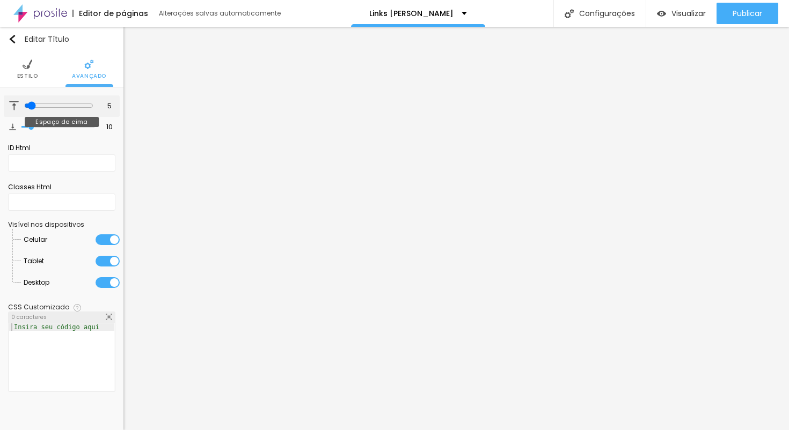
click at [28, 107] on input "range" at bounding box center [58, 105] width 69 height 9
click at [28, 130] on input "range" at bounding box center [58, 127] width 69 height 9
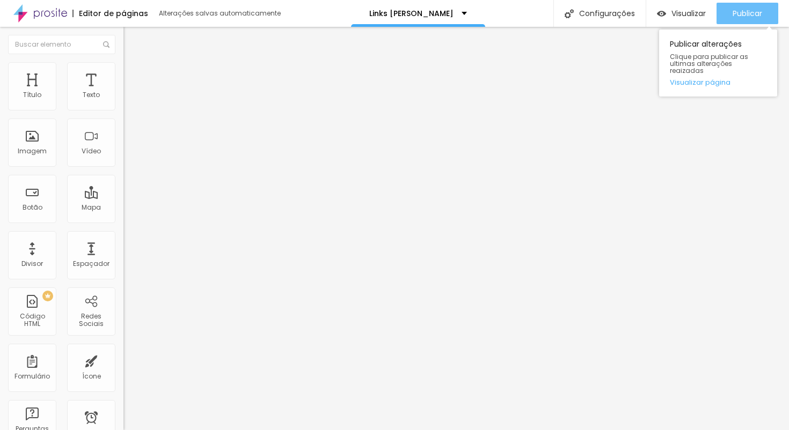
click at [746, 10] on span "Publicar" at bounding box center [747, 13] width 30 height 9
click at [758, 9] on span "Publicar" at bounding box center [747, 13] width 30 height 9
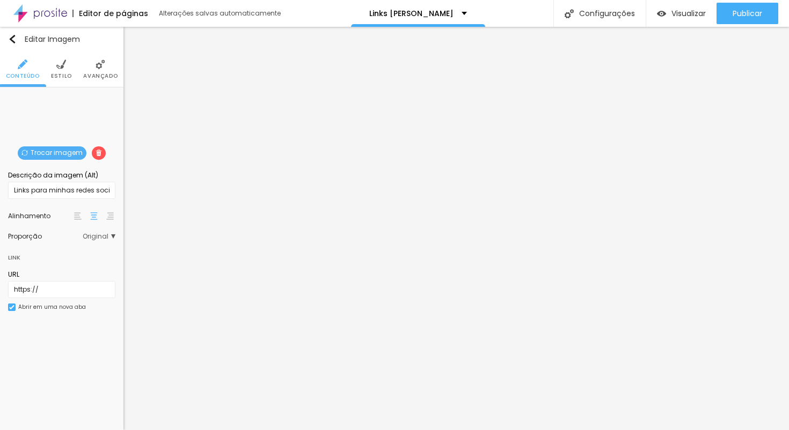
click at [99, 63] on img at bounding box center [100, 65] width 10 height 10
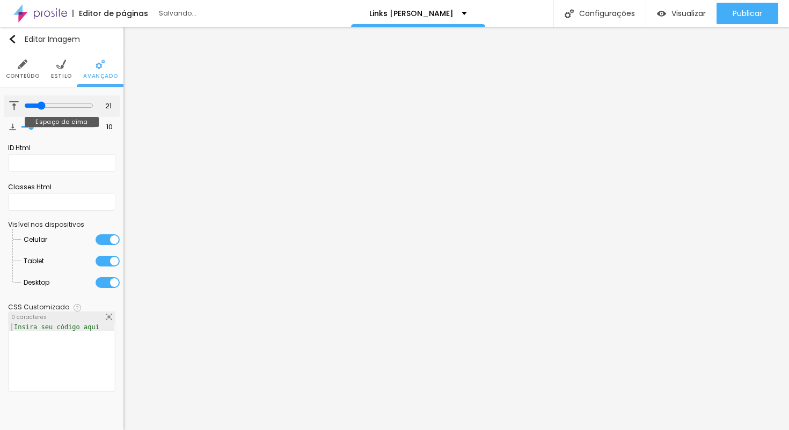
click at [39, 109] on input "range" at bounding box center [58, 105] width 69 height 9
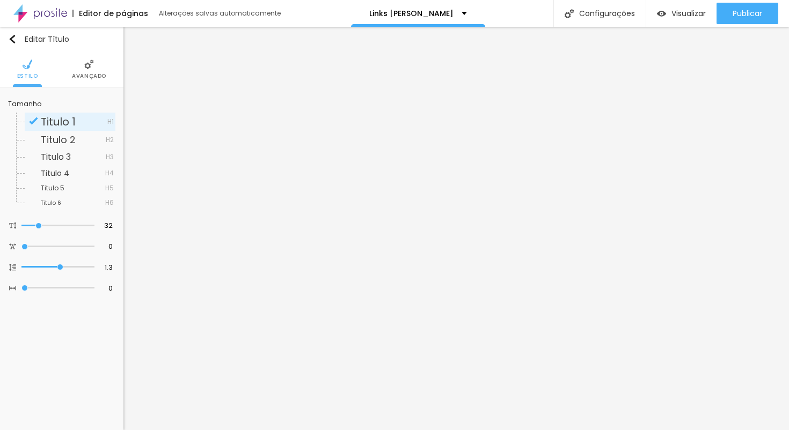
click at [86, 67] on img at bounding box center [89, 65] width 10 height 10
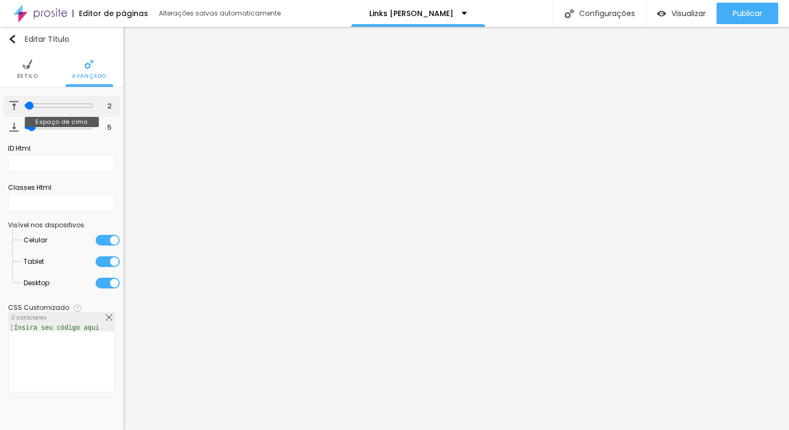
click at [26, 106] on input "range" at bounding box center [58, 105] width 69 height 9
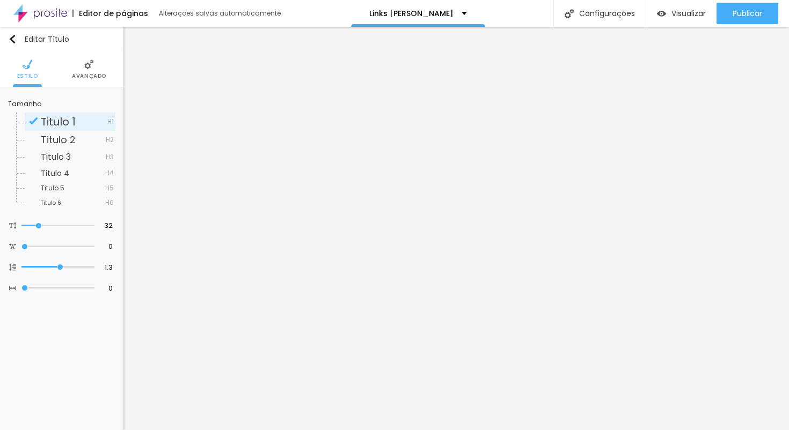
click at [87, 61] on img at bounding box center [89, 65] width 10 height 10
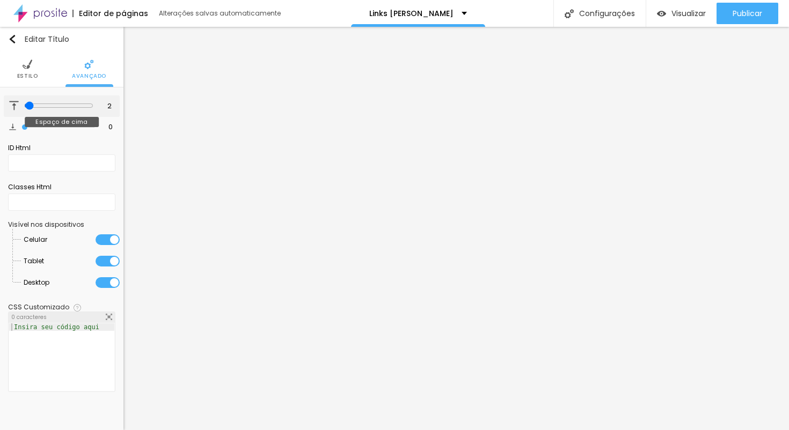
click at [26, 109] on input "range" at bounding box center [58, 105] width 69 height 9
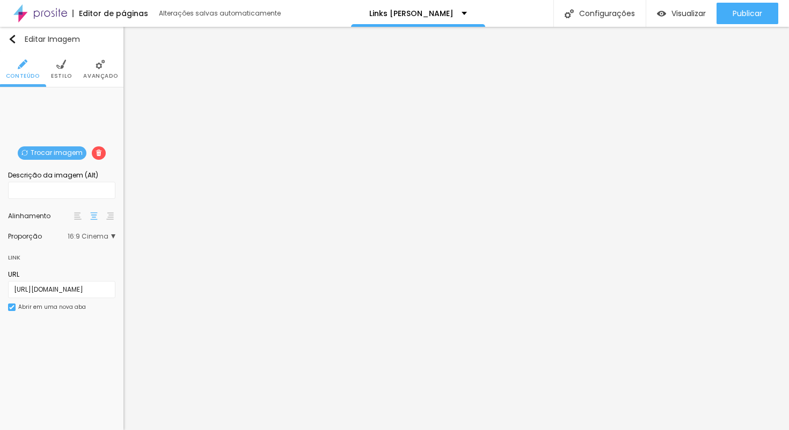
click at [104, 67] on img at bounding box center [100, 65] width 10 height 10
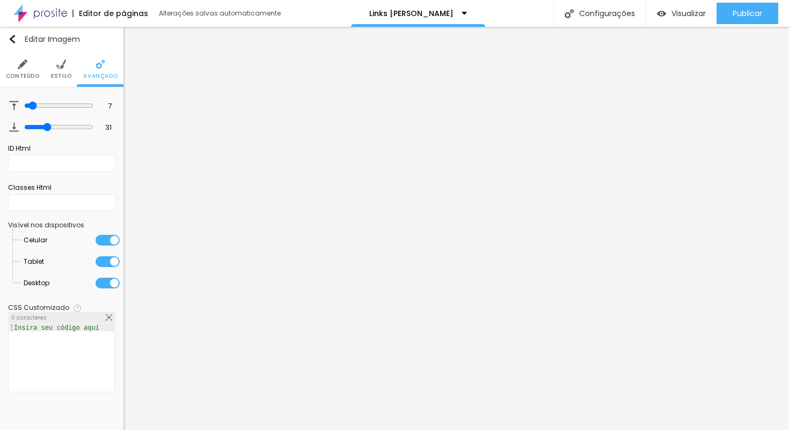
click at [66, 67] on li "Estilo" at bounding box center [61, 69] width 21 height 35
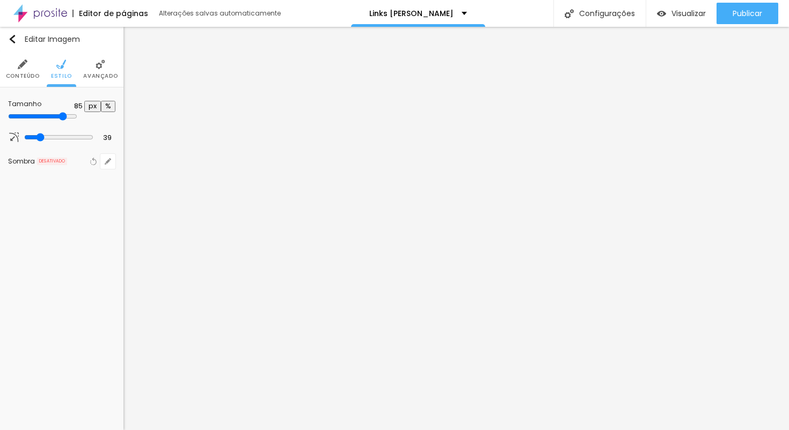
drag, startPoint x: 101, startPoint y: 120, endPoint x: 93, endPoint y: 120, distance: 8.1
click at [77, 120] on input "range" at bounding box center [42, 116] width 69 height 9
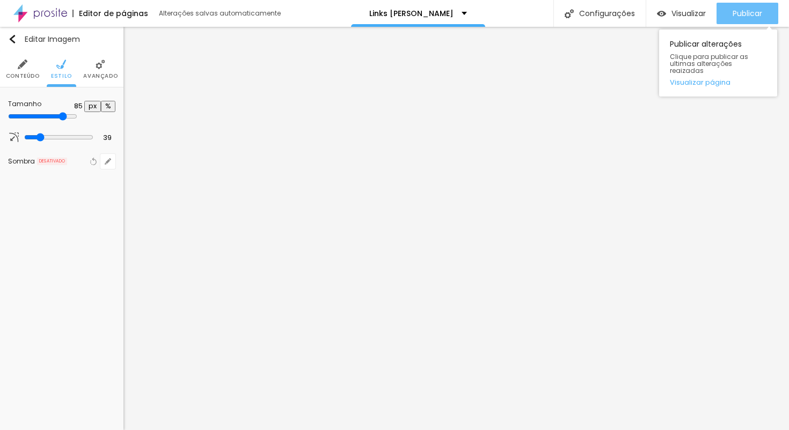
click at [739, 12] on span "Publicar" at bounding box center [747, 13] width 30 height 9
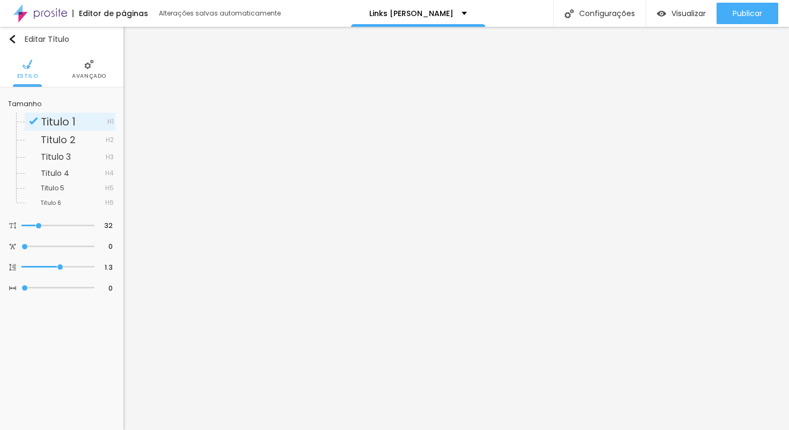
click at [80, 66] on li "Avançado" at bounding box center [89, 69] width 34 height 35
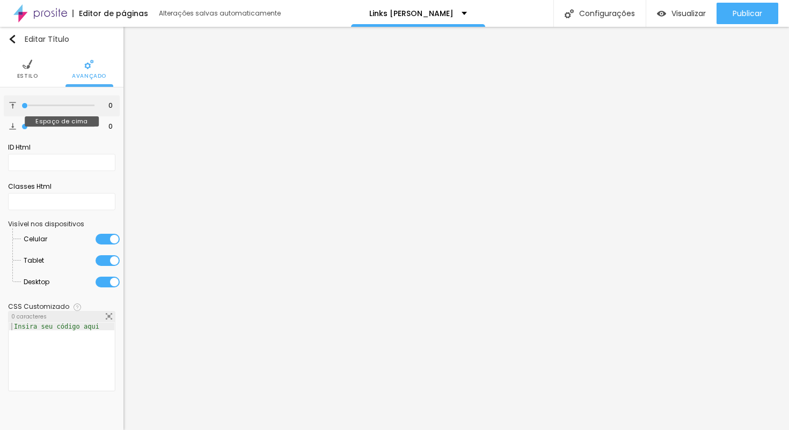
click at [21, 106] on input "range" at bounding box center [57, 105] width 73 height 5
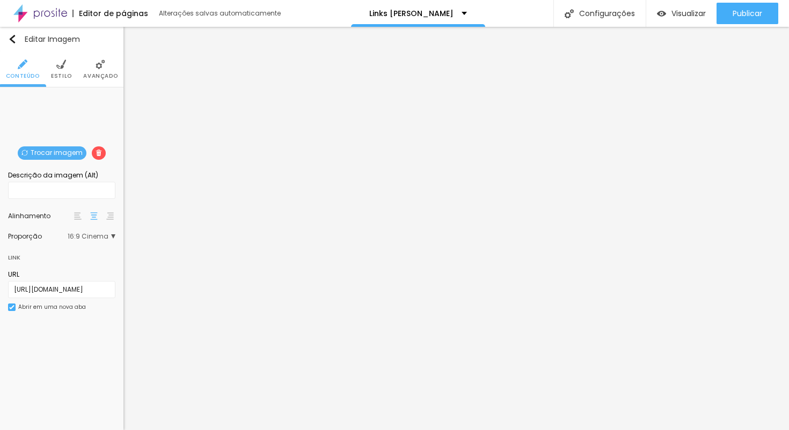
click at [98, 67] on img at bounding box center [100, 65] width 10 height 10
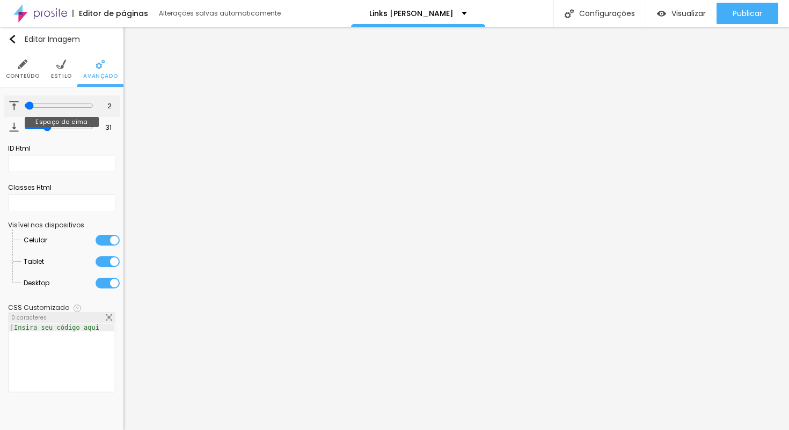
click at [26, 106] on input "range" at bounding box center [58, 105] width 69 height 9
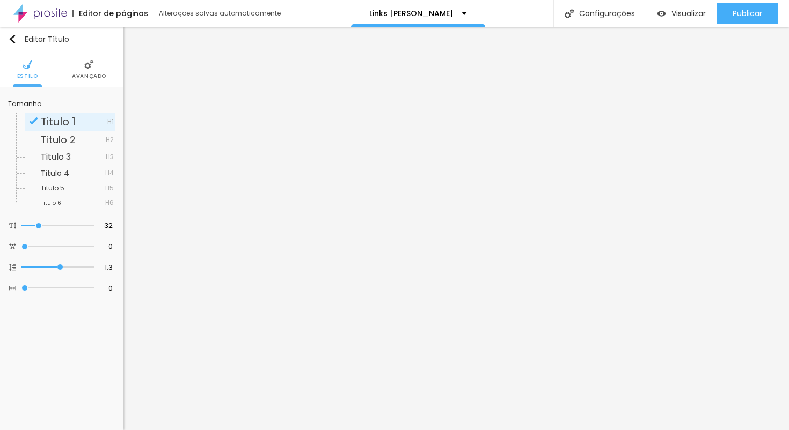
click at [84, 69] on li "Avançado" at bounding box center [89, 69] width 34 height 35
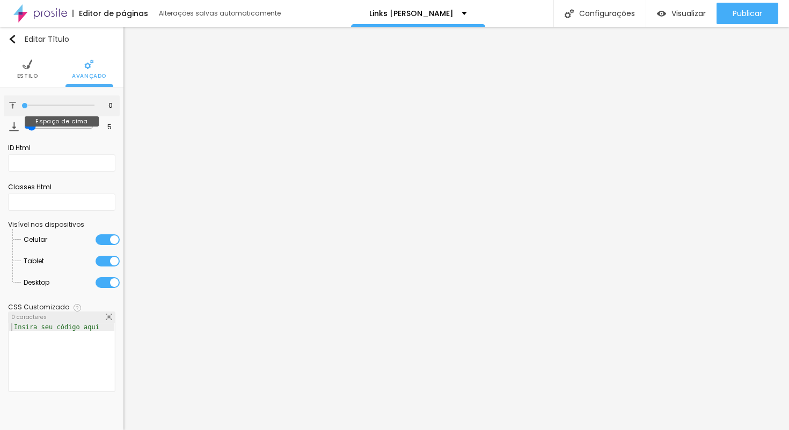
drag, startPoint x: 29, startPoint y: 107, endPoint x: 19, endPoint y: 108, distance: 9.7
click at [19, 108] on div "0 Espaço de cima" at bounding box center [62, 105] width 116 height 21
click at [27, 129] on input "range" at bounding box center [58, 126] width 69 height 9
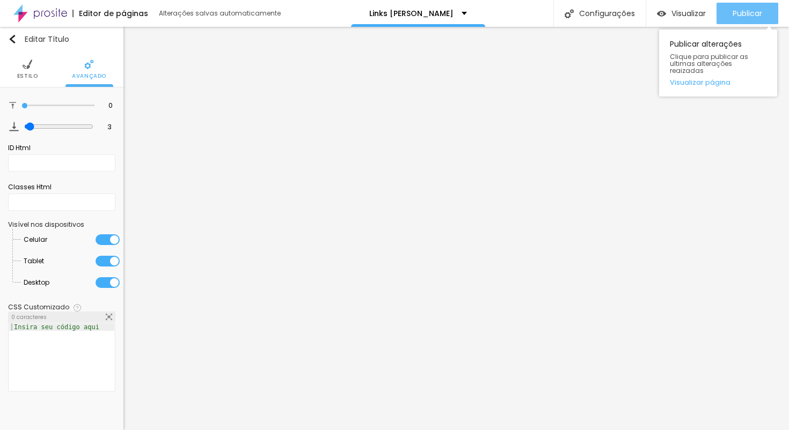
click at [743, 12] on span "Publicar" at bounding box center [747, 13] width 30 height 9
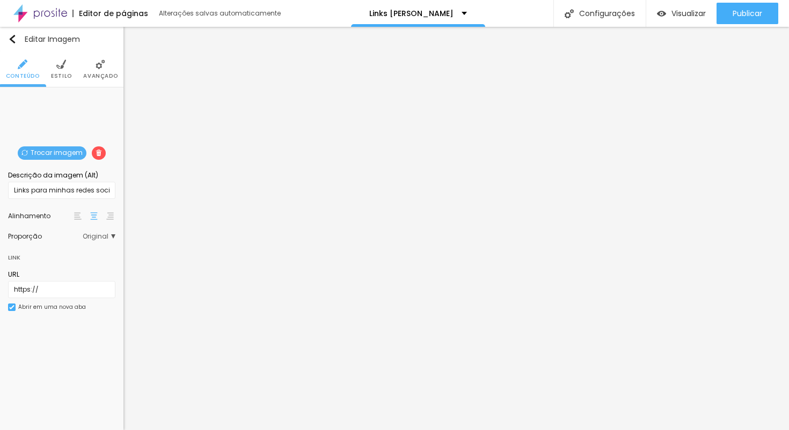
click at [62, 95] on div "Trocar imagem" at bounding box center [62, 95] width 0 height 0
click at [50, 156] on span "Trocar imagem" at bounding box center [52, 152] width 69 height 13
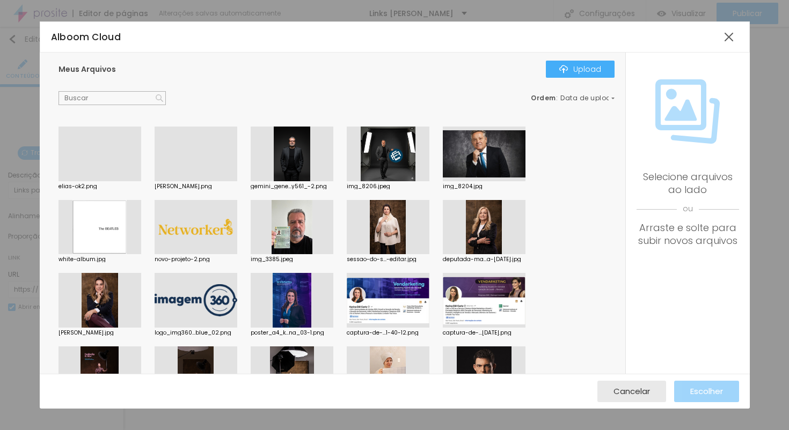
click at [131, 181] on div at bounding box center [99, 181] width 83 height 0
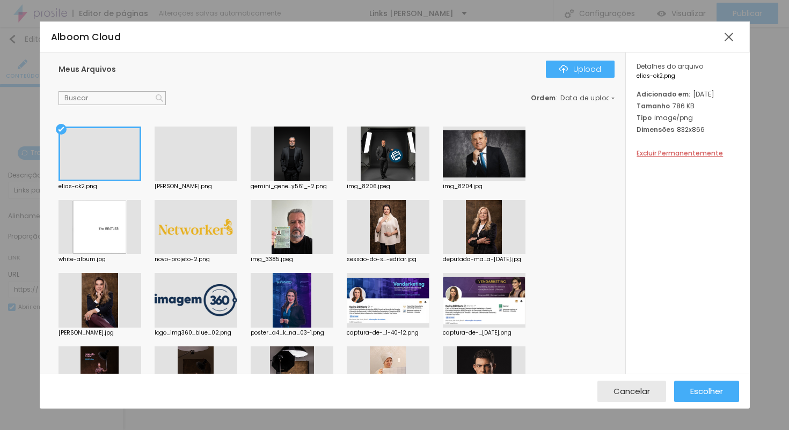
click at [181, 181] on div at bounding box center [196, 181] width 83 height 0
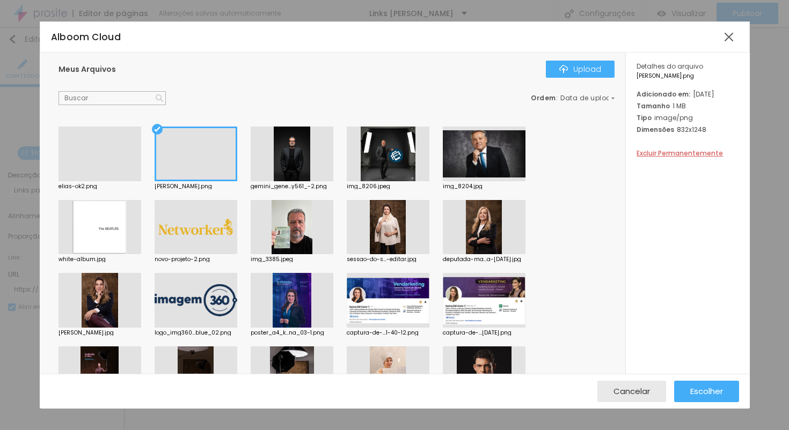
click at [292, 154] on div at bounding box center [292, 154] width 83 height 55
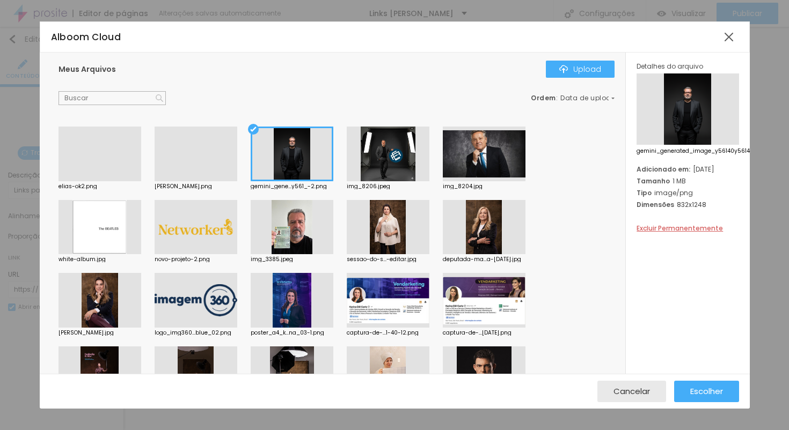
click at [384, 158] on div at bounding box center [388, 154] width 83 height 55
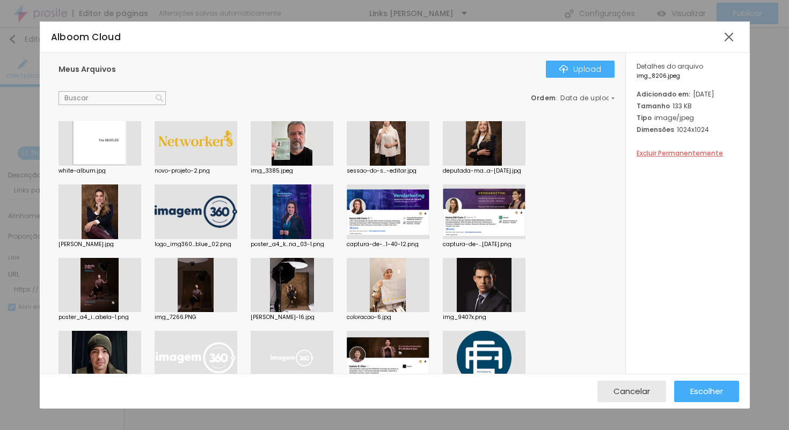
scroll to position [98, 0]
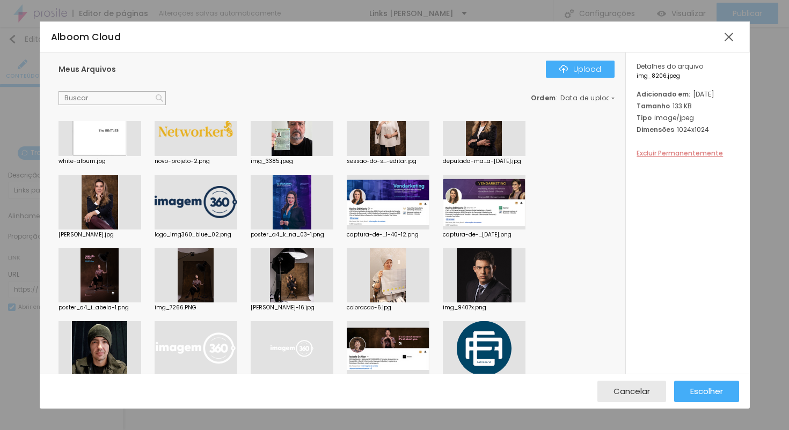
click at [656, 158] on span "Excluir Permanentemente" at bounding box center [679, 153] width 86 height 9
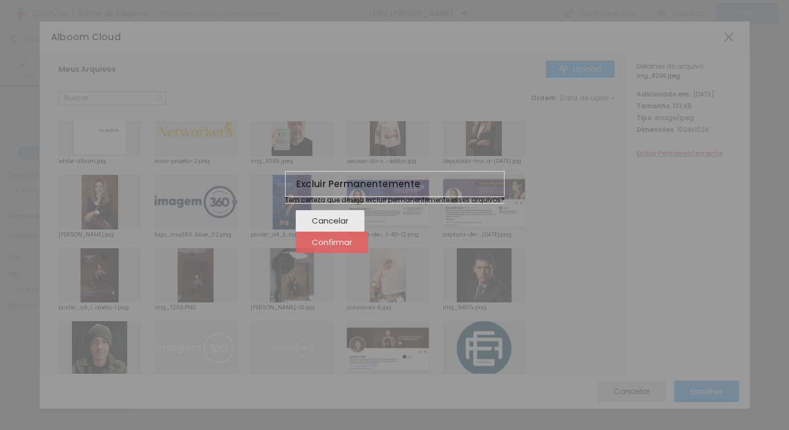
click at [352, 247] on span "Confirmar" at bounding box center [332, 242] width 40 height 9
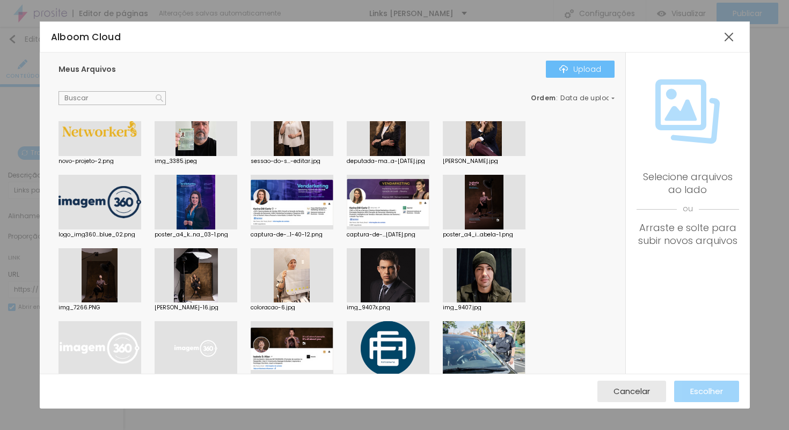
click at [579, 67] on div "Upload" at bounding box center [580, 69] width 42 height 9
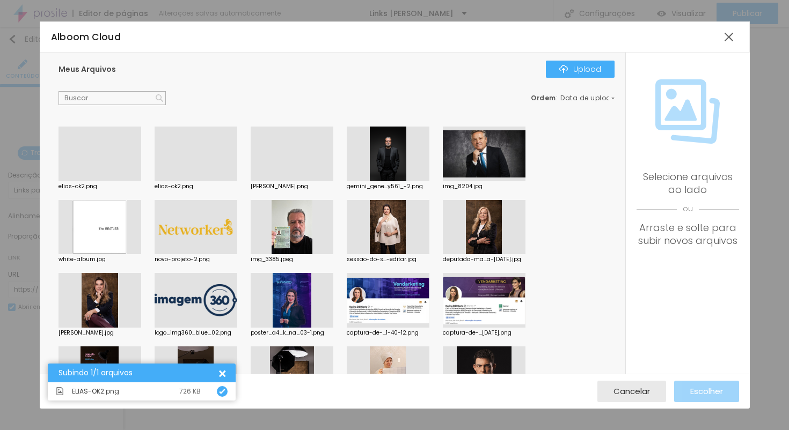
scroll to position [0, 0]
click at [106, 181] on div at bounding box center [99, 181] width 83 height 0
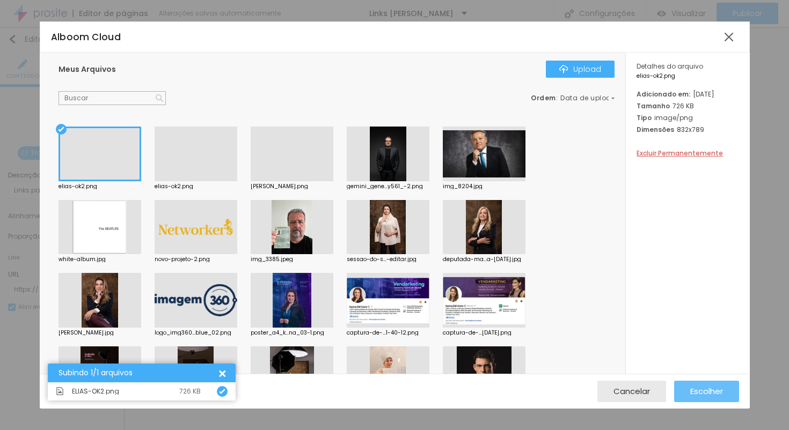
click at [710, 394] on span "Escolher" at bounding box center [706, 391] width 33 height 9
